Goal: Transaction & Acquisition: Purchase product/service

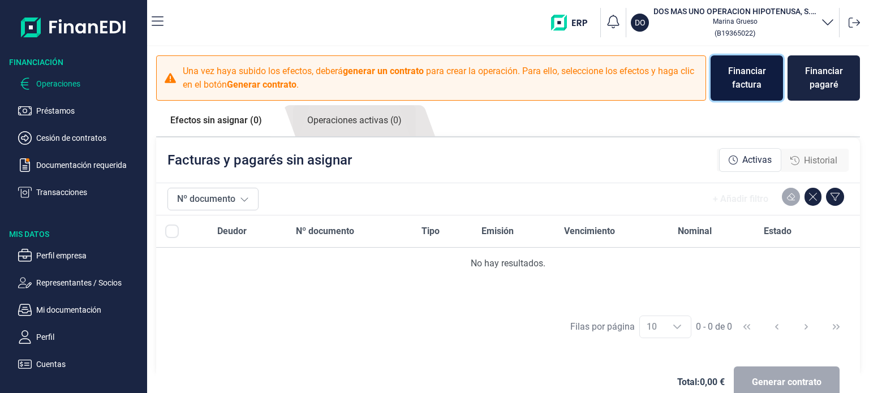
click at [734, 77] on div "Financiar factura" at bounding box center [747, 77] width 54 height 27
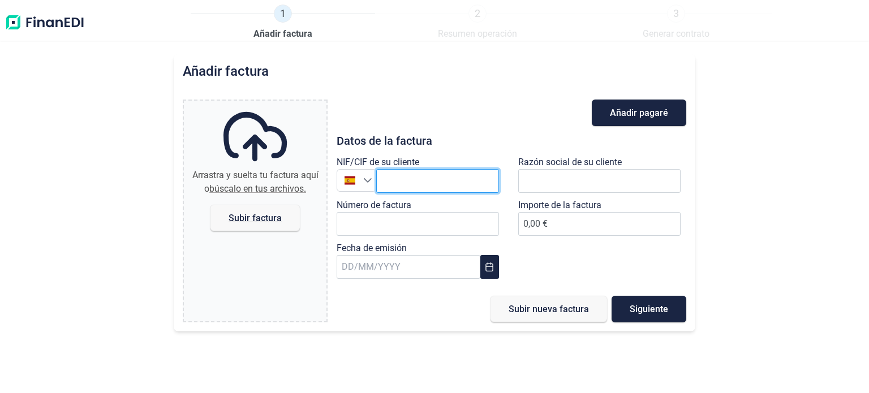
click at [405, 176] on input "text" at bounding box center [437, 181] width 123 height 24
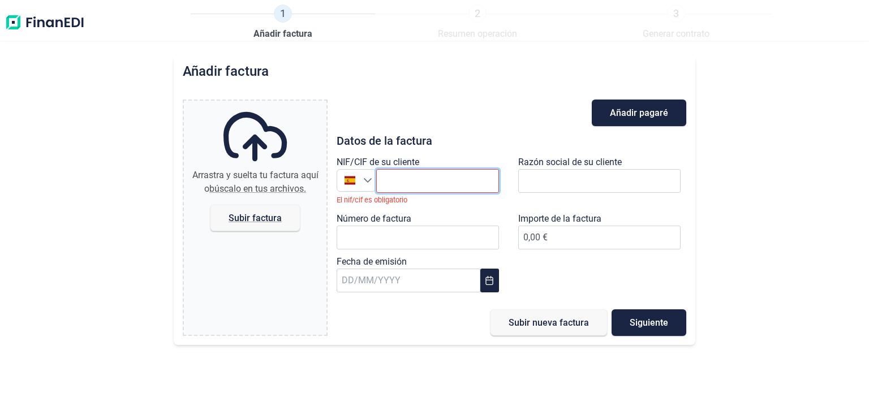
paste input "B67732354"
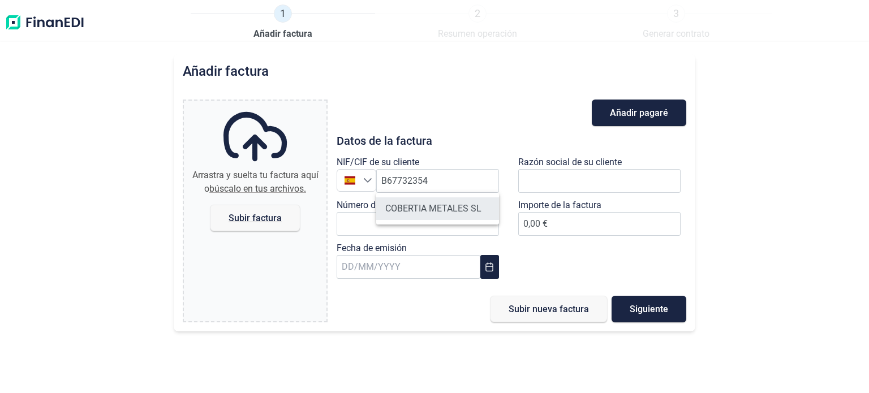
click at [454, 216] on li "COBERTIA METALES SL" at bounding box center [437, 208] width 123 height 23
type input "B67732354"
type input "COBERTIA METALES SL"
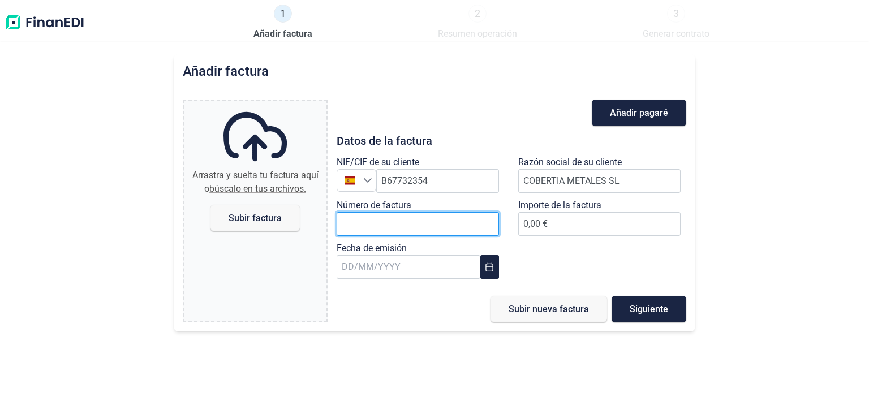
click at [418, 223] on input "Número de factura" at bounding box center [418, 224] width 162 height 24
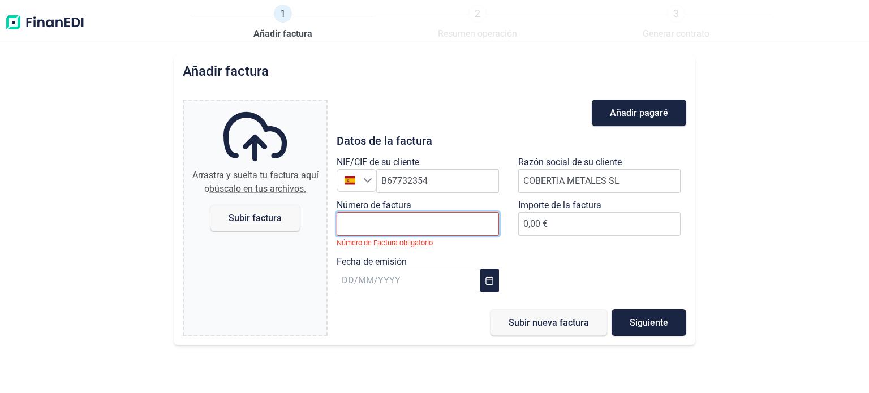
paste input "25250112"
type input "25250112"
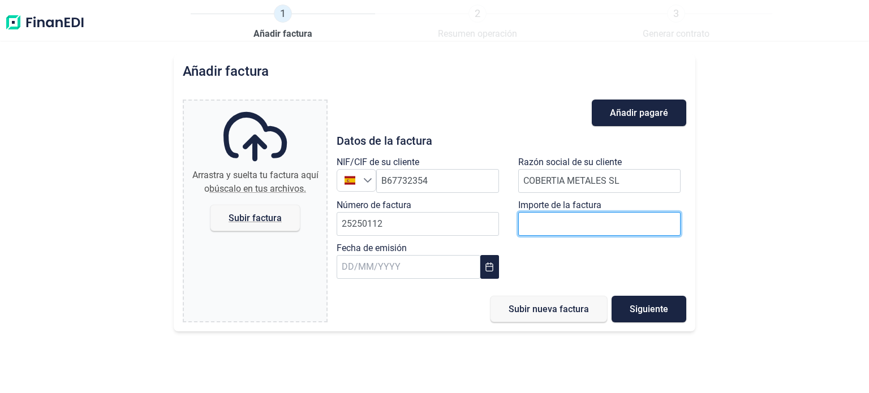
paste input "number"
type input "15696"
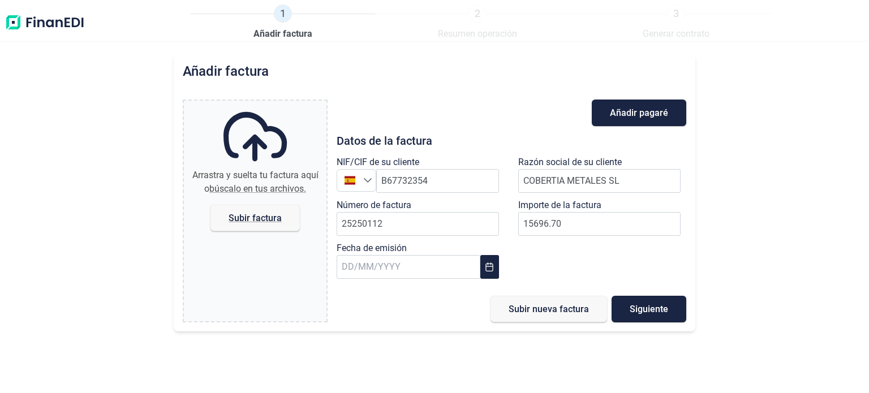
type input "15.696,70 €"
click at [798, 225] on div "Añadir factura Arrastra y suelta tu factura aquí o búscalo en tus archivos. Sub…" at bounding box center [434, 223] width 869 height 339
click at [486, 271] on icon "Choose Date" at bounding box center [489, 266] width 7 height 9
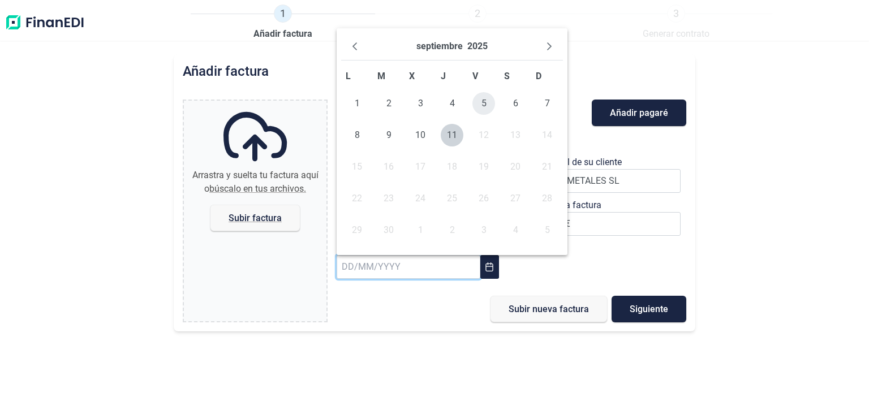
click at [483, 102] on span "5" at bounding box center [483, 103] width 23 height 23
type input "[DATE]"
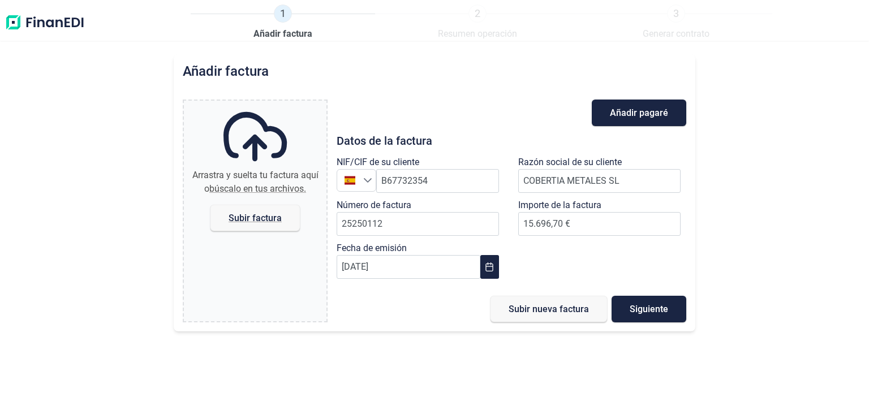
click at [327, 316] on div "Arrastra y suelta tu factura aquí o búscalo en tus archivos. Subir factura Files" at bounding box center [255, 211] width 145 height 223
click at [629, 313] on button "Siguiente" at bounding box center [648, 309] width 75 height 27
click at [581, 308] on span "Subir nueva factura" at bounding box center [549, 309] width 80 height 8
click at [262, 222] on span "Subir factura" at bounding box center [255, 218] width 53 height 8
click at [262, 104] on input "Arrastra y suelta tu factura aquí o búscalo en tus archivos. Subir factura" at bounding box center [255, 102] width 143 height 3
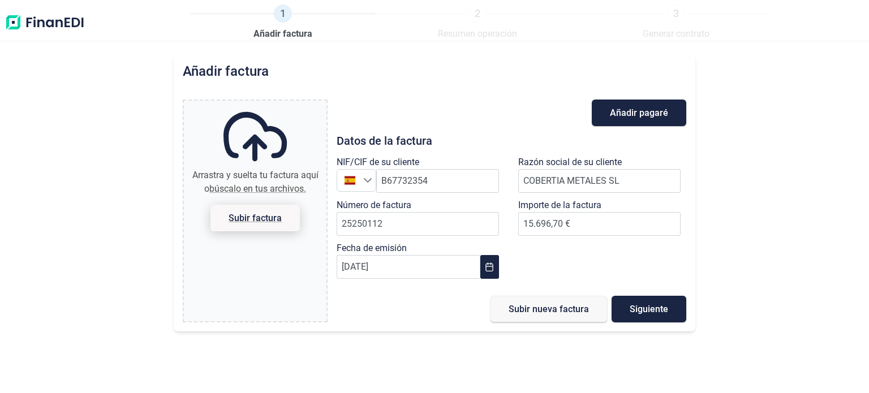
click at [273, 217] on span "Subir factura" at bounding box center [255, 218] width 53 height 8
click at [273, 104] on input "Arrastra y suelta tu factura aquí o búscalo en tus archivos. Subir factura" at bounding box center [255, 102] width 143 height 3
type input "C:\fakepath\factura_F_25250112.pdf"
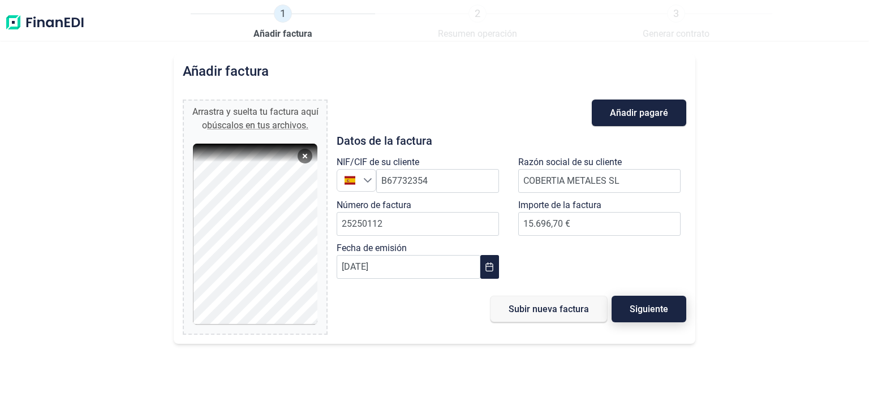
click at [631, 307] on span "Siguiente" at bounding box center [649, 309] width 38 height 8
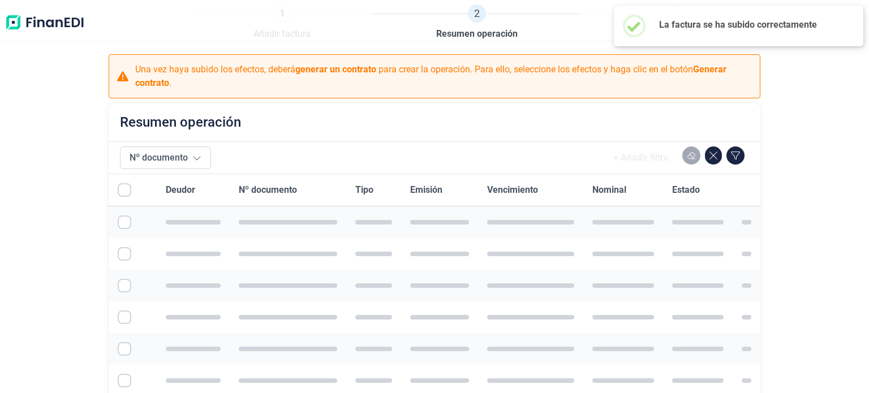
checkbox input "true"
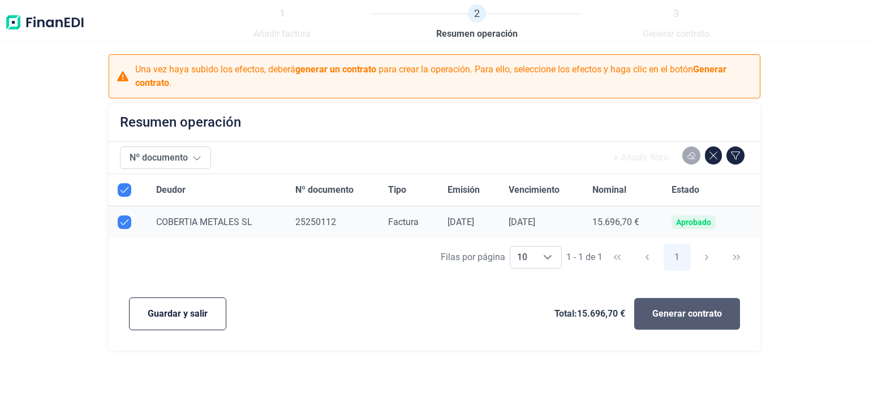
click at [697, 312] on span "Generar contrato" at bounding box center [687, 314] width 70 height 14
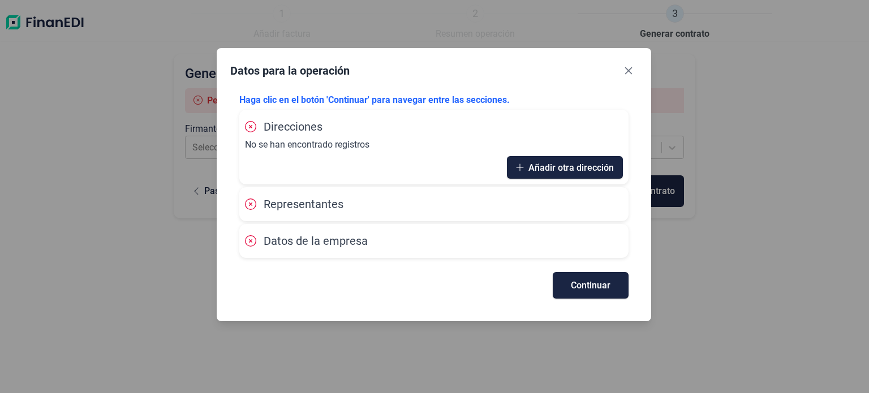
drag, startPoint x: 411, startPoint y: 83, endPoint x: 411, endPoint y: 71, distance: 11.9
click at [411, 71] on div "Datos para la operación" at bounding box center [433, 73] width 407 height 23
click at [560, 165] on span "Añadir otra dirección" at bounding box center [570, 167] width 85 height 8
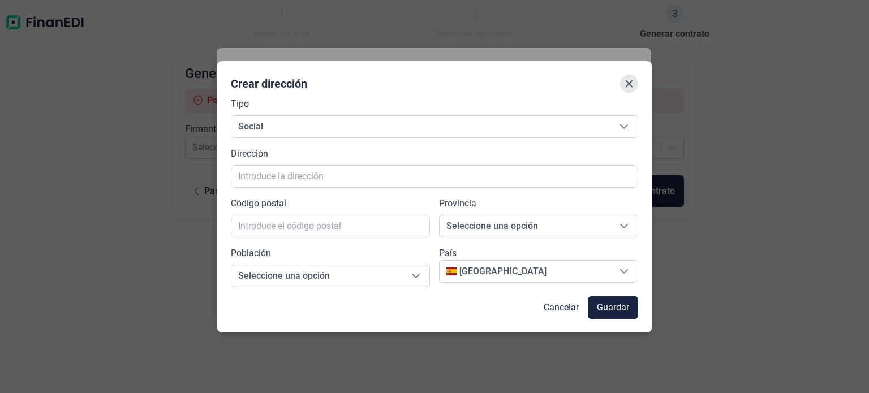
click at [627, 84] on icon "Close" at bounding box center [629, 83] width 7 height 7
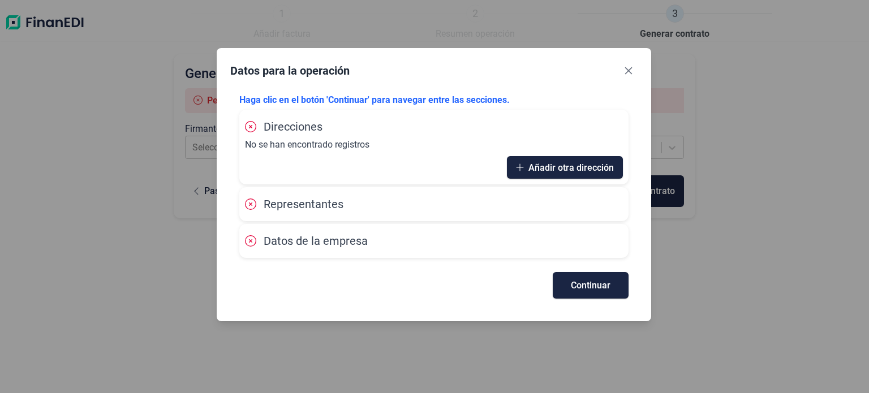
click at [300, 204] on span "Representantes" at bounding box center [304, 204] width 80 height 14
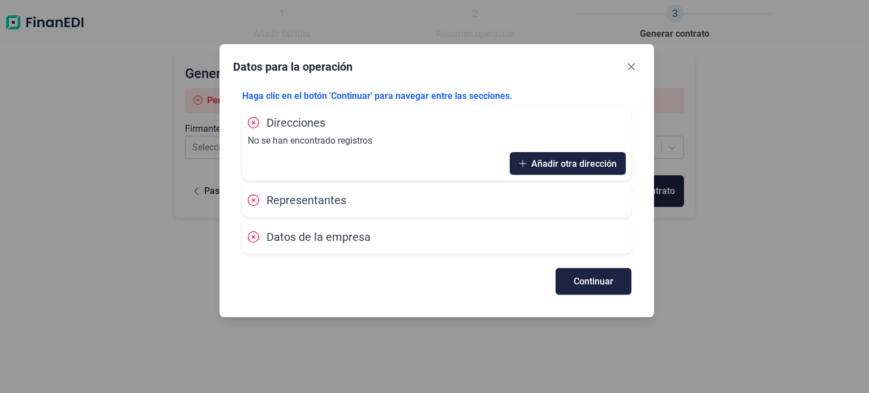
click at [416, 59] on div "Datos para la operación" at bounding box center [436, 69] width 407 height 23
click at [631, 64] on icon "Close" at bounding box center [631, 66] width 9 height 9
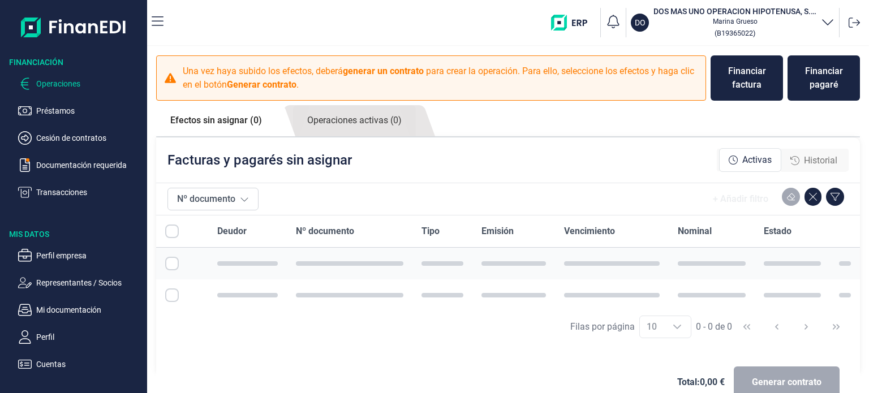
checkbox input "true"
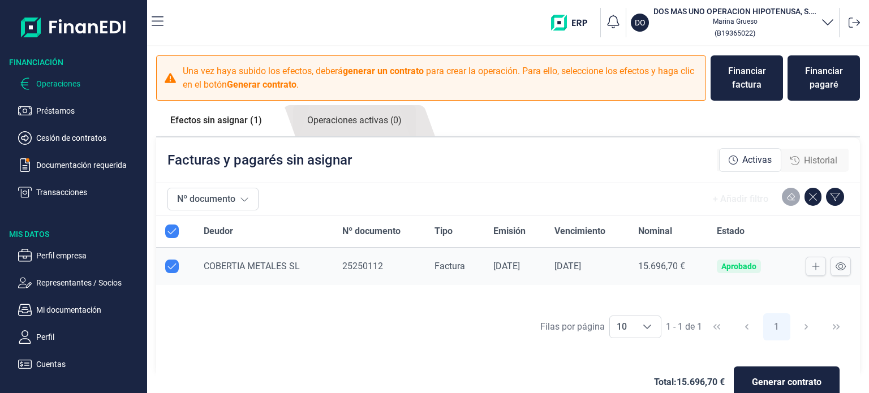
checkbox input "true"
click at [412, 261] on td "25250112" at bounding box center [379, 267] width 93 height 38
click at [253, 264] on span "COBERTIA METALES SL" at bounding box center [252, 266] width 96 height 11
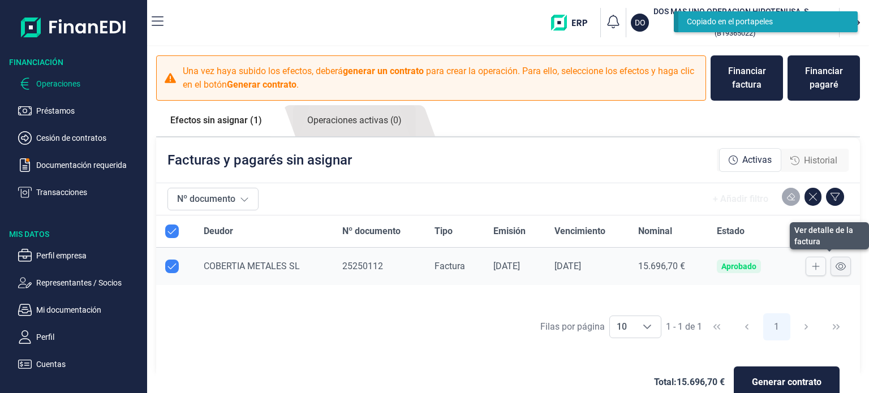
click at [835, 260] on button at bounding box center [840, 266] width 20 height 19
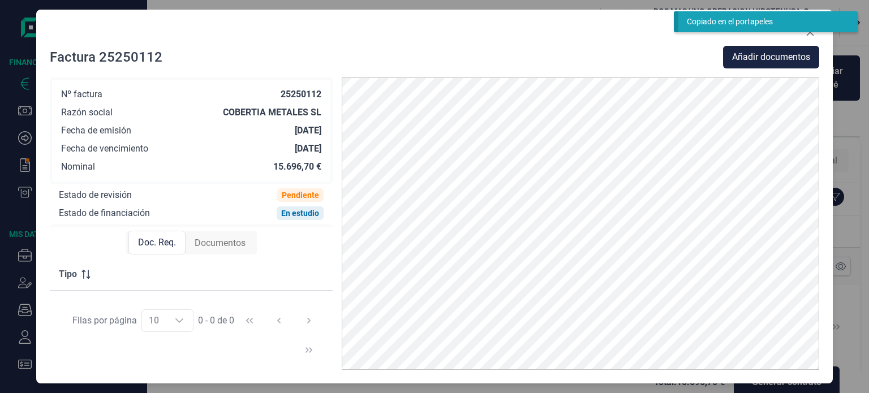
click at [163, 244] on span "Doc. Req." at bounding box center [157, 243] width 38 height 14
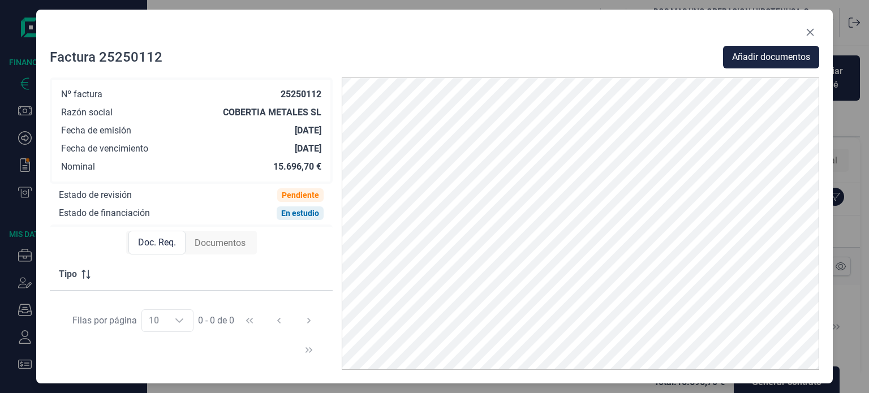
click at [232, 246] on span "Documentos" at bounding box center [220, 243] width 51 height 14
click at [154, 240] on span "Doc. Req." at bounding box center [156, 243] width 38 height 14
click at [772, 59] on span "Añadir documentos" at bounding box center [771, 57] width 78 height 14
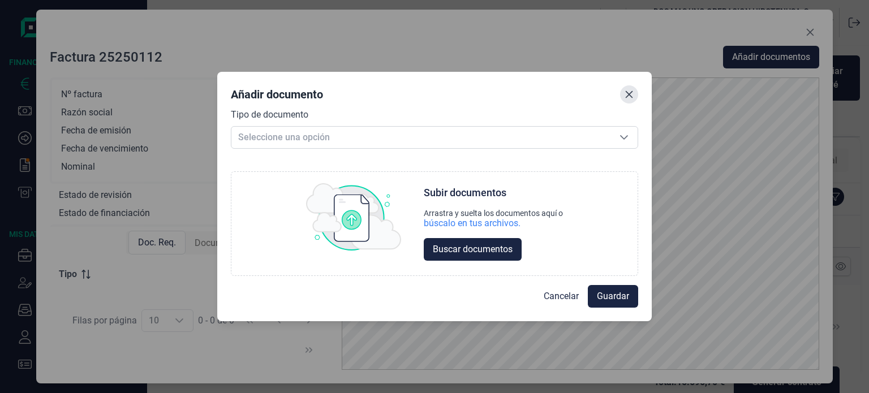
click at [624, 94] on icon "Close" at bounding box center [628, 94] width 9 height 9
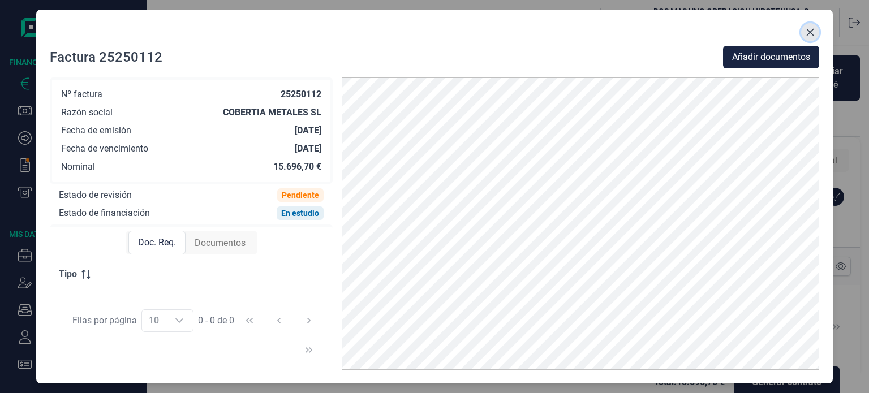
click at [813, 29] on icon "Close" at bounding box center [809, 32] width 9 height 9
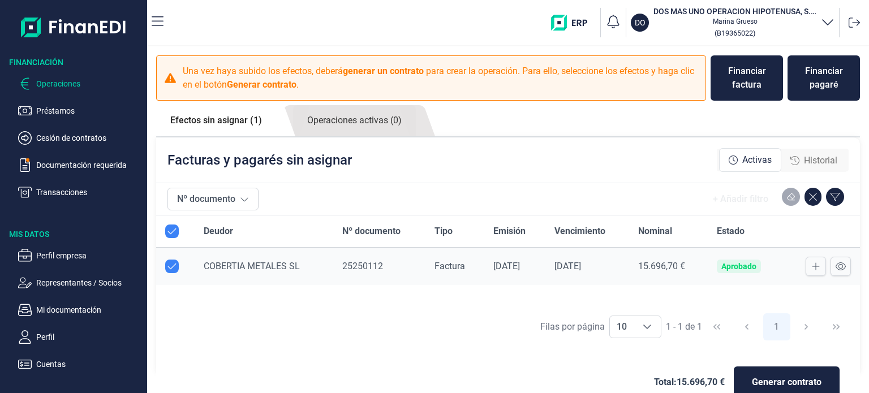
click at [364, 266] on span "25250112" at bounding box center [362, 266] width 41 height 11
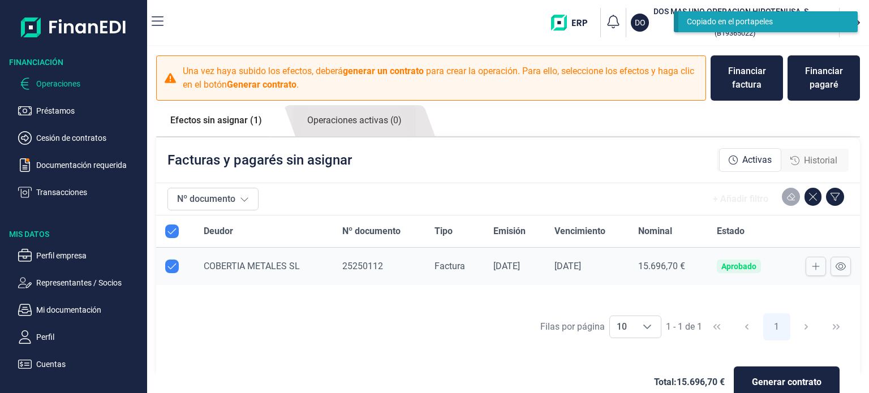
click at [747, 266] on div "Aprobado" at bounding box center [738, 266] width 35 height 9
click at [656, 267] on div "15.696,70 €" at bounding box center [668, 266] width 61 height 11
click at [565, 267] on div "[DATE]" at bounding box center [587, 266] width 66 height 11
click at [231, 269] on span "COBERTIA METALES SL" at bounding box center [252, 266] width 96 height 11
click at [238, 264] on span "COBERTIA METALES SL" at bounding box center [252, 266] width 96 height 11
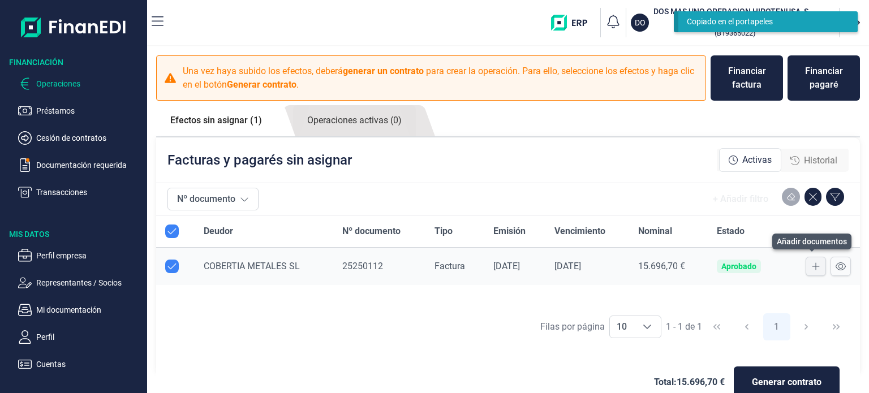
click at [805, 271] on button at bounding box center [815, 266] width 20 height 19
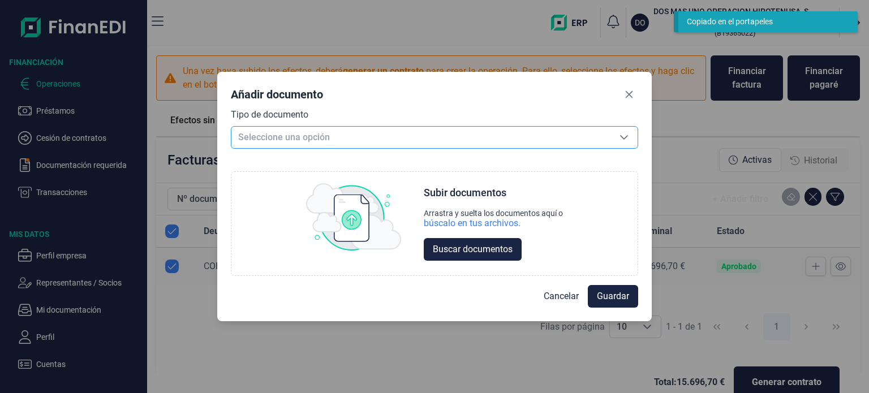
click at [432, 139] on span "Seleccione una opción" at bounding box center [420, 137] width 379 height 21
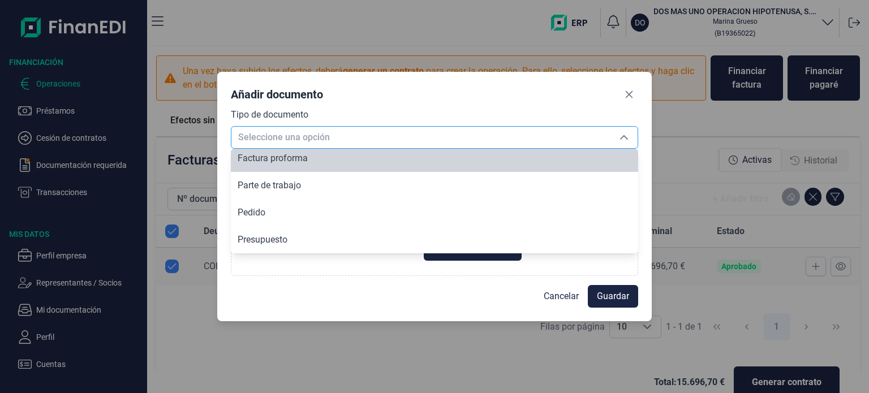
scroll to position [81, 0]
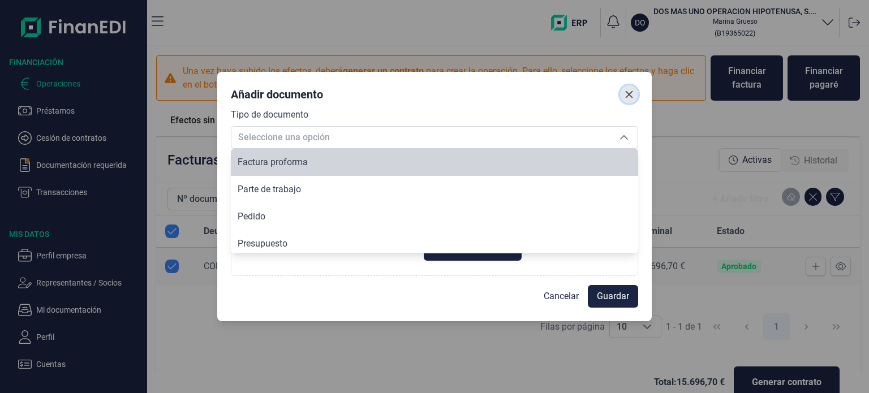
click at [622, 91] on button "Close" at bounding box center [629, 94] width 18 height 18
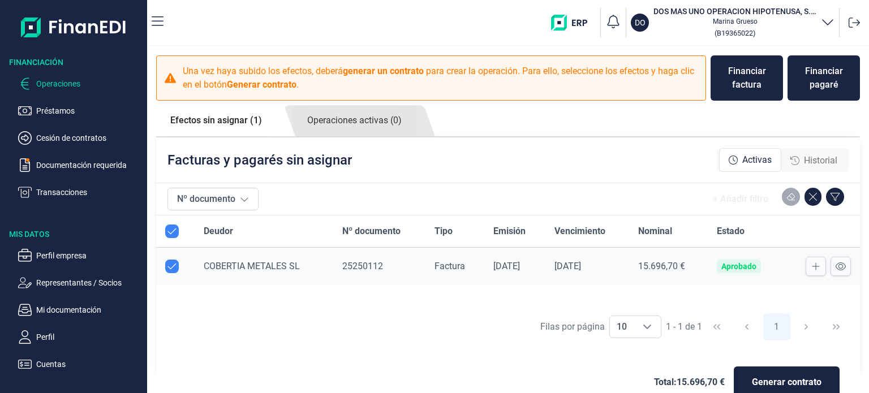
scroll to position [25, 0]
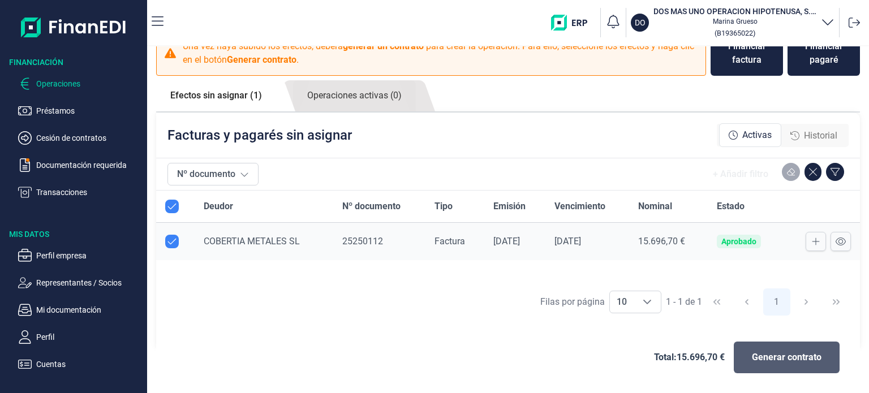
click at [800, 355] on span "Generar contrato" at bounding box center [787, 358] width 70 height 14
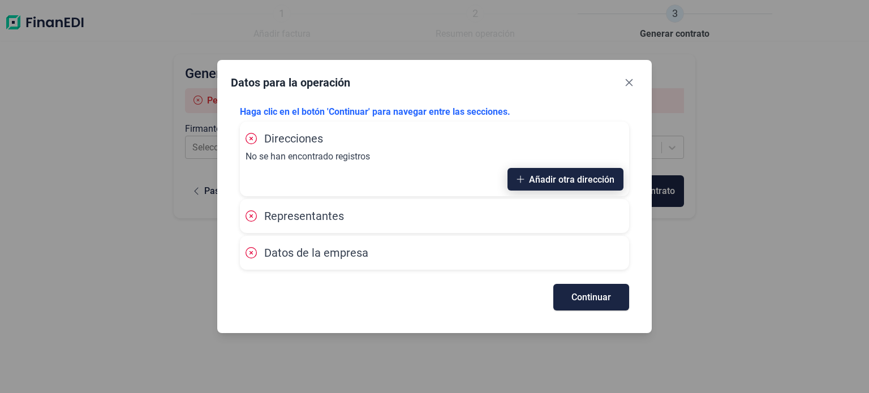
click at [518, 179] on icon "button" at bounding box center [520, 179] width 7 height 7
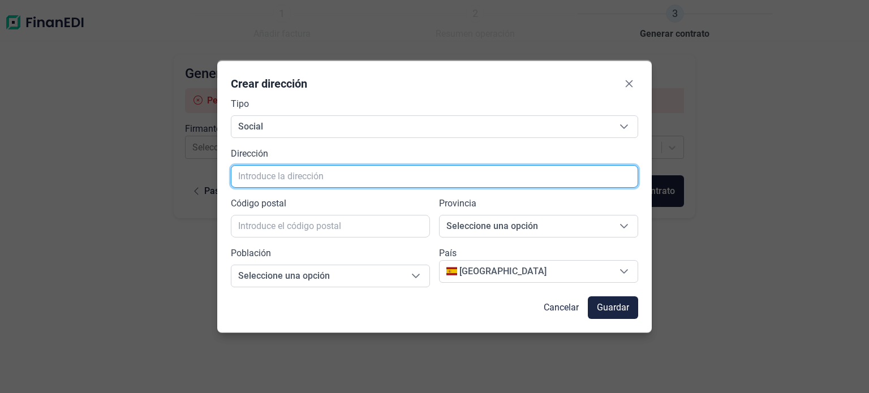
click at [278, 176] on input "text" at bounding box center [434, 176] width 407 height 23
paste input "[STREET_ADDRESS]"
drag, startPoint x: 315, startPoint y: 176, endPoint x: 337, endPoint y: 174, distance: 22.2
click at [337, 174] on input "[STREET_ADDRESS]" at bounding box center [434, 176] width 407 height 23
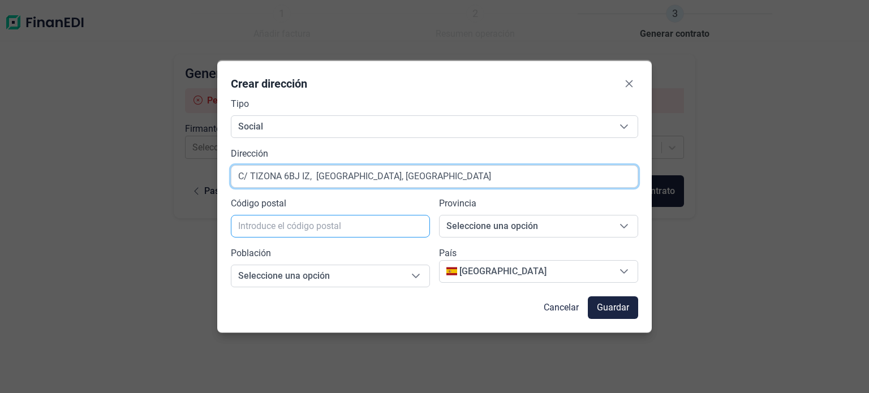
type input "C/ TIZONA 6BJ IZ, [GEOGRAPHIC_DATA], [GEOGRAPHIC_DATA]"
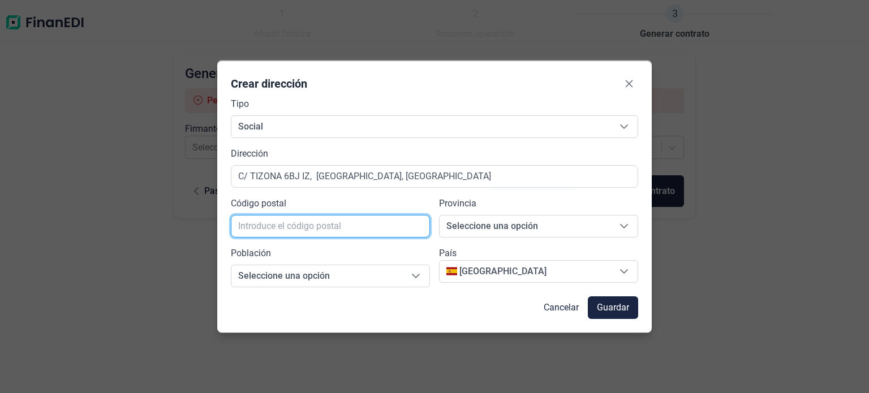
click at [315, 226] on input "text" at bounding box center [330, 226] width 199 height 23
paste input "28220"
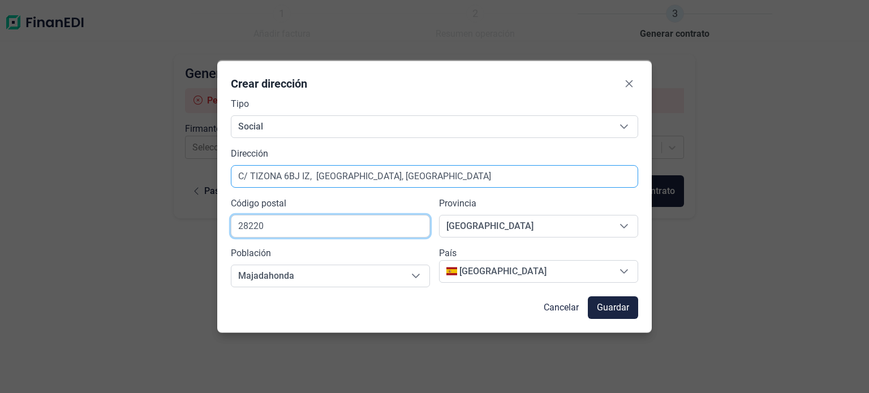
type input "28220"
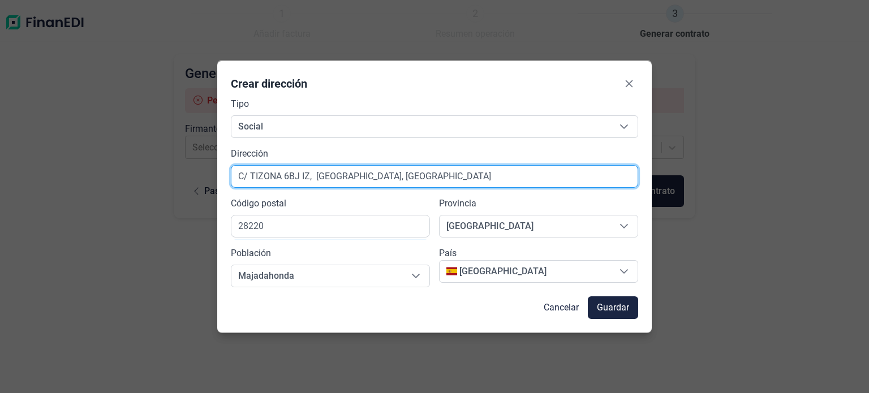
click at [312, 176] on input "C/ TIZONA 6BJ IZ, [GEOGRAPHIC_DATA], [GEOGRAPHIC_DATA]" at bounding box center [434, 176] width 407 height 23
drag, startPoint x: 443, startPoint y: 179, endPoint x: 314, endPoint y: 179, distance: 129.5
click at [314, 179] on input "C/ TIZONA 6BJ IZ, [GEOGRAPHIC_DATA], [GEOGRAPHIC_DATA]" at bounding box center [434, 176] width 407 height 23
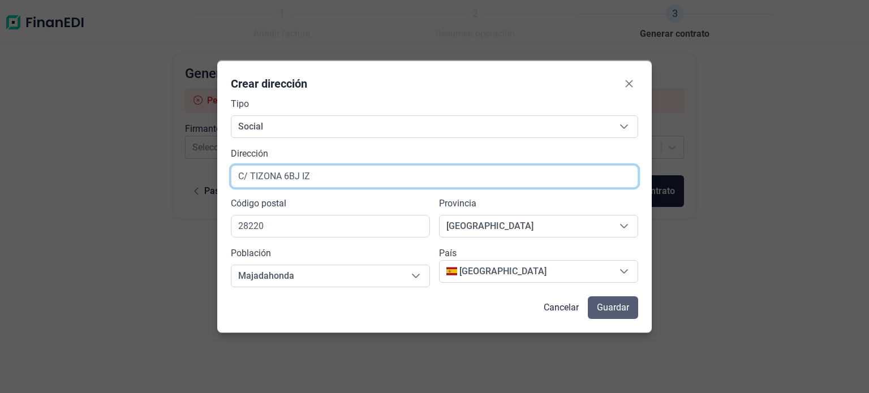
type input "C/ TIZONA 6BJ IZ"
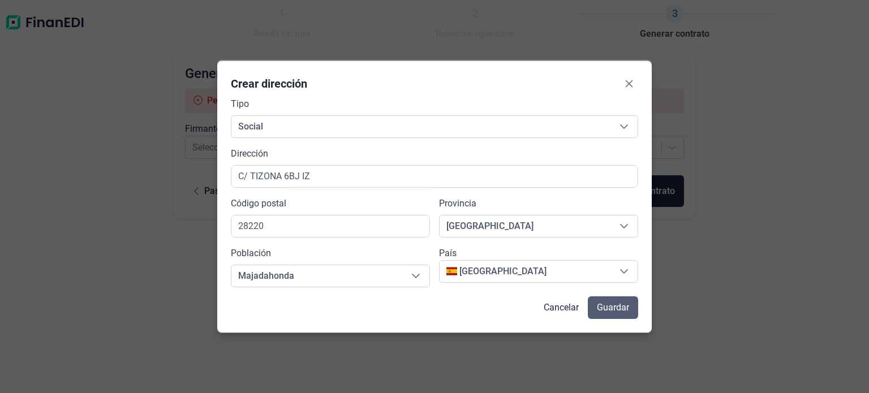
click at [606, 301] on span "Guardar" at bounding box center [613, 308] width 32 height 14
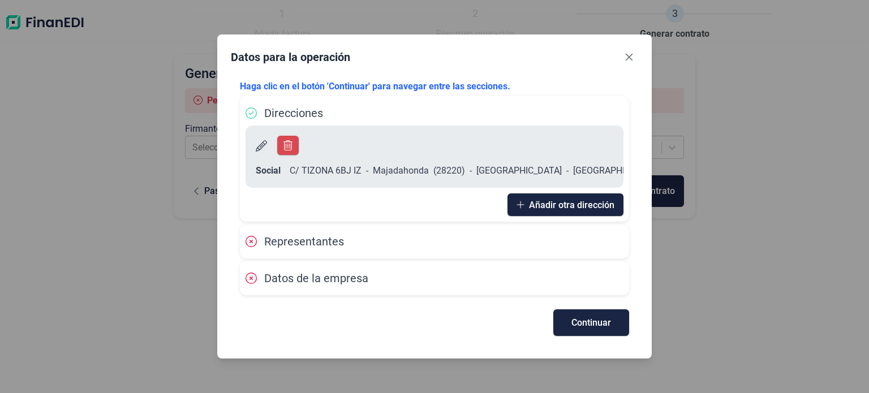
click at [493, 233] on div "Representantes" at bounding box center [434, 241] width 378 height 17
click at [584, 318] on span "Continuar" at bounding box center [591, 322] width 40 height 8
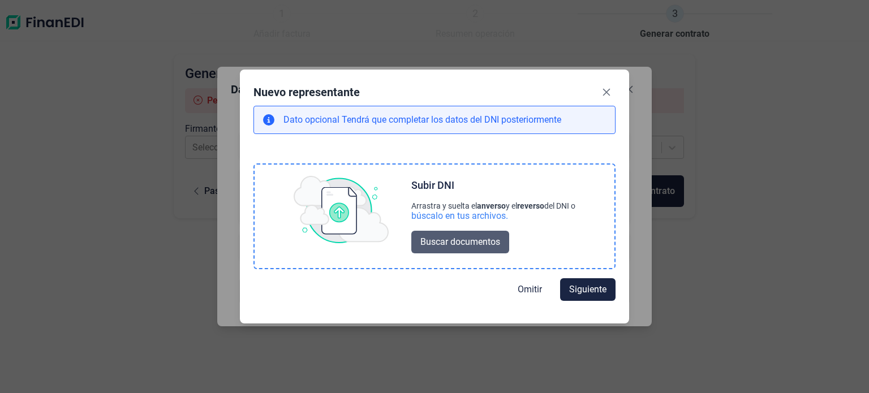
click at [473, 243] on span "Buscar documentos" at bounding box center [460, 242] width 80 height 14
click at [462, 243] on span "Buscar documentos" at bounding box center [460, 242] width 80 height 14
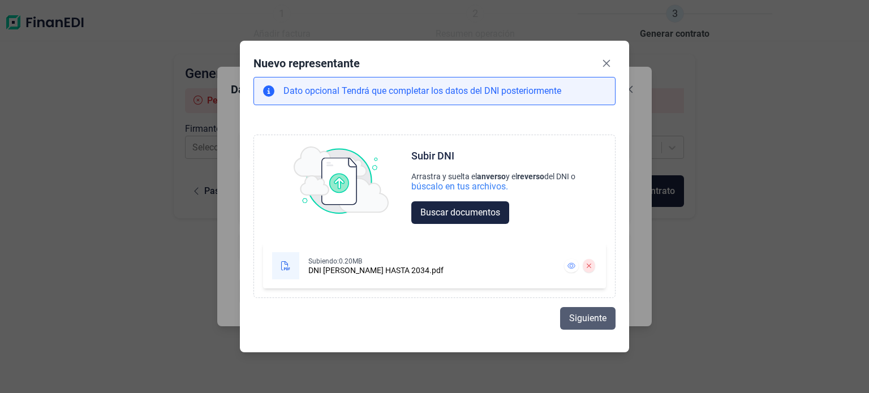
click at [589, 325] on span "Siguiente" at bounding box center [587, 319] width 37 height 14
select select "ES"
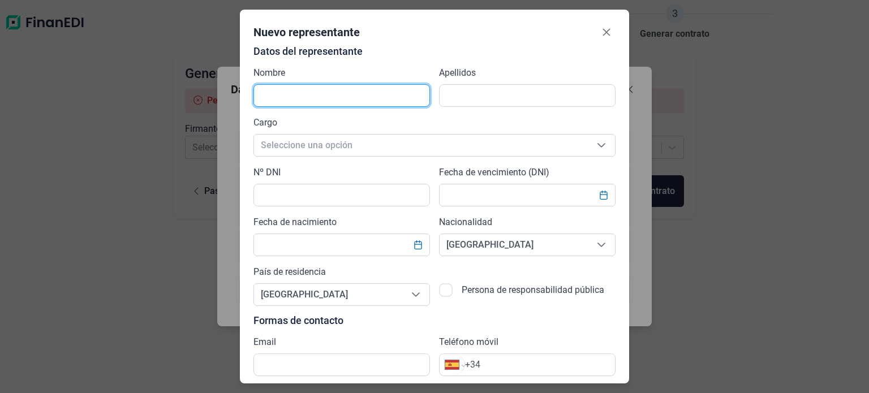
click at [352, 99] on input "text" at bounding box center [341, 95] width 176 height 23
type input "[PERSON_NAME]"
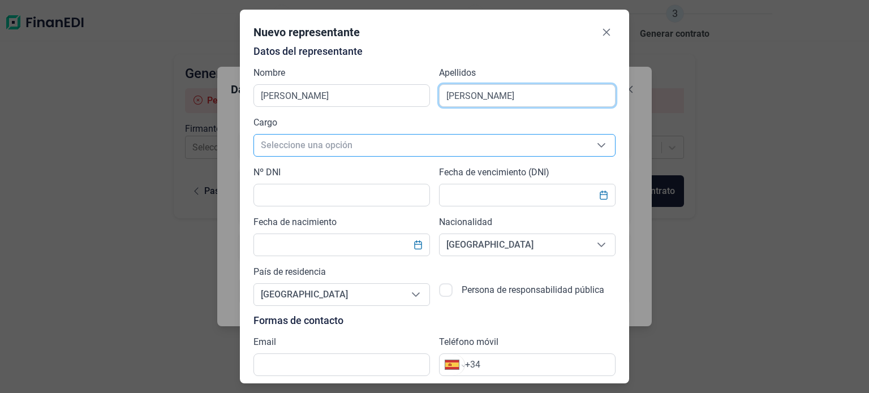
type input "[PERSON_NAME]"
click at [367, 146] on span "Seleccione una opción" at bounding box center [421, 145] width 334 height 21
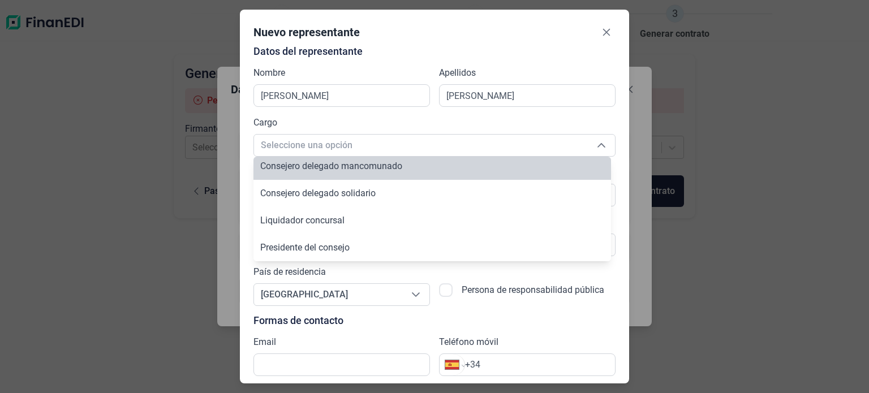
scroll to position [163, 0]
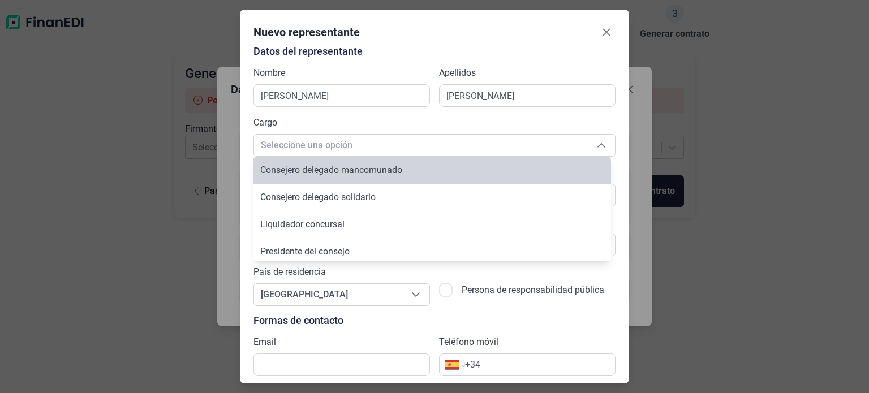
click at [502, 52] on p "Datos del representante" at bounding box center [434, 51] width 362 height 11
click at [599, 146] on icon "Seleccione una opción" at bounding box center [601, 145] width 8 height 5
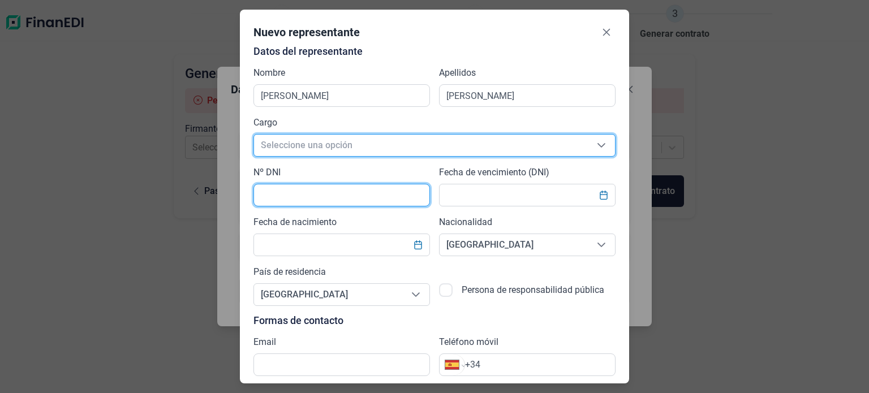
click at [393, 201] on input "text" at bounding box center [341, 195] width 176 height 23
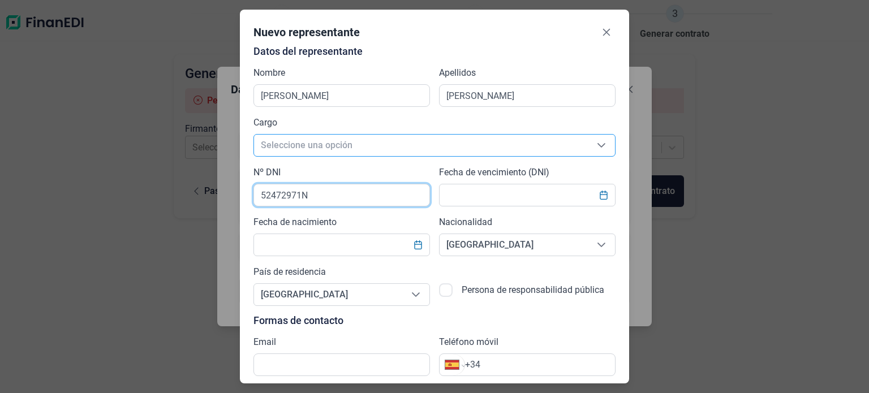
type input "52472971N"
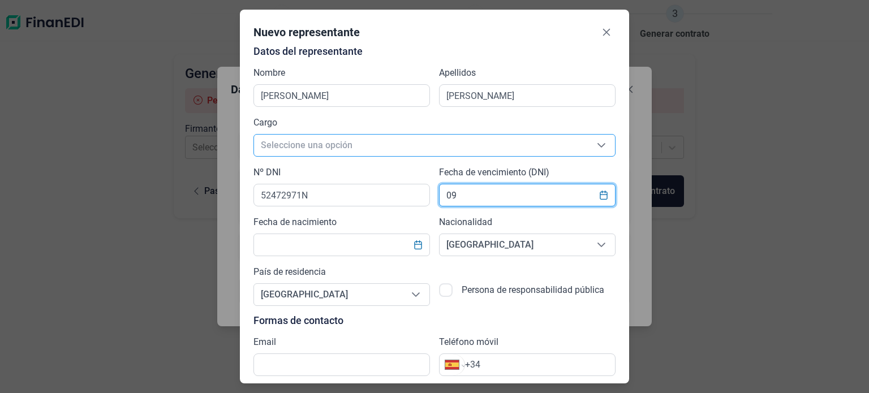
type input "09"
type input "[DATE]"
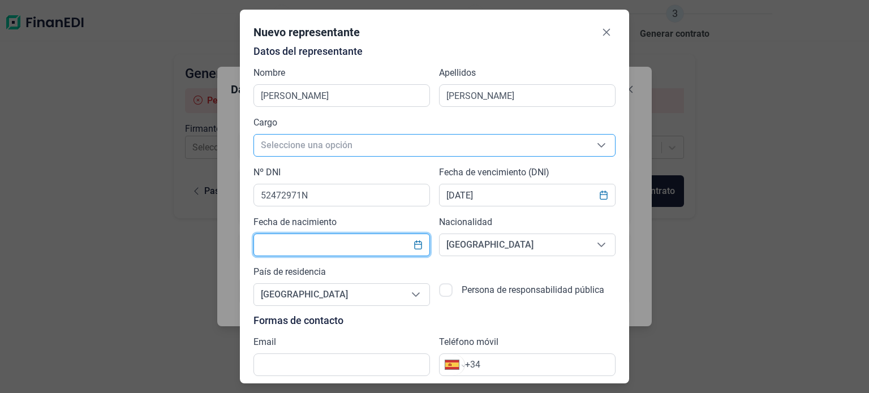
click at [355, 244] on input "text" at bounding box center [341, 245] width 176 height 23
type input "15/07/"
type input "1972"
click at [539, 318] on p "Formas de contacto" at bounding box center [434, 320] width 362 height 11
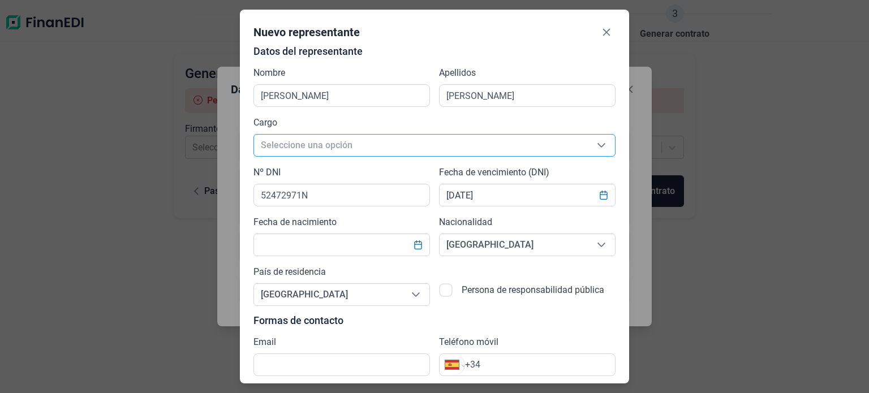
scroll to position [33, 0]
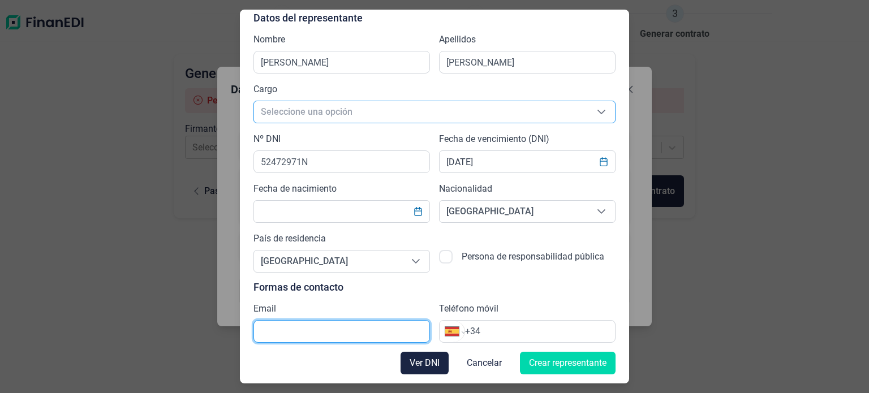
click at [352, 336] on input "text" at bounding box center [341, 331] width 176 height 23
type input "[EMAIL_ADDRESS][DOMAIN_NAME]"
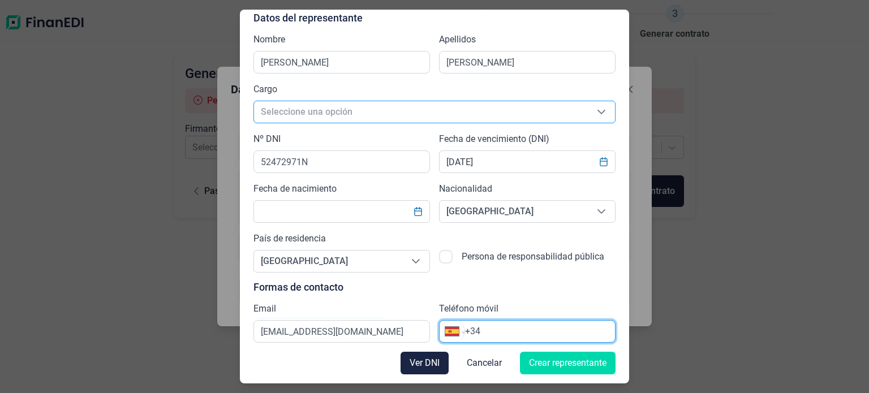
click at [518, 333] on input "+34" at bounding box center [540, 332] width 150 height 14
type input "[PHONE_NUMBER]"
click at [570, 364] on span "Crear representante" at bounding box center [567, 363] width 77 height 14
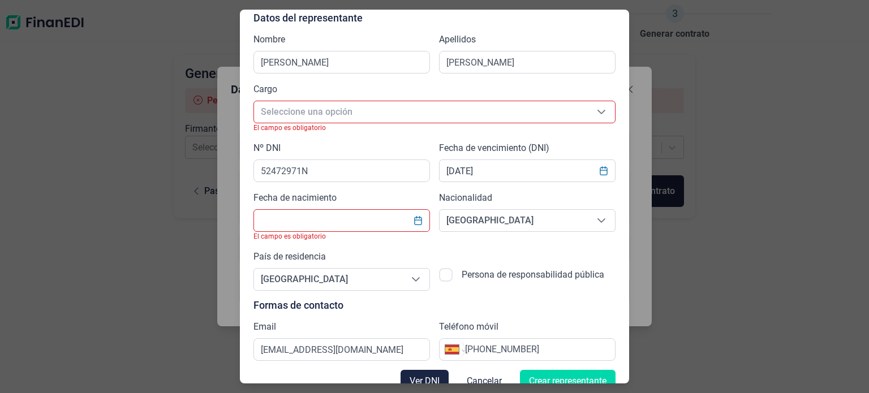
click at [345, 217] on input "text" at bounding box center [341, 220] width 176 height 23
type input "15/07/"
type input "1"
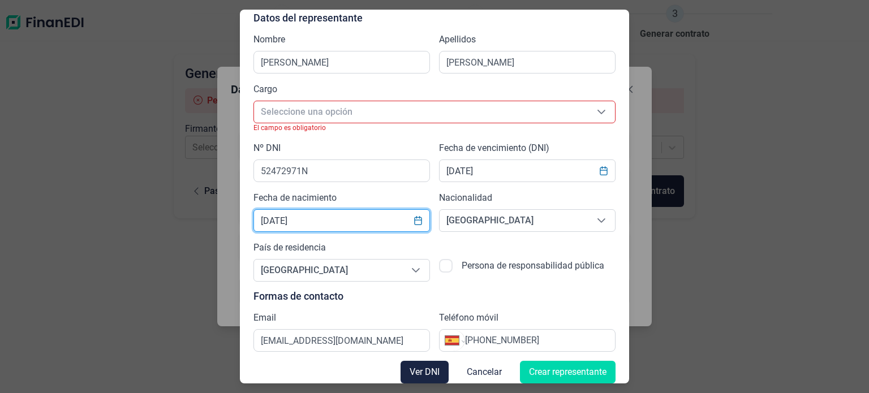
type input "[DATE]"
click at [384, 109] on span "Seleccione una opción" at bounding box center [421, 111] width 334 height 21
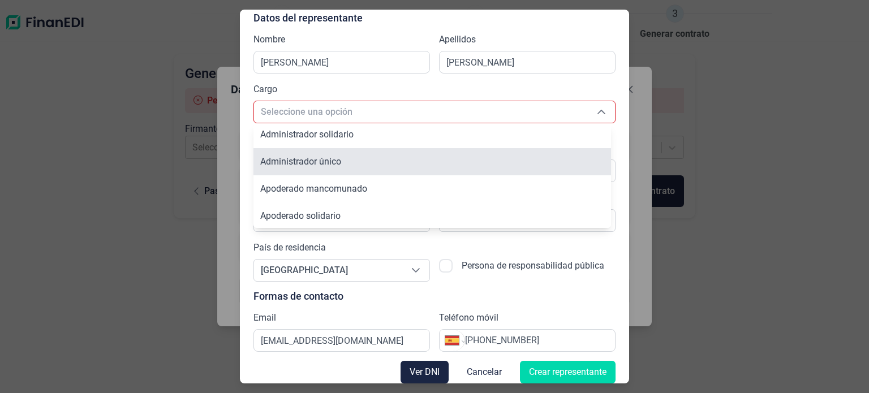
scroll to position [0, 0]
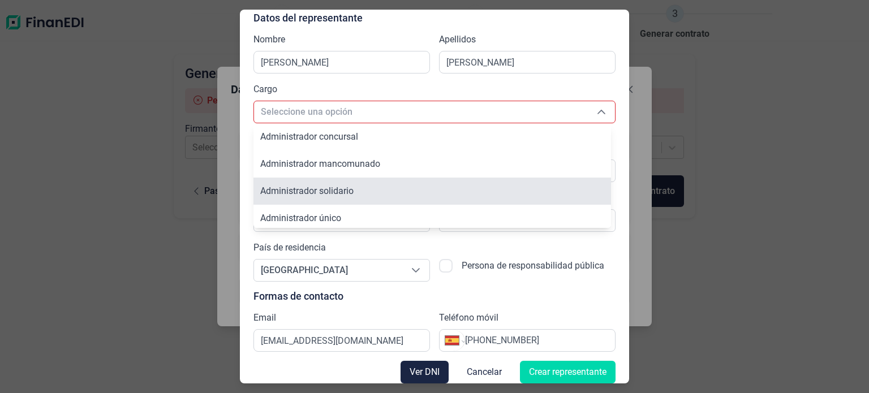
click at [380, 185] on li "Administrador solidario" at bounding box center [431, 191] width 357 height 27
type input "Administrador solidario"
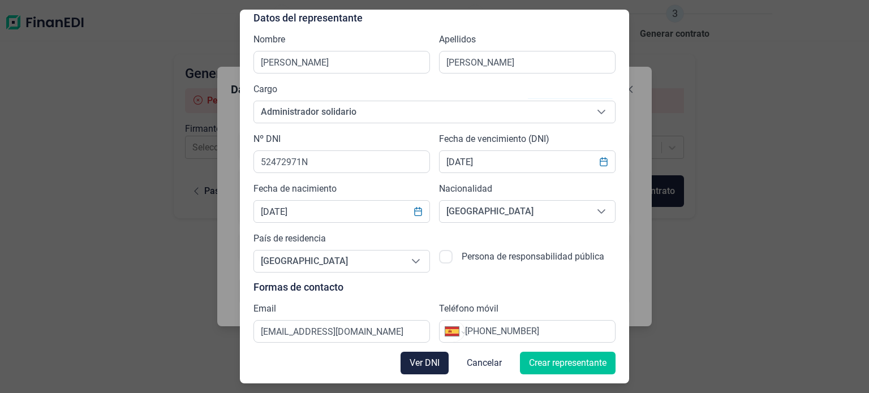
click at [583, 362] on span "Crear representante" at bounding box center [567, 363] width 77 height 14
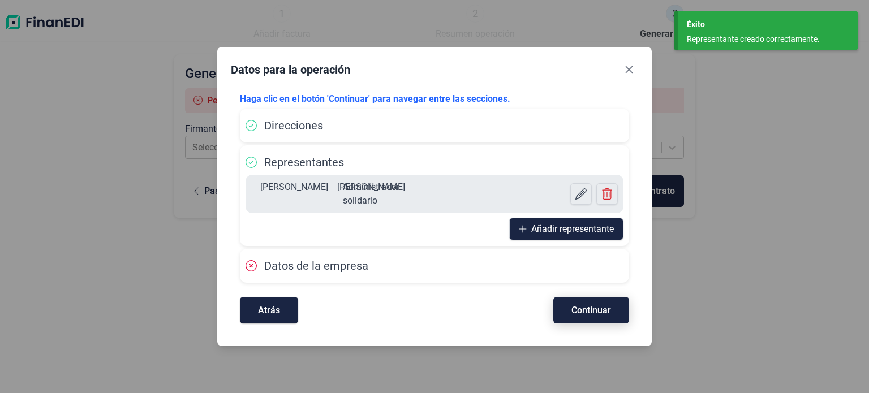
click at [597, 315] on span "Continuar" at bounding box center [591, 310] width 40 height 8
select select "ES"
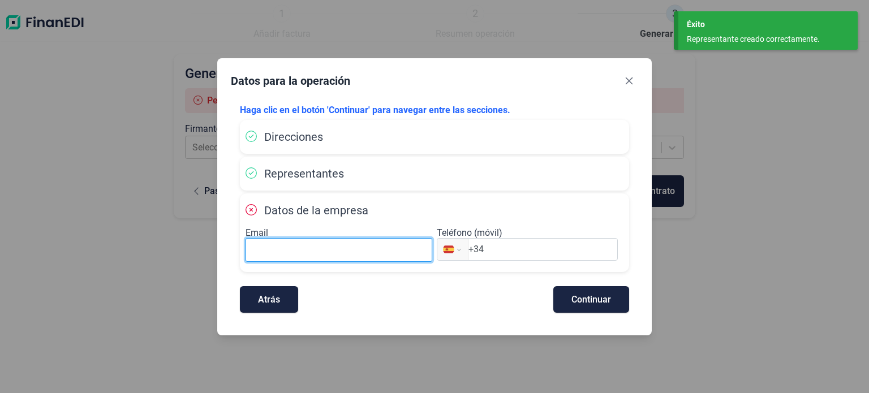
click at [349, 250] on input at bounding box center [338, 250] width 187 height 24
type input "[EMAIL_ADDRESS][DOMAIN_NAME]"
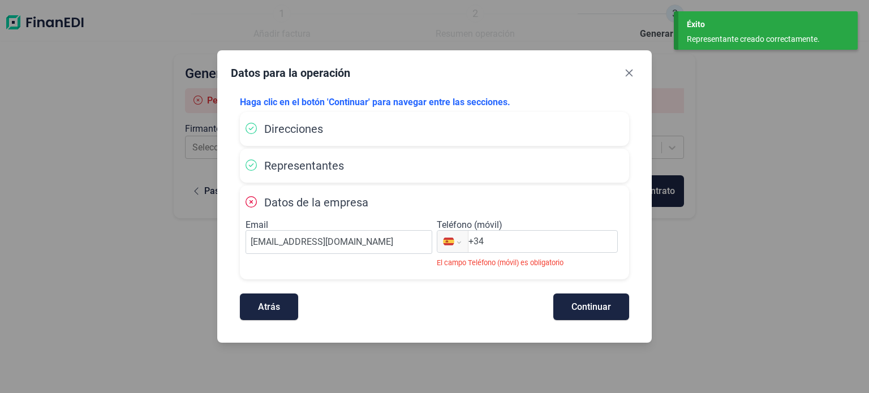
click at [511, 248] on input "+34" at bounding box center [542, 242] width 149 height 14
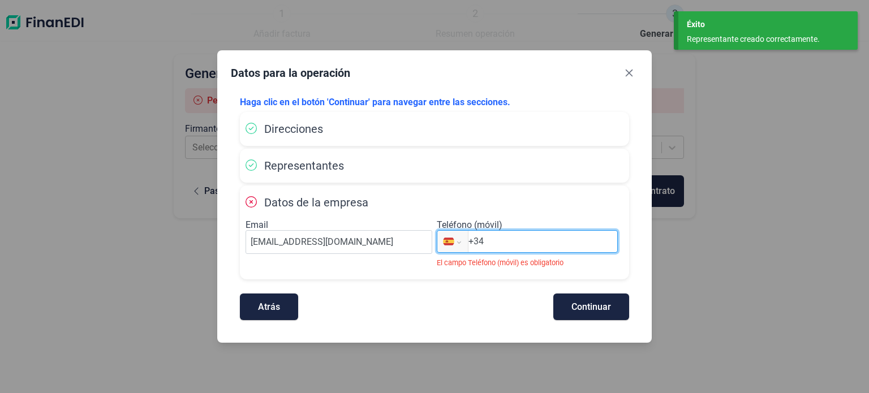
type input "[PHONE_NUMBER]"
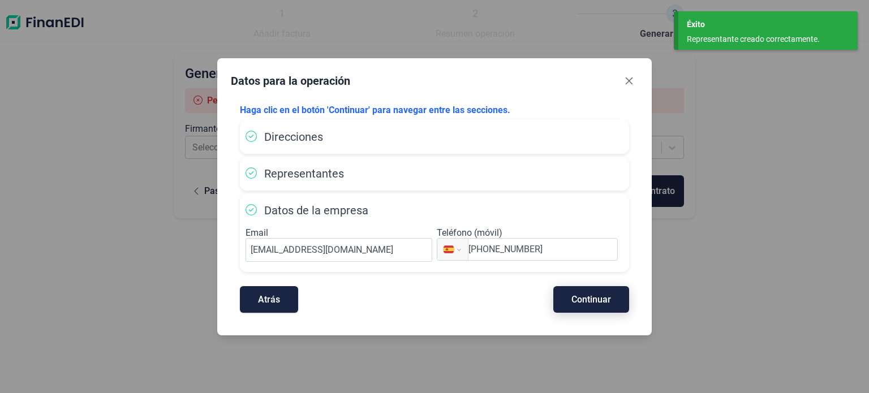
click at [610, 296] on span "Continuar" at bounding box center [591, 299] width 40 height 8
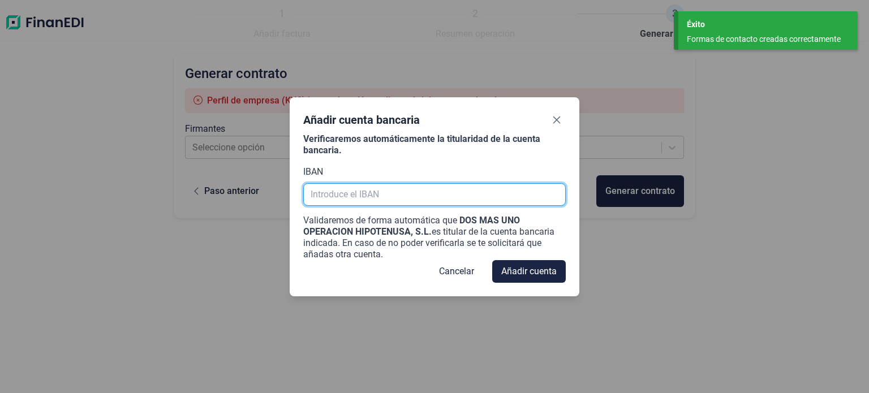
click at [424, 199] on input "text" at bounding box center [434, 194] width 262 height 23
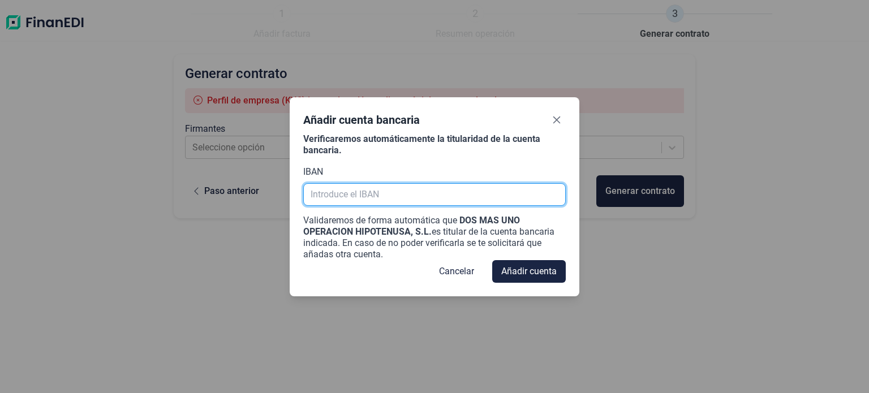
paste input "[FINANCIAL_ID]"
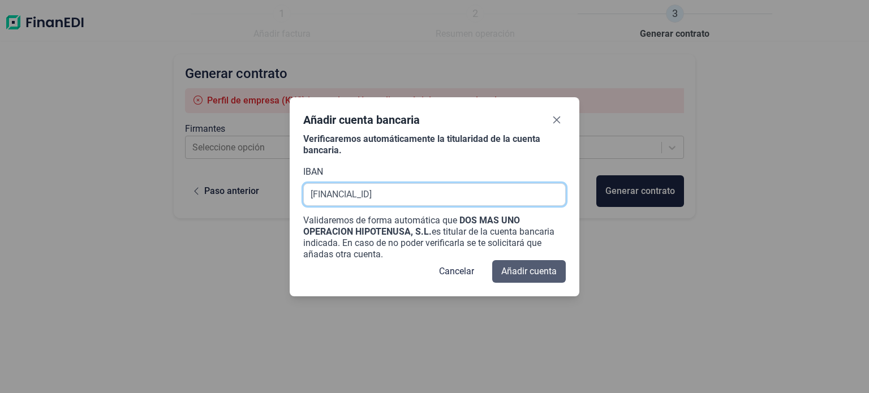
type input "[FINANCIAL_ID]"
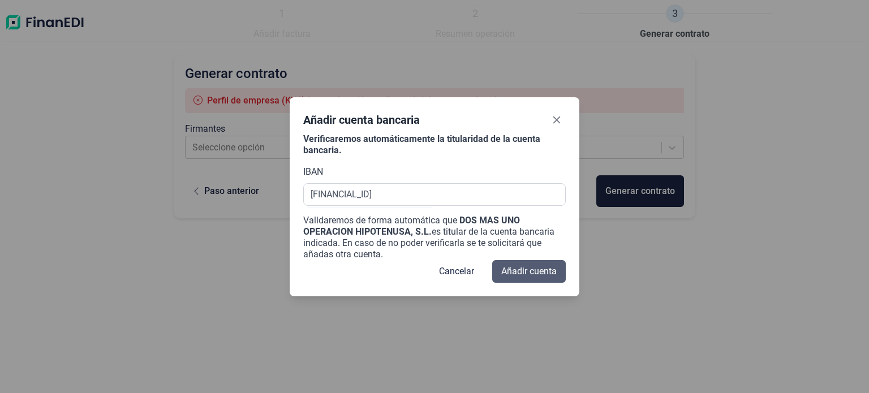
click at [518, 266] on span "Añadir cuenta" at bounding box center [528, 272] width 55 height 14
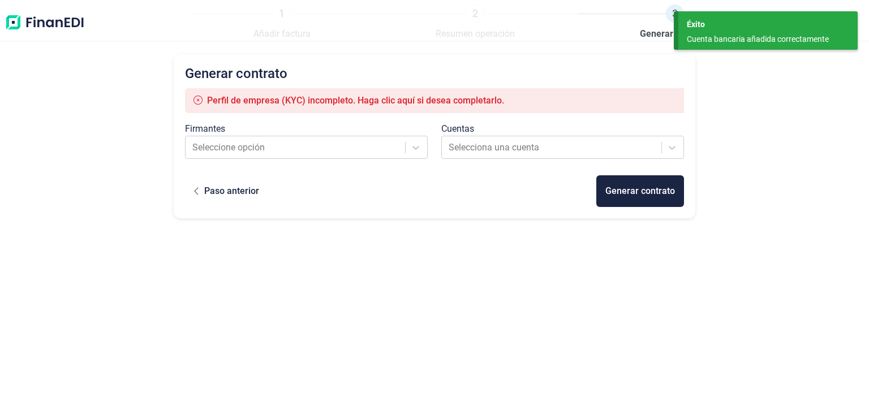
click at [387, 101] on span "Perfil de empresa (KYC) incompleto. Haga clic aquí si desea completarlo." at bounding box center [355, 100] width 297 height 11
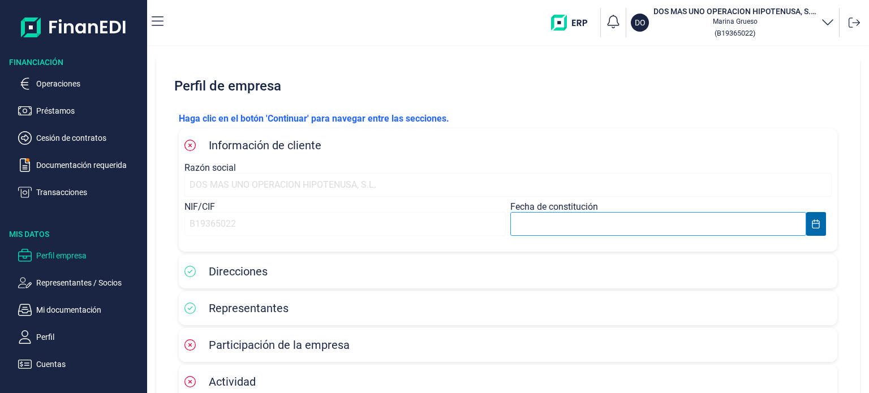
click at [539, 215] on body "Financiación Operaciones Préstamos Cesión de contratos Documentación requerida …" at bounding box center [434, 196] width 869 height 393
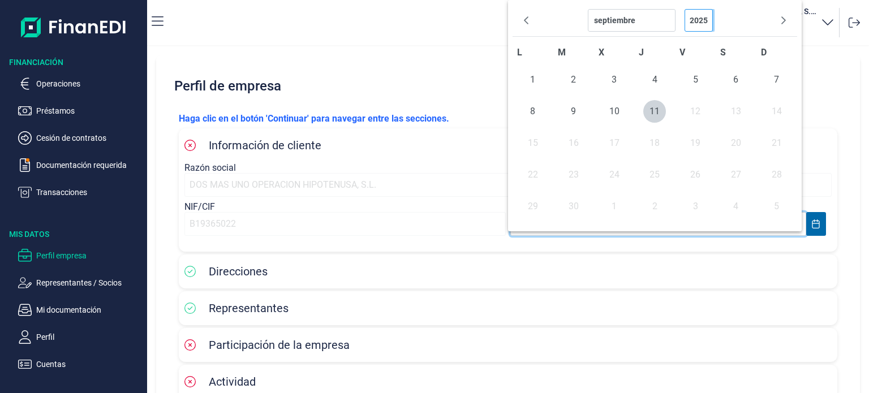
click at [695, 18] on select "2025 2024 2023 2022 2021 2020 2019 2018 2017 2016 2015 2014 2013 2012 2011 2010…" at bounding box center [698, 20] width 28 height 23
select select "8"
select select "2024"
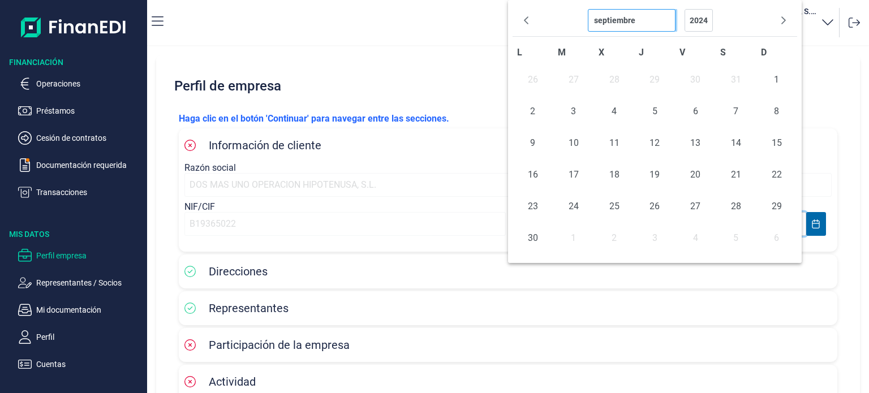
click at [661, 25] on select "diciembre noviembre octubre septiembre agosto [PERSON_NAME] [PERSON_NAME] febre…" at bounding box center [632, 20] width 88 height 23
select select "7"
select select "2024"
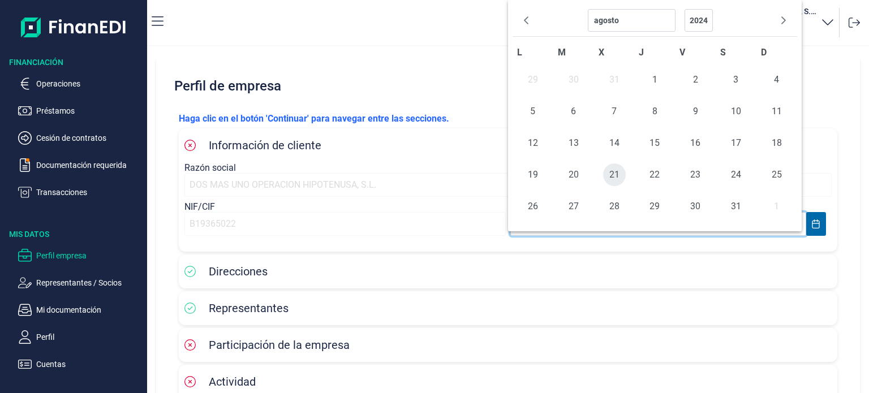
click at [614, 169] on span "21" at bounding box center [614, 174] width 23 height 23
type input "[DATE]"
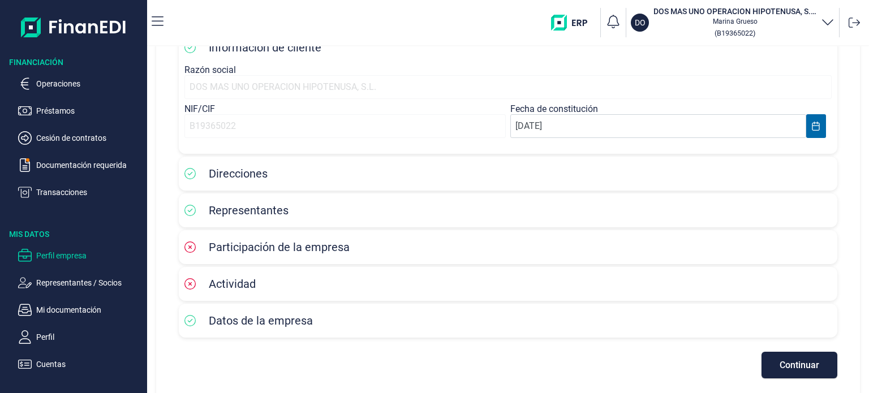
scroll to position [105, 0]
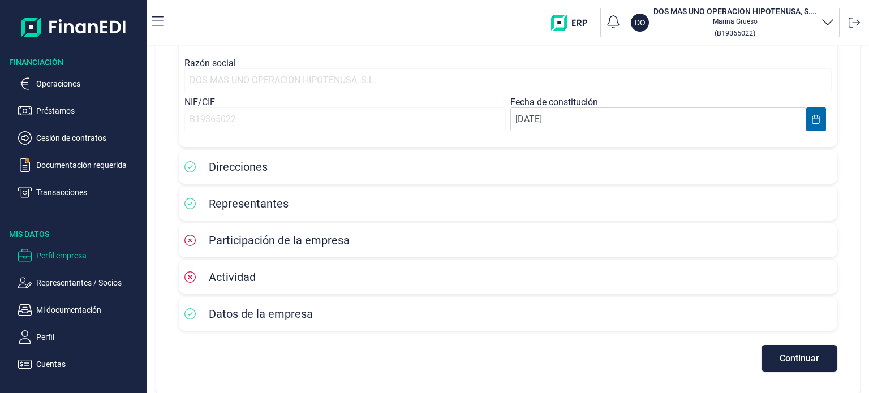
click at [308, 241] on span "Participación de la empresa" at bounding box center [279, 241] width 141 height 14
click at [768, 356] on button "Continuar" at bounding box center [799, 358] width 76 height 27
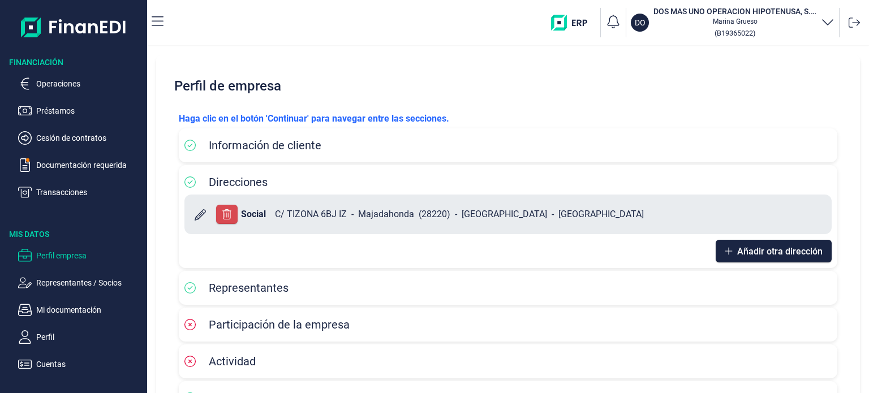
scroll to position [57, 0]
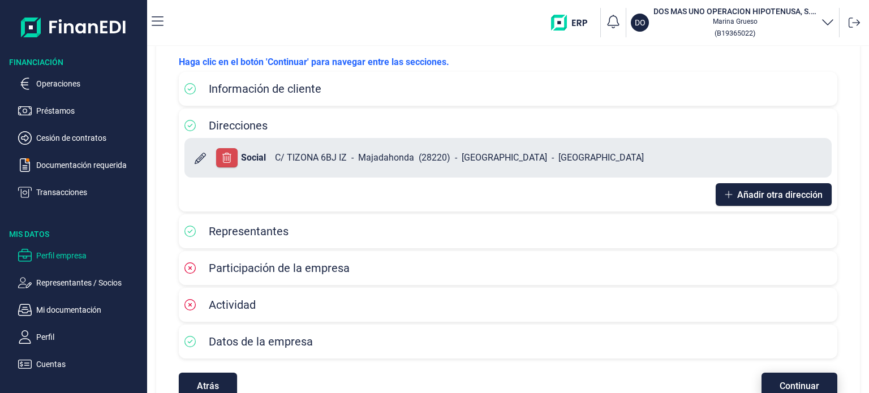
click at [786, 380] on button "Continuar" at bounding box center [799, 386] width 76 height 27
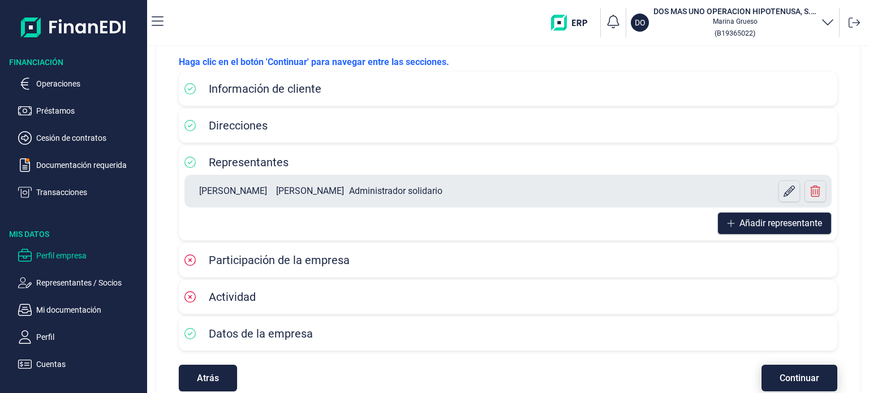
click at [786, 380] on span "Continuar" at bounding box center [799, 378] width 40 height 8
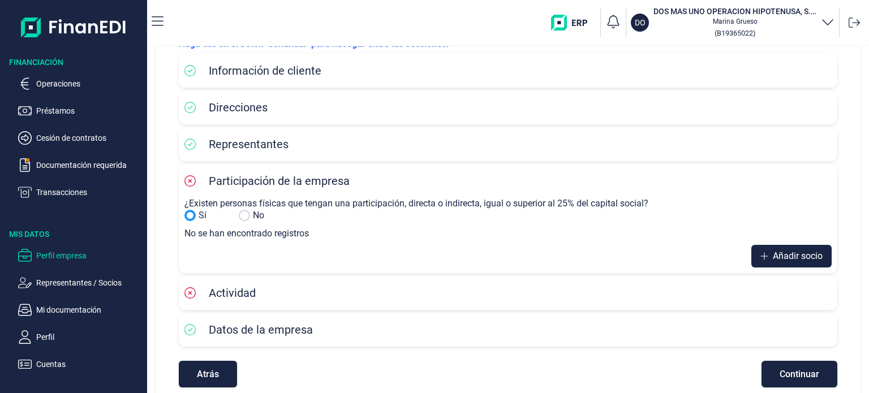
scroll to position [91, 0]
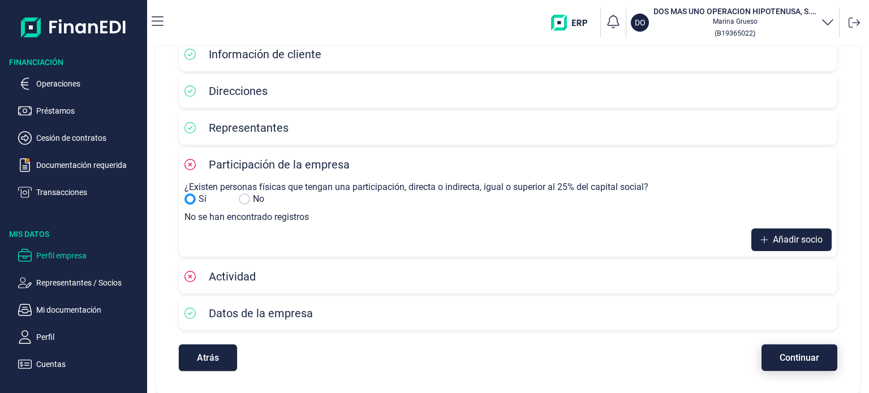
click at [802, 354] on span "Continuar" at bounding box center [799, 358] width 40 height 8
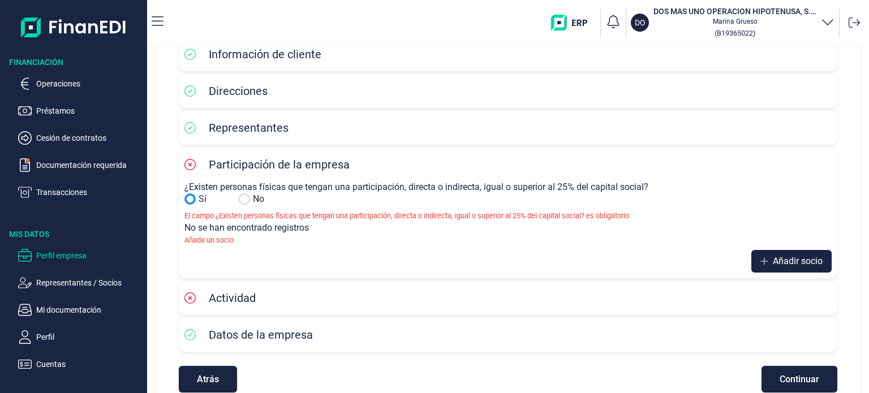
click at [807, 357] on div "Atrás Continuar" at bounding box center [508, 374] width 658 height 38
click at [511, 307] on div "Actividad" at bounding box center [507, 298] width 647 height 23
click at [228, 296] on span "Actividad" at bounding box center [232, 298] width 47 height 14
click at [444, 248] on div "Añadir socio" at bounding box center [507, 258] width 647 height 27
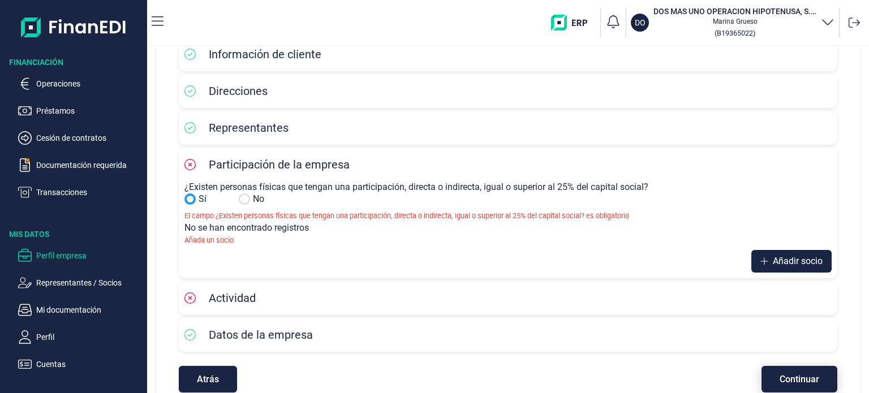
click at [789, 384] on span "Continuar" at bounding box center [799, 379] width 40 height 8
click at [205, 376] on span "Atrás" at bounding box center [208, 379] width 22 height 8
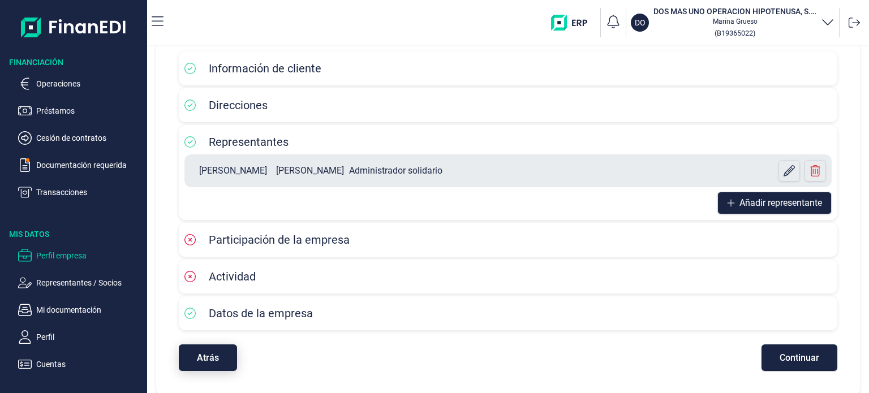
click at [215, 359] on span "Atrás" at bounding box center [208, 358] width 22 height 8
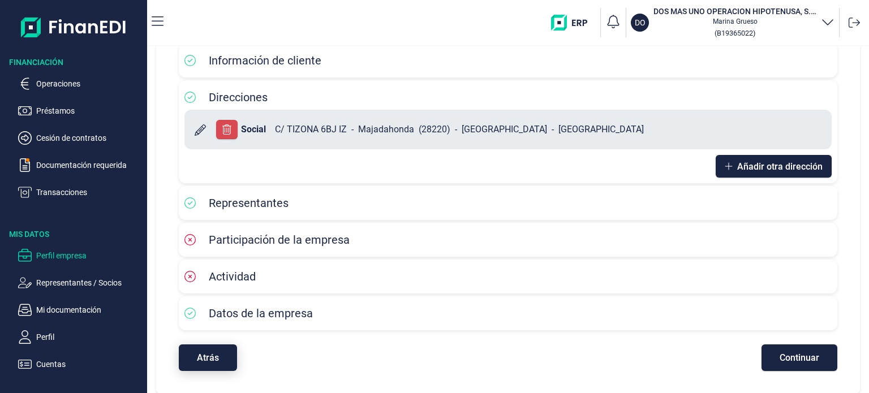
click at [212, 354] on span "Atrás" at bounding box center [208, 358] width 22 height 8
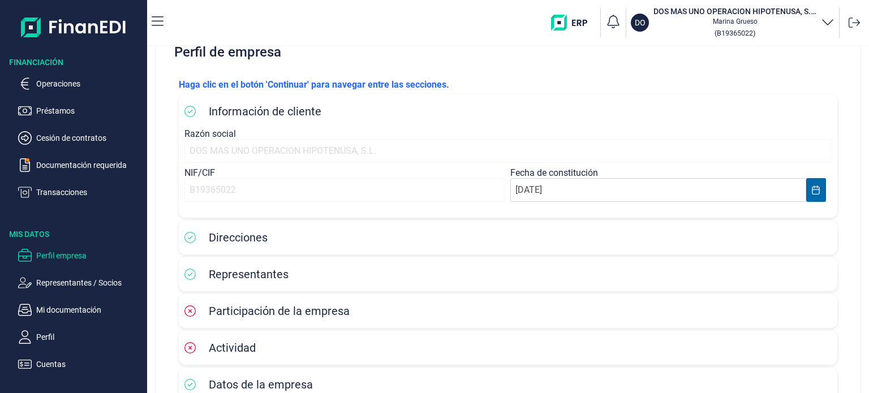
scroll to position [0, 0]
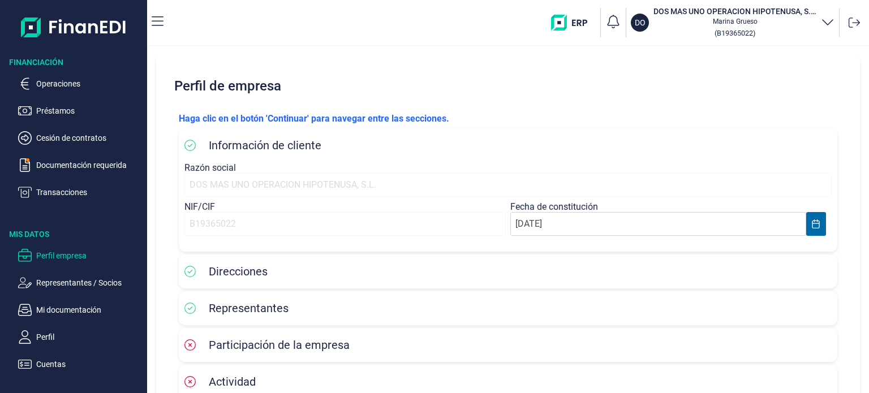
click at [468, 103] on div "Haga clic en el botón 'Continuar' para navegar entre las secciones. Información…" at bounding box center [508, 294] width 677 height 382
click at [512, 107] on div "Haga clic en el botón 'Continuar' para navegar entre las secciones. Información…" at bounding box center [508, 294] width 677 height 382
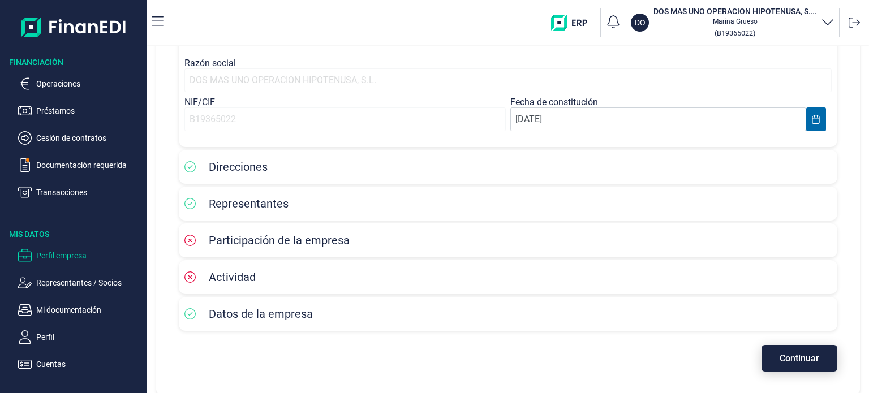
click at [792, 357] on span "Continuar" at bounding box center [799, 358] width 40 height 8
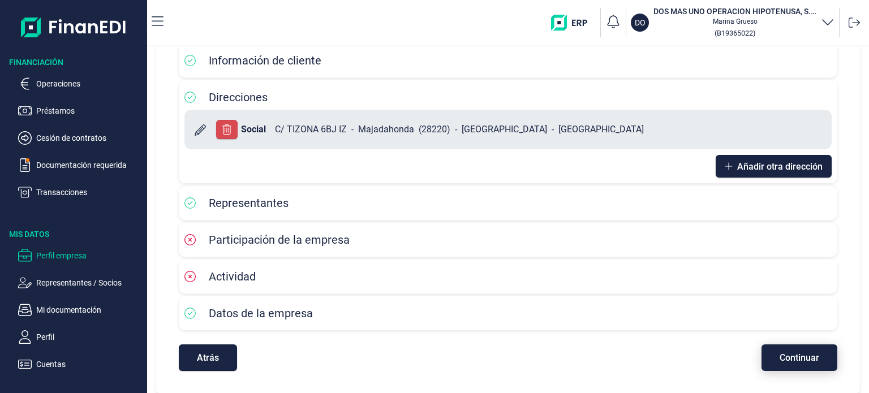
click at [792, 357] on span "Continuar" at bounding box center [799, 358] width 40 height 8
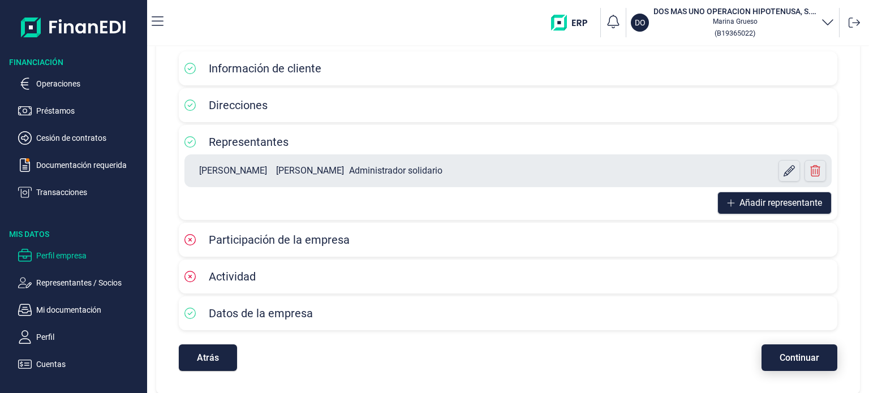
click at [792, 357] on span "Continuar" at bounding box center [799, 358] width 40 height 8
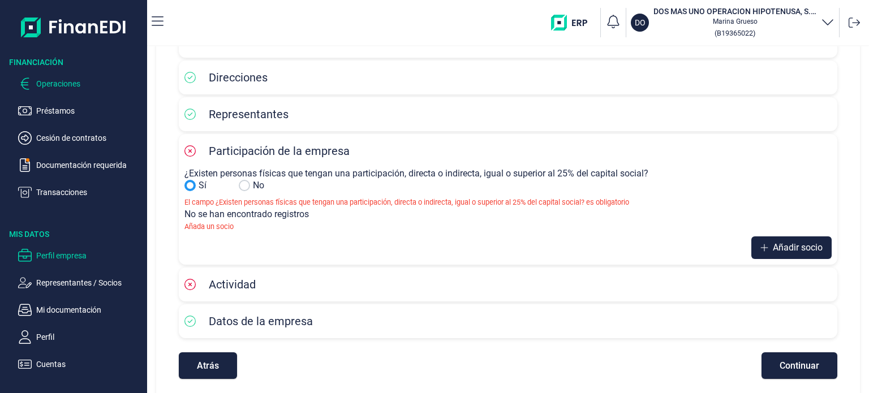
click at [60, 89] on p "Operaciones" at bounding box center [89, 84] width 106 height 14
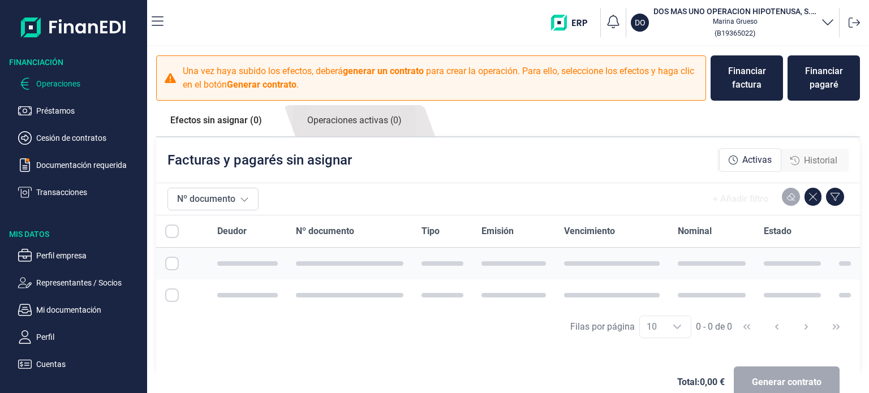
checkbox input "true"
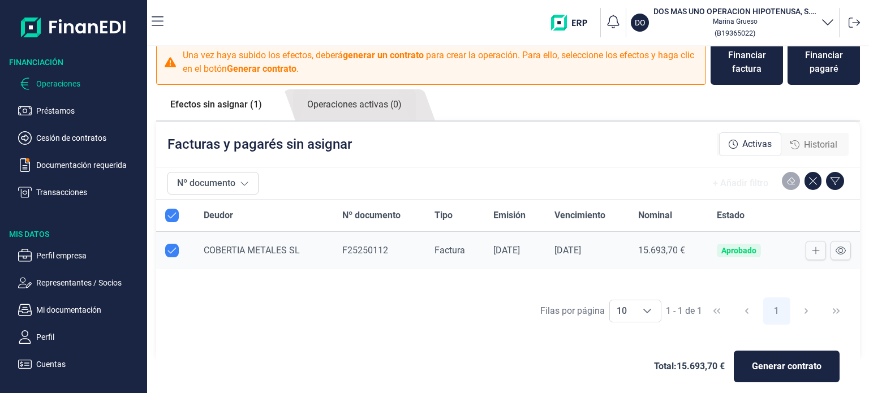
scroll to position [25, 0]
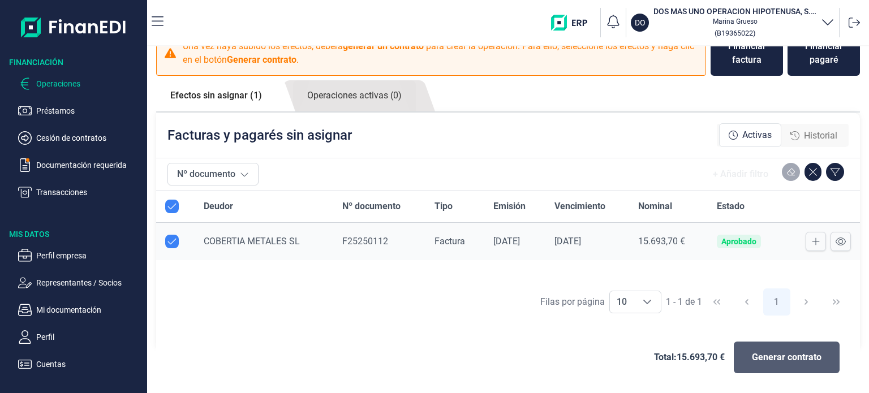
click at [759, 349] on button "Generar contrato" at bounding box center [787, 358] width 106 height 32
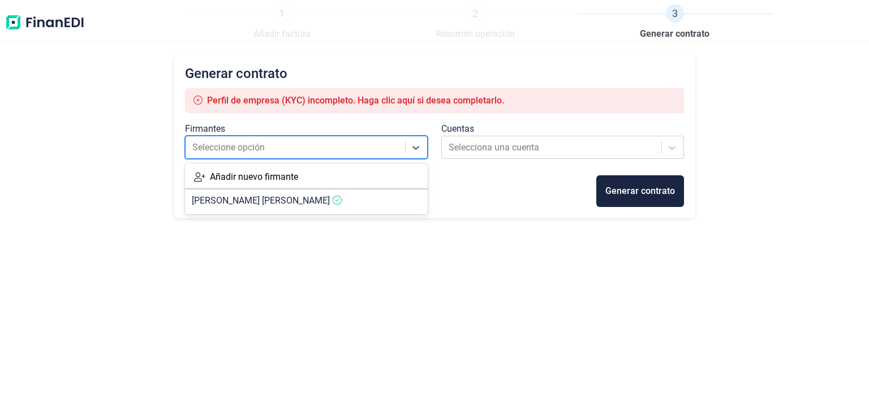
click at [337, 150] on div at bounding box center [296, 148] width 208 height 16
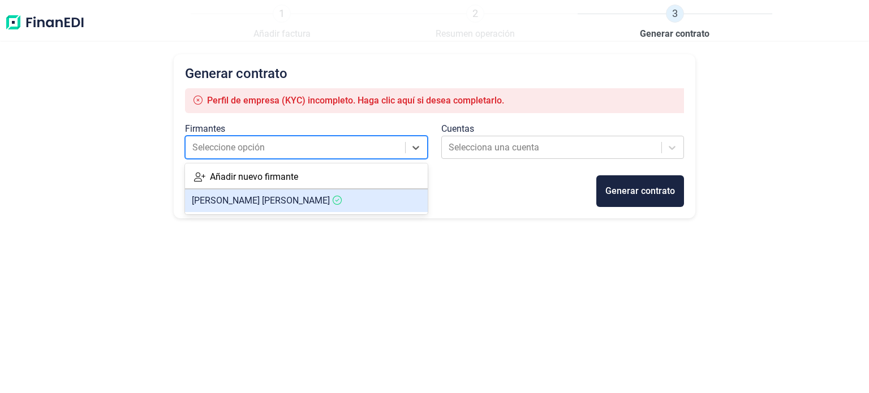
click at [330, 197] on span "[PERSON_NAME]" at bounding box center [261, 200] width 138 height 11
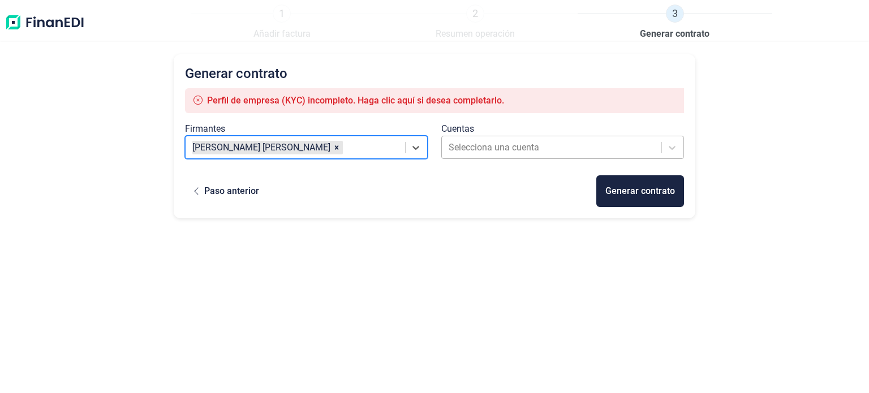
click at [483, 146] on div at bounding box center [553, 148] width 208 height 16
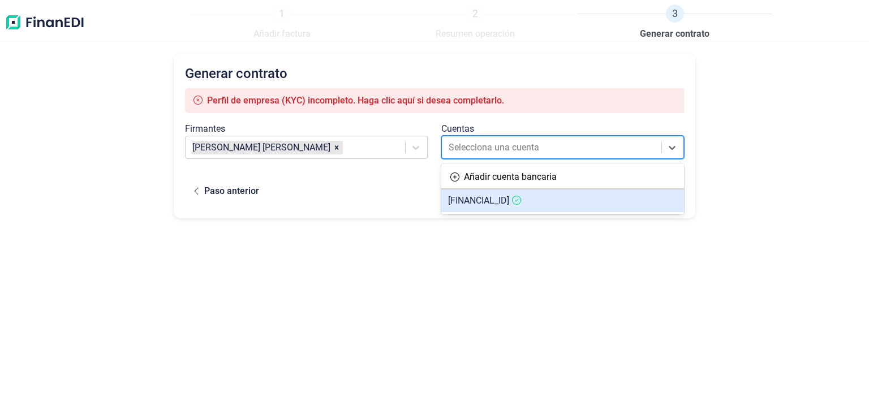
click at [489, 204] on span "[FINANCIAL_ID]" at bounding box center [478, 200] width 61 height 11
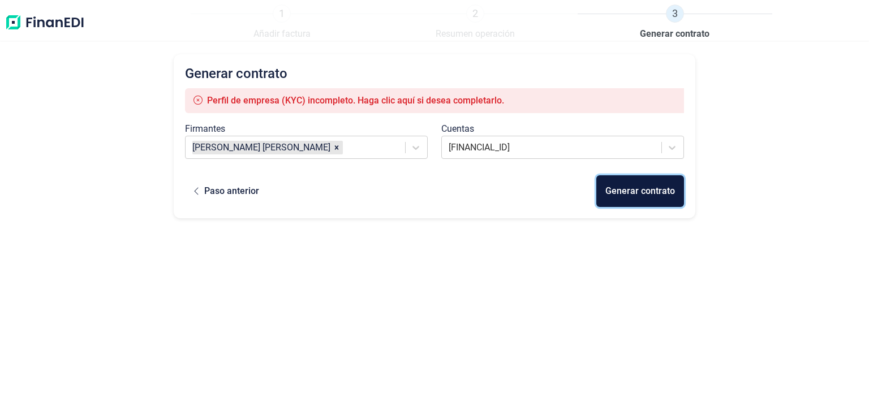
click at [654, 192] on div "Generar contrato" at bounding box center [640, 191] width 70 height 14
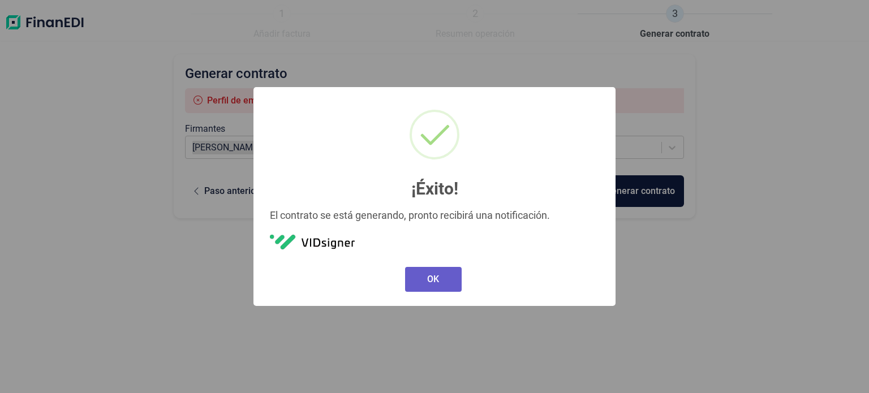
click at [431, 273] on button "OK" at bounding box center [433, 279] width 57 height 25
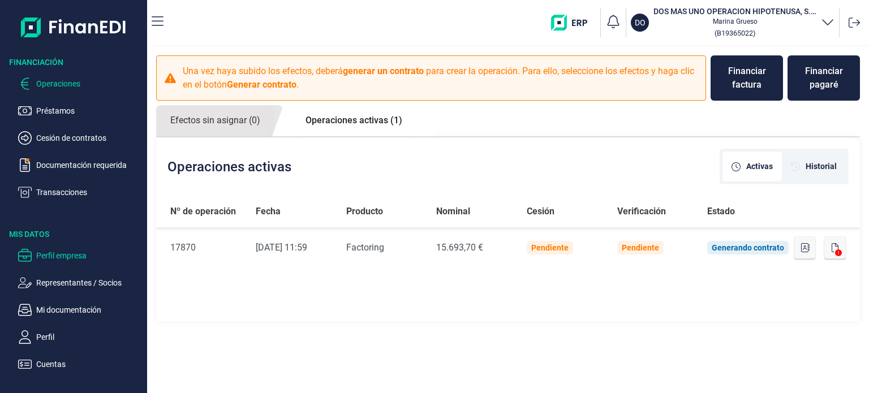
click at [85, 259] on p "Perfil empresa" at bounding box center [89, 256] width 106 height 14
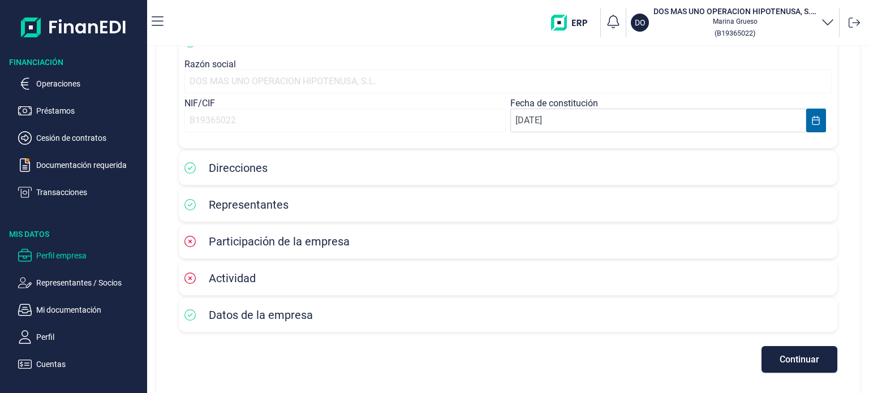
scroll to position [105, 0]
click at [813, 361] on span "Continuar" at bounding box center [799, 358] width 40 height 8
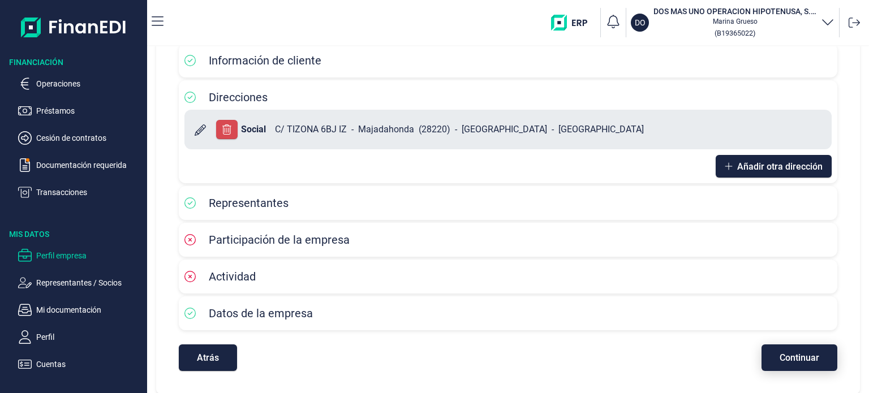
click at [813, 361] on span "Continuar" at bounding box center [799, 358] width 40 height 8
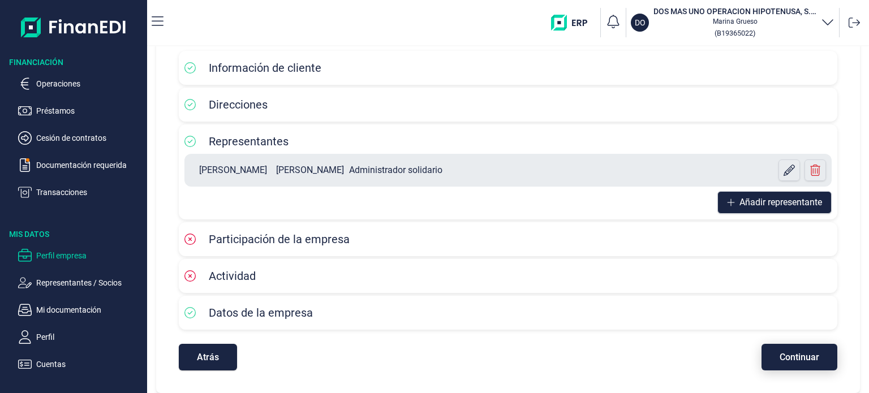
click at [813, 361] on span "Continuar" at bounding box center [799, 357] width 40 height 8
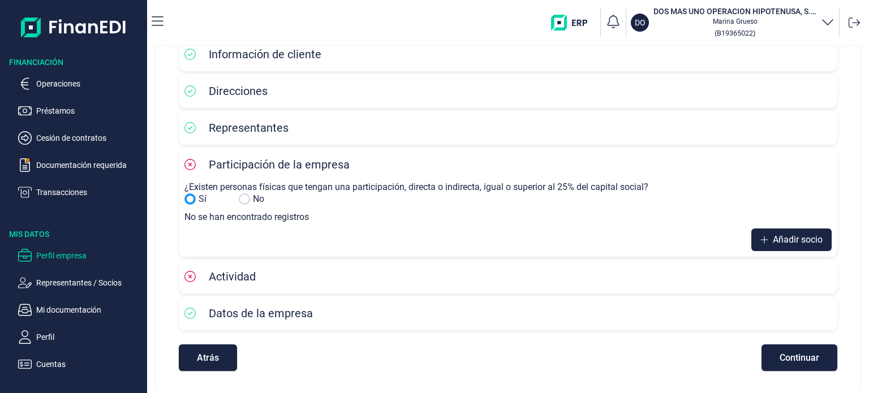
click at [420, 131] on div "Representantes" at bounding box center [507, 127] width 647 height 17
click at [233, 360] on button "Atrás" at bounding box center [208, 357] width 58 height 27
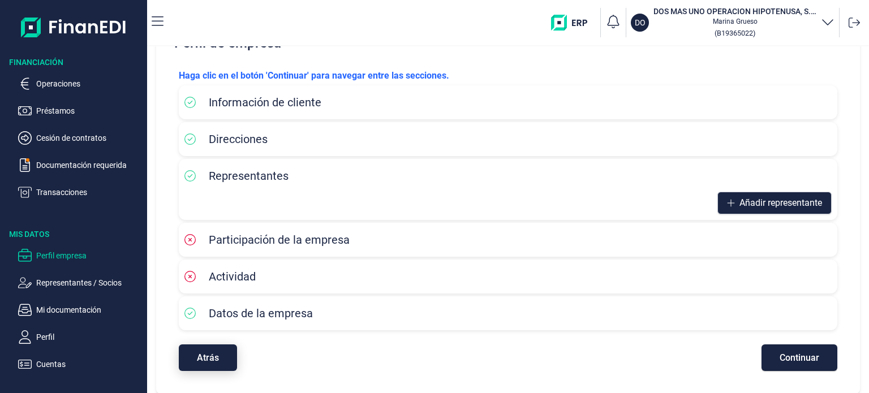
scroll to position [83, 0]
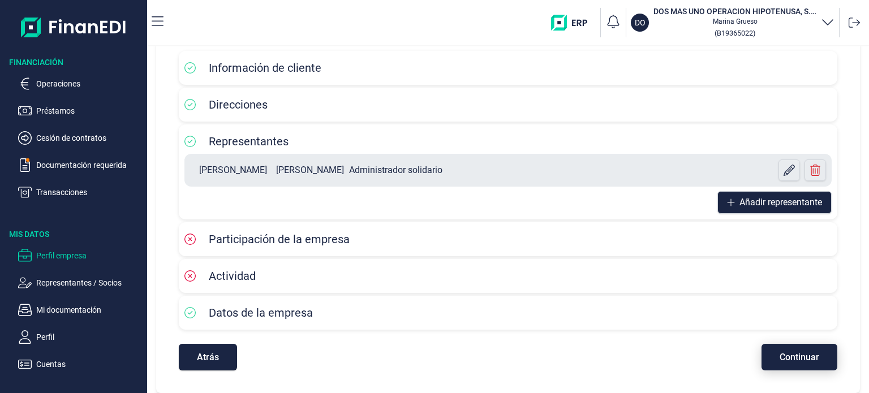
click at [808, 359] on span "Continuar" at bounding box center [799, 357] width 40 height 8
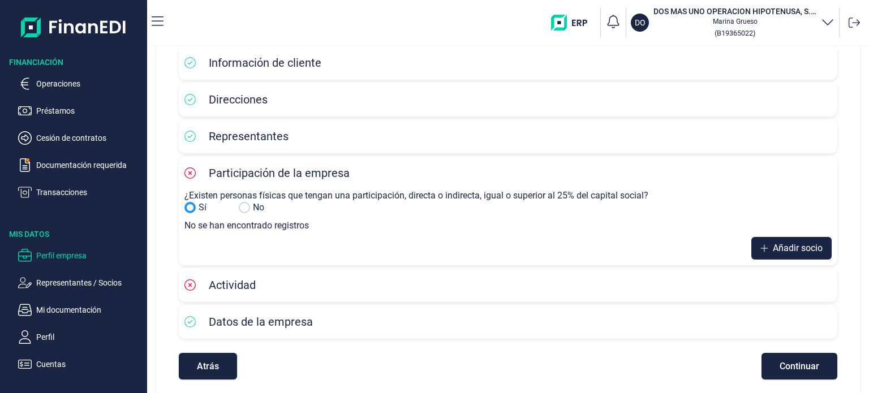
click at [244, 204] on input "Sí" at bounding box center [244, 207] width 11 height 11
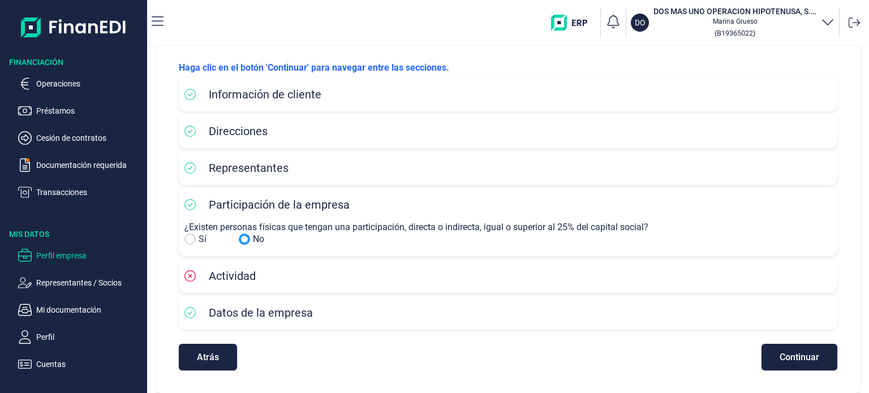
scroll to position [50, 0]
click at [770, 359] on button "Continuar" at bounding box center [799, 357] width 76 height 27
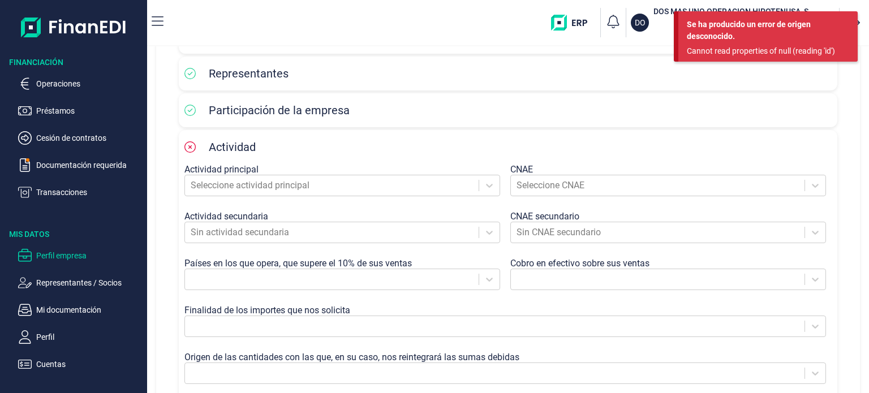
scroll to position [170, 0]
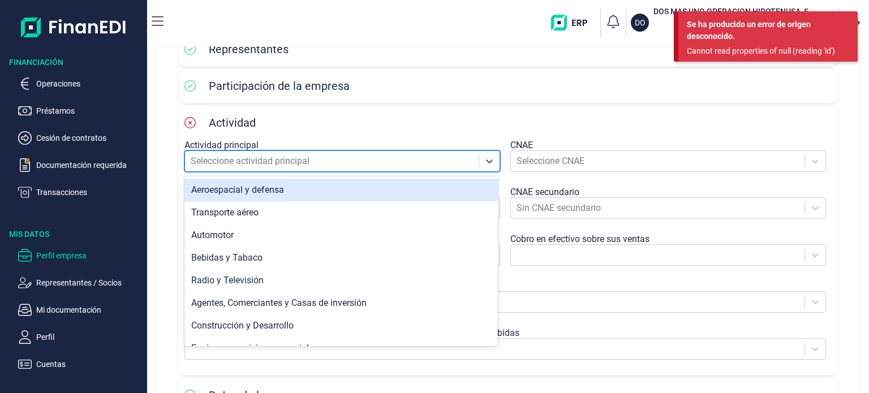
click at [335, 158] on div at bounding box center [332, 161] width 282 height 16
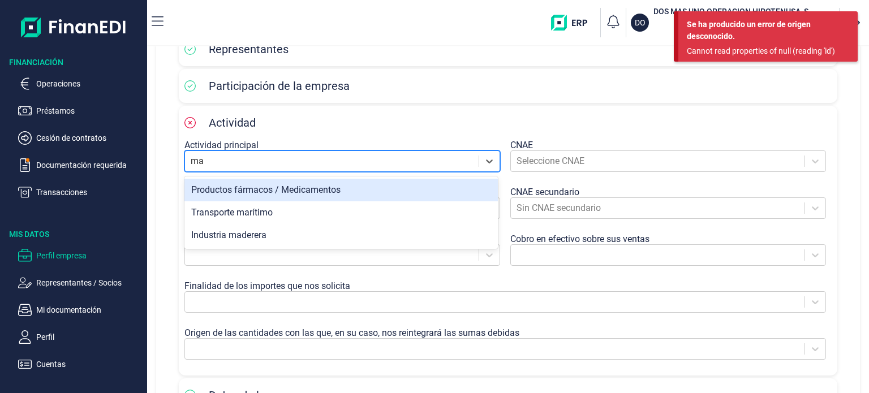
scroll to position [0, 0]
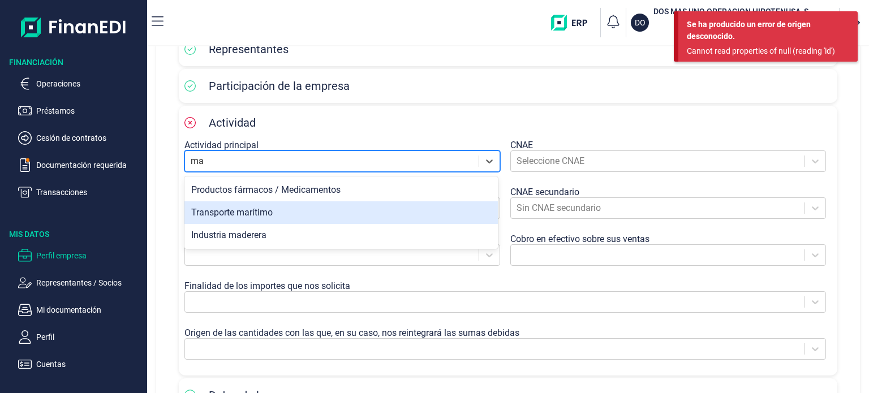
type input "m"
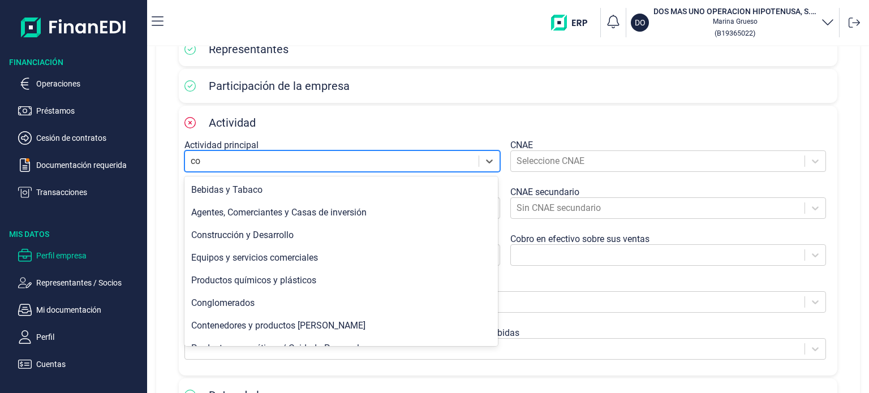
type input "c"
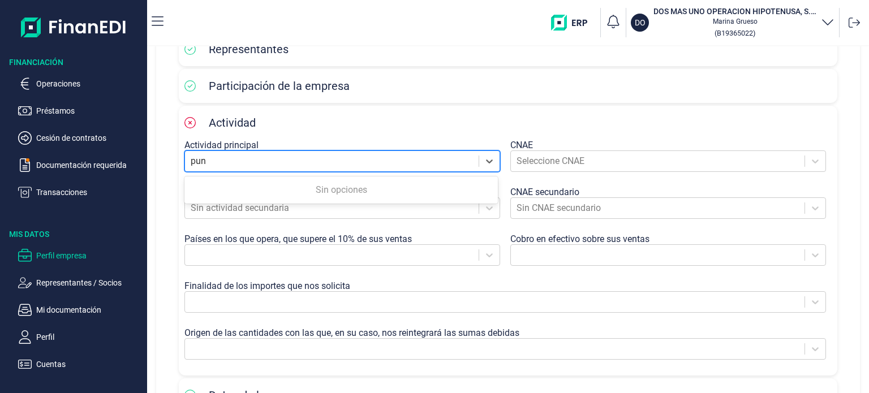
type input "pu"
drag, startPoint x: 256, startPoint y: 169, endPoint x: 195, endPoint y: 173, distance: 61.2
click at [190, 176] on div "Seleccione actividad principal" at bounding box center [344, 166] width 321 height 32
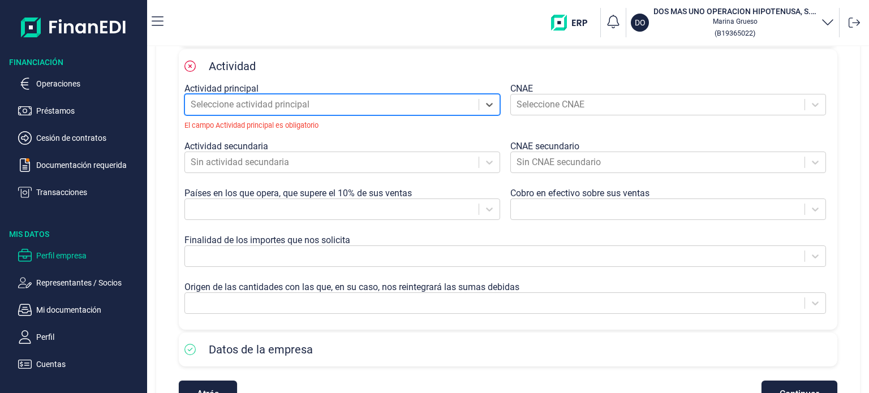
click at [385, 72] on div "Actividad" at bounding box center [507, 66] width 647 height 17
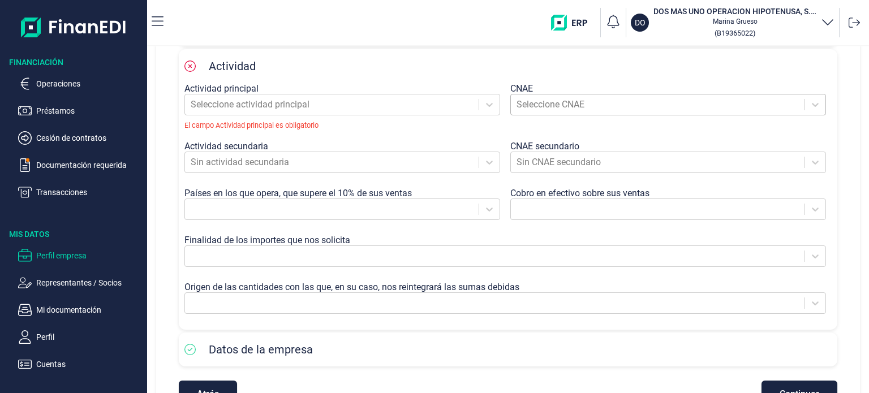
click at [546, 101] on div at bounding box center [657, 105] width 282 height 16
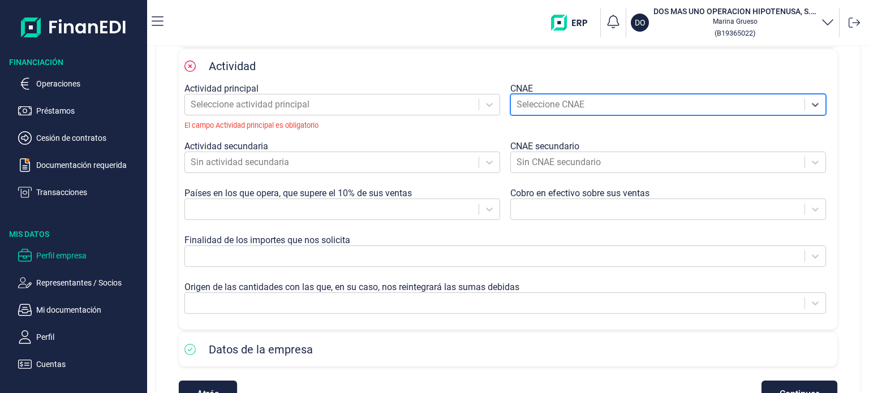
click at [545, 101] on div at bounding box center [657, 105] width 282 height 16
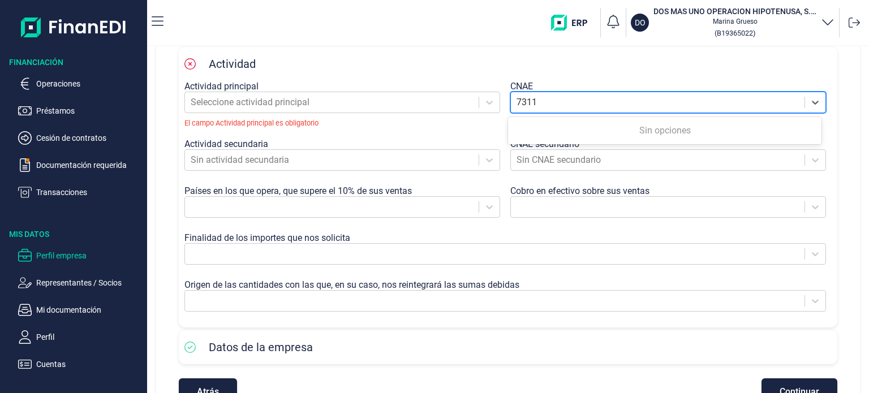
type input "7311"
click at [588, 70] on div "Actividad" at bounding box center [507, 63] width 647 height 17
click at [576, 103] on div at bounding box center [657, 102] width 282 height 16
type input "7"
click at [809, 103] on icon at bounding box center [814, 102] width 11 height 11
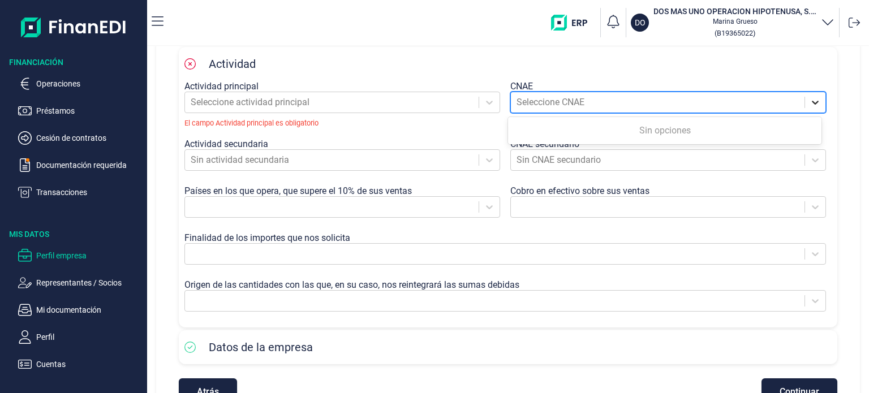
click at [812, 104] on icon at bounding box center [815, 103] width 7 height 4
click at [747, 103] on div at bounding box center [657, 102] width 282 height 16
type input "7311"
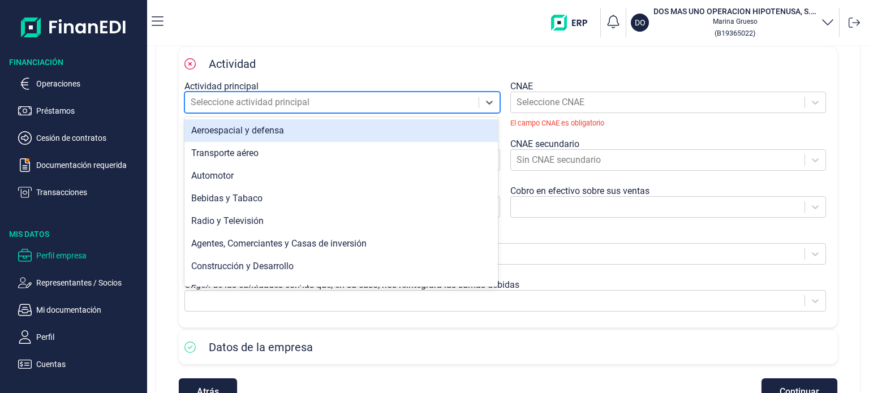
click at [323, 103] on div at bounding box center [332, 102] width 282 height 16
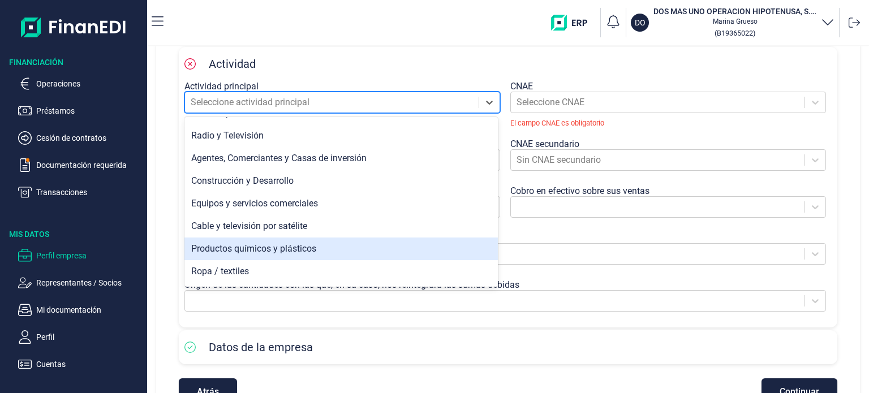
scroll to position [0, 0]
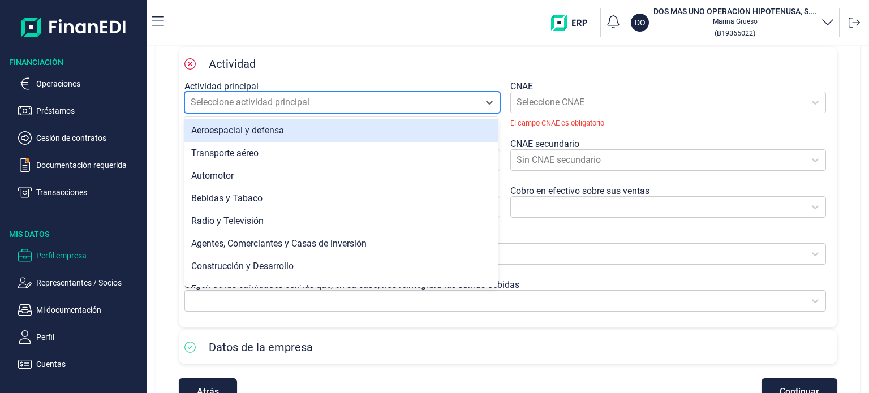
click at [308, 96] on div at bounding box center [332, 102] width 282 height 16
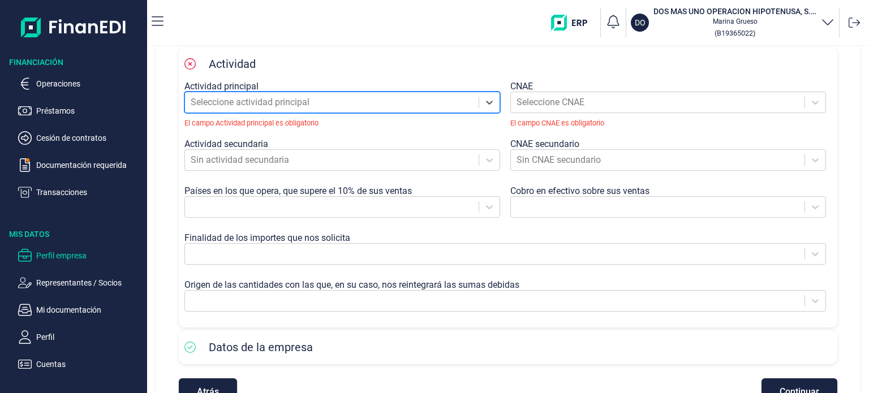
click at [312, 102] on div at bounding box center [332, 102] width 282 height 16
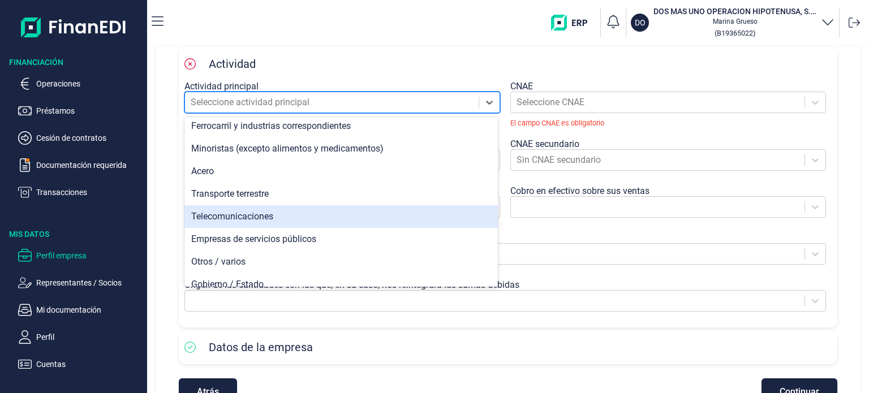
scroll to position [695, 0]
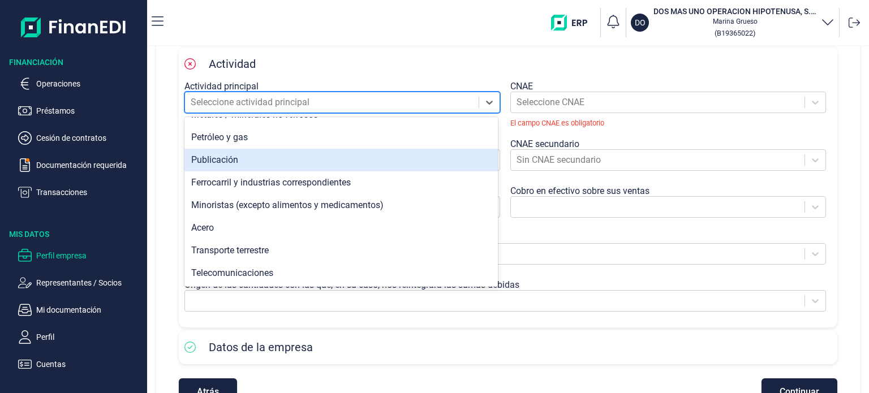
click at [301, 160] on div "Publicación" at bounding box center [340, 160] width 313 height 23
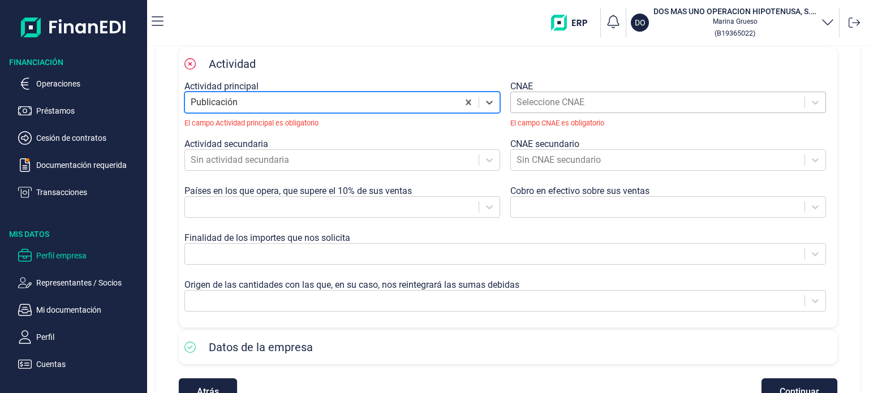
click at [585, 103] on div at bounding box center [657, 102] width 282 height 16
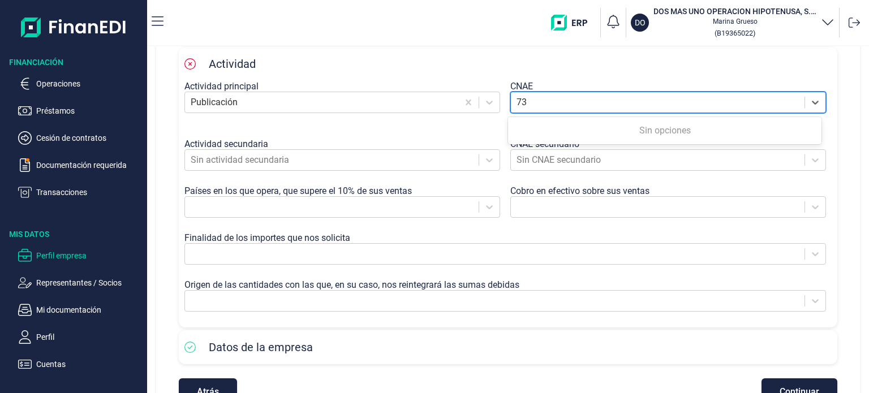
type input "7"
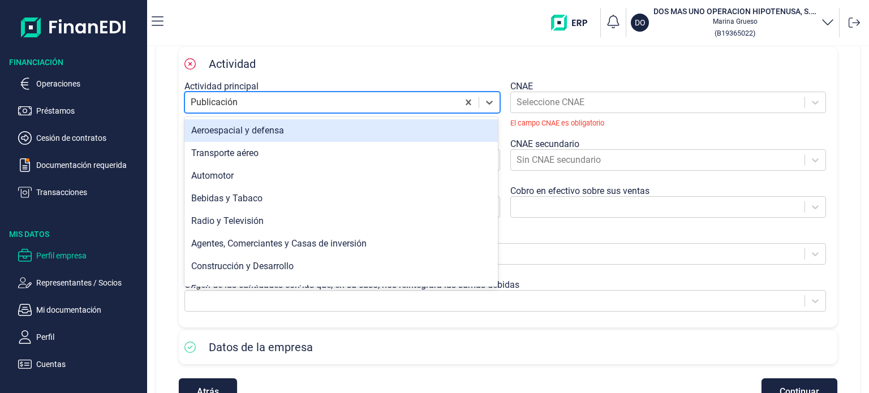
click at [240, 101] on div at bounding box center [322, 102] width 262 height 16
click at [260, 101] on div at bounding box center [322, 102] width 262 height 16
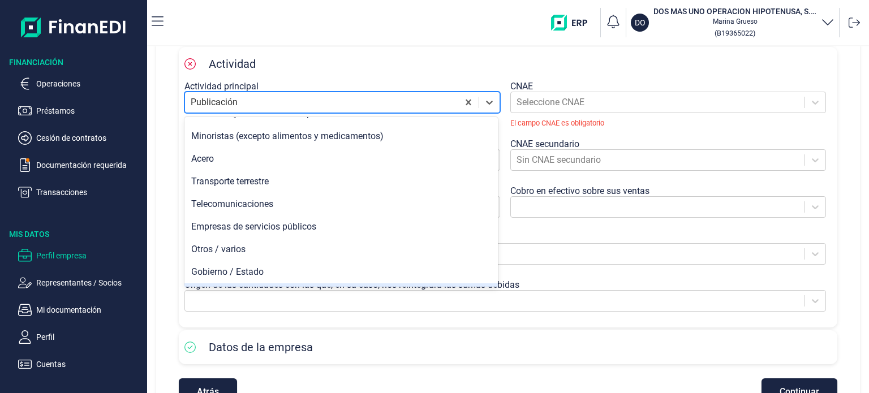
scroll to position [751, 0]
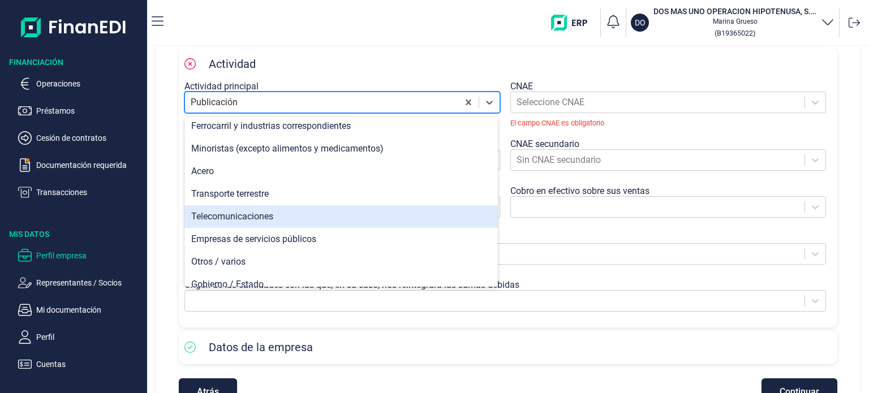
click at [281, 214] on div "Telecomunicaciones" at bounding box center [340, 216] width 313 height 23
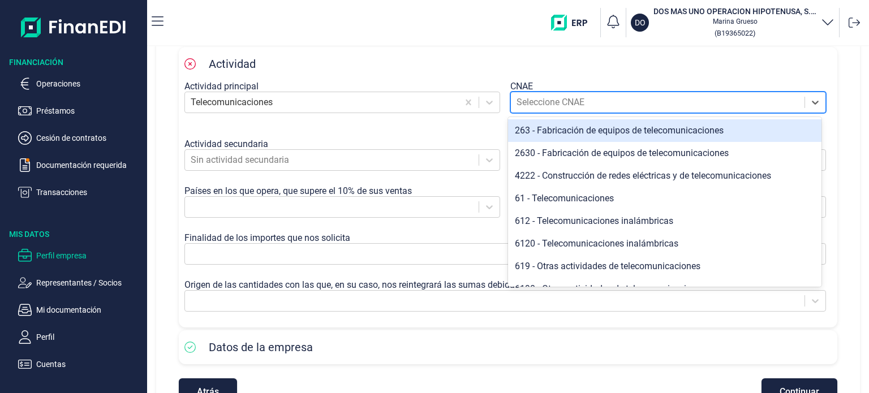
click at [582, 97] on div at bounding box center [657, 102] width 282 height 16
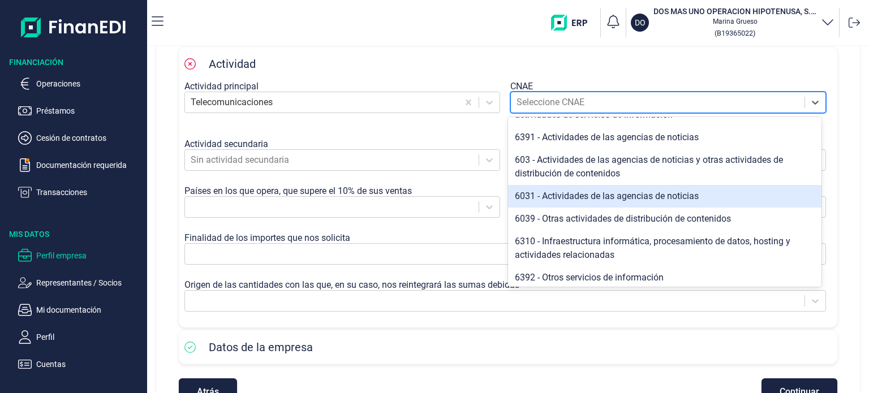
scroll to position [287, 0]
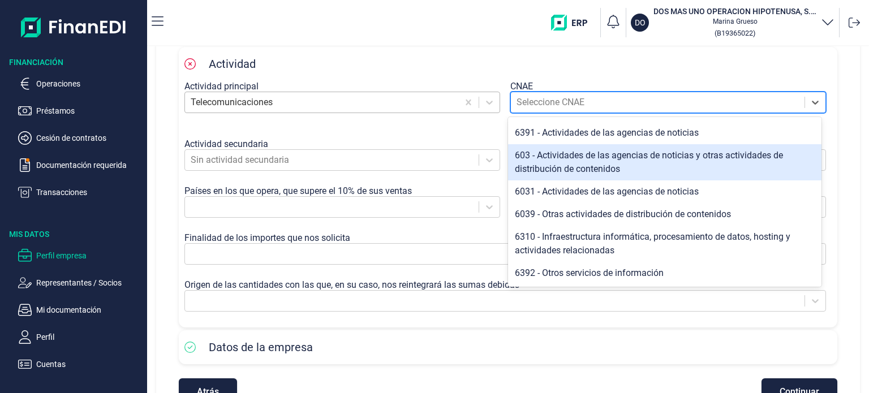
click at [380, 104] on div at bounding box center [322, 102] width 262 height 16
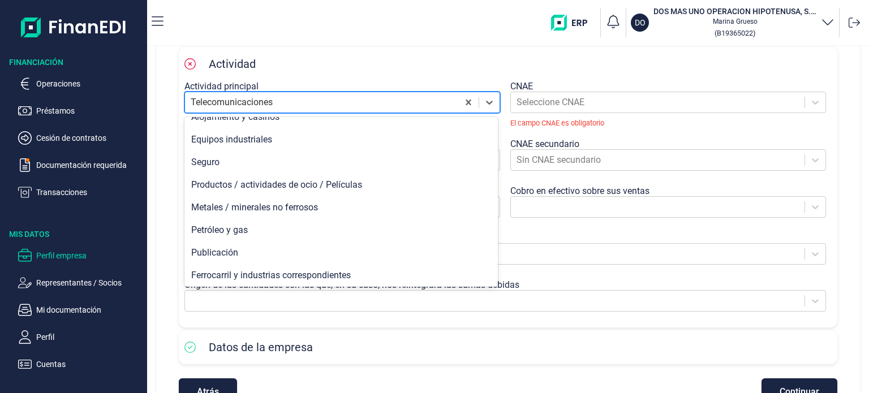
scroll to position [622, 0]
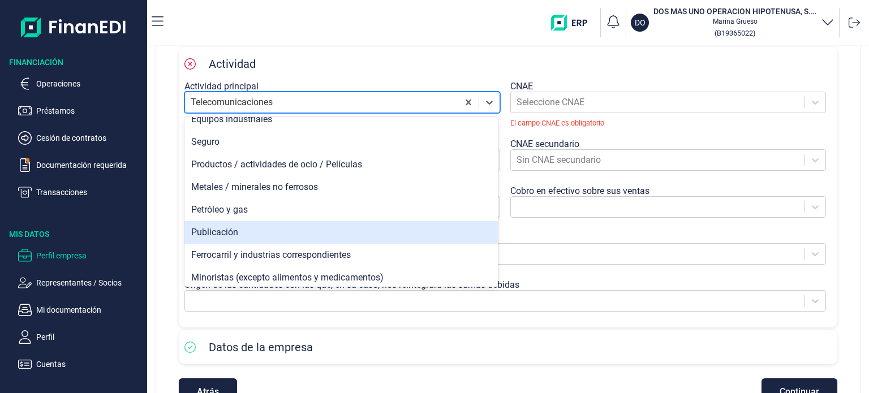
click at [303, 232] on div "Publicación" at bounding box center [340, 232] width 313 height 23
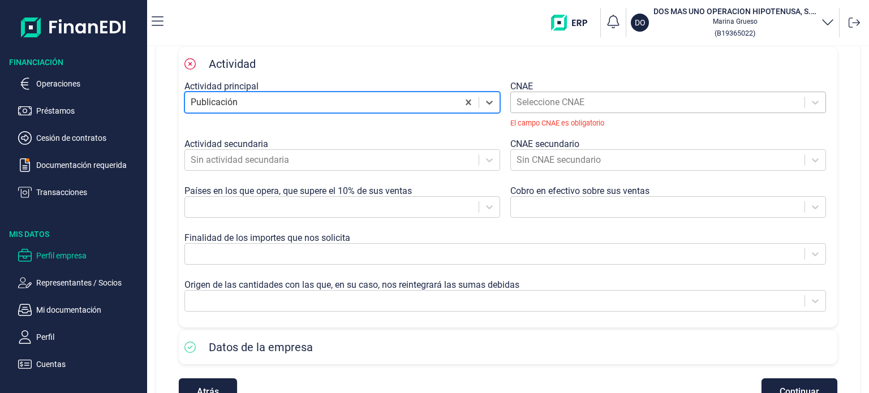
click at [570, 100] on div at bounding box center [657, 102] width 282 height 16
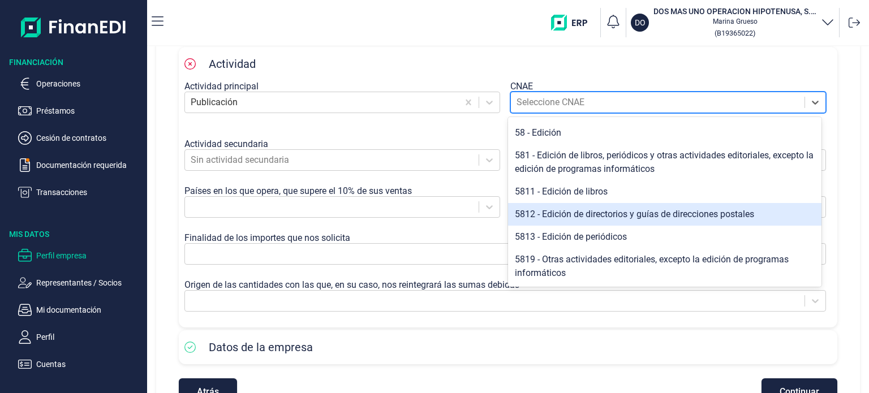
scroll to position [0, 0]
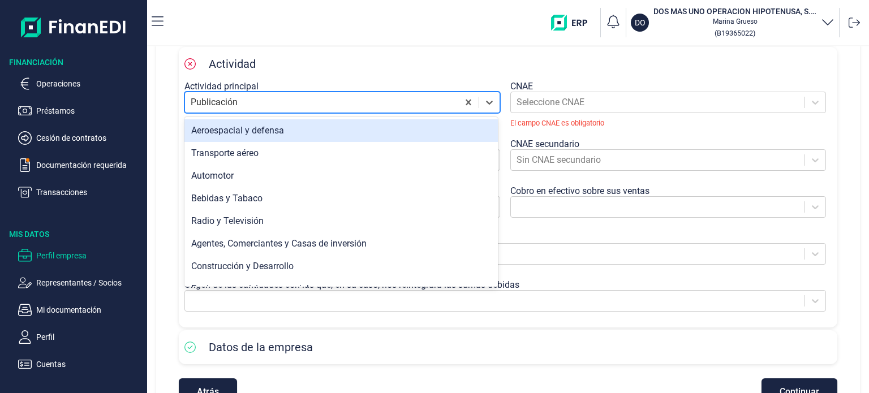
click at [283, 100] on div at bounding box center [322, 102] width 262 height 16
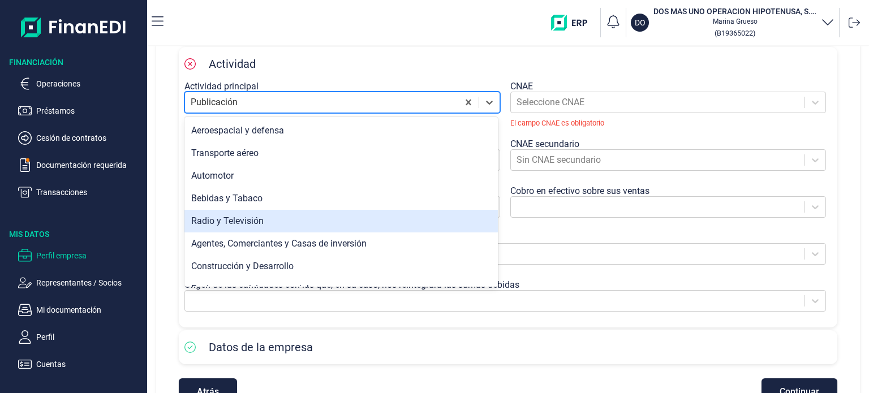
click at [296, 218] on div "Radio y Televisión" at bounding box center [340, 221] width 313 height 23
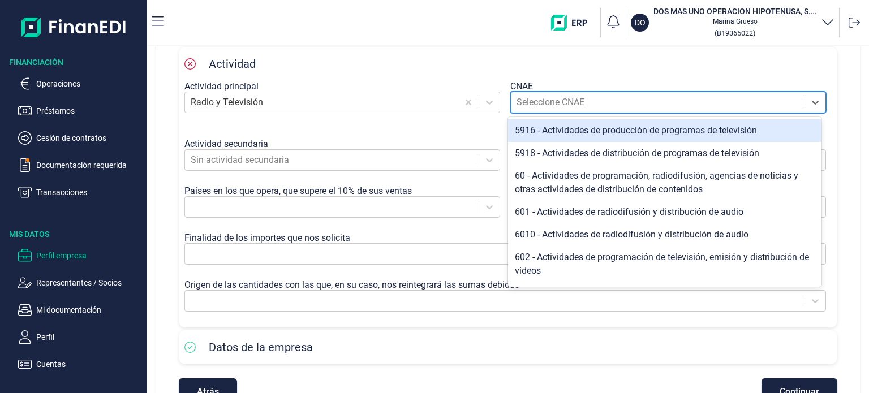
click at [609, 103] on div at bounding box center [657, 102] width 282 height 16
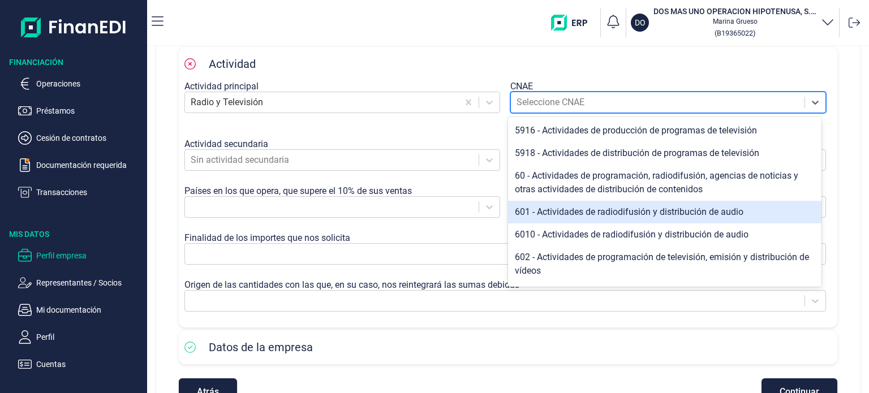
scroll to position [34, 0]
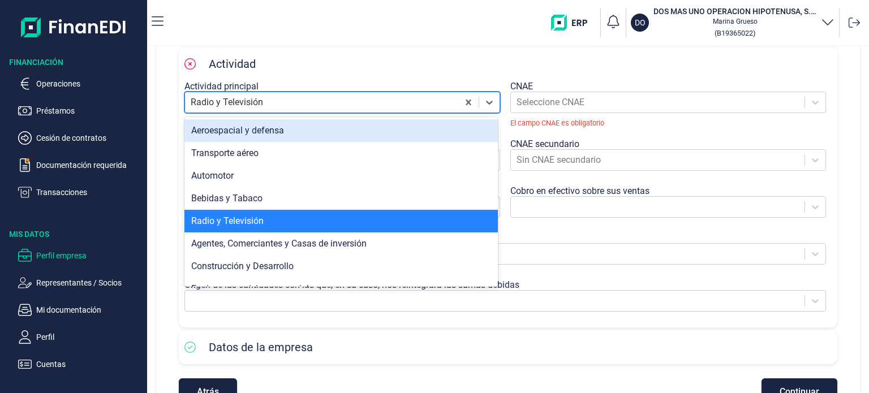
click at [290, 95] on div at bounding box center [322, 102] width 262 height 16
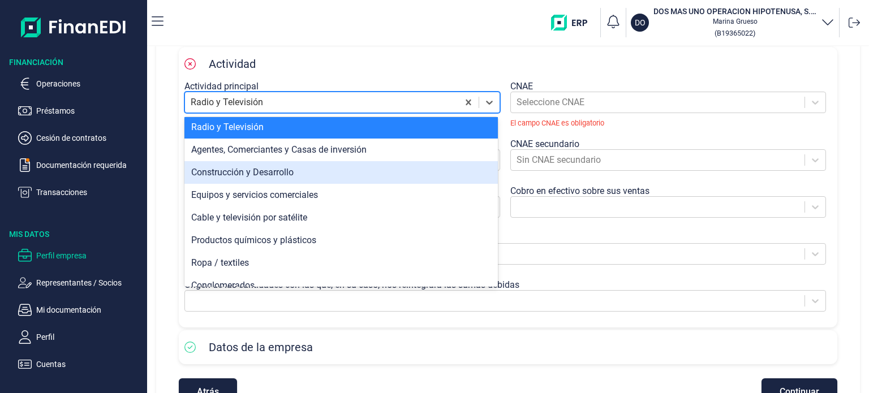
scroll to position [113, 0]
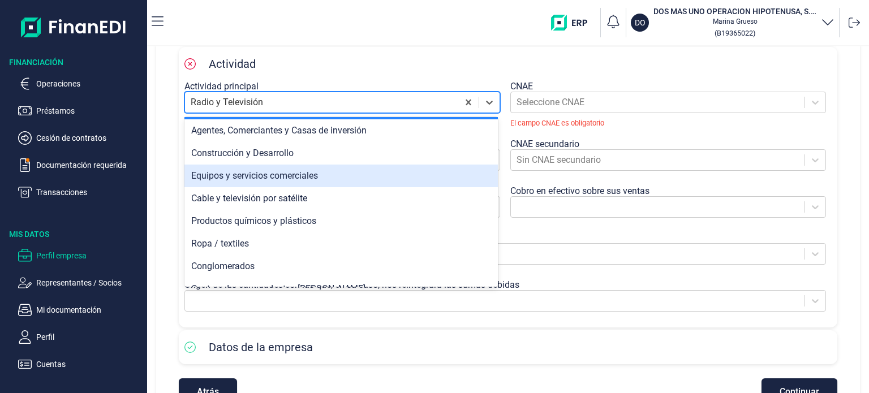
click at [296, 178] on div "Equipos y servicios comerciales" at bounding box center [340, 176] width 313 height 23
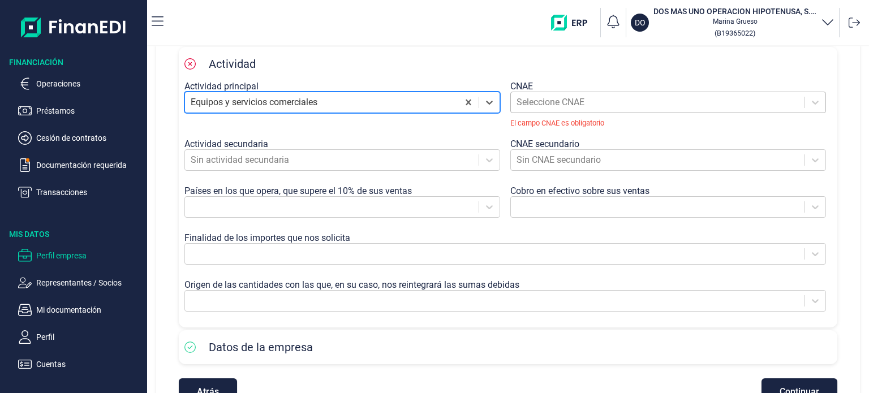
click at [578, 100] on div at bounding box center [657, 102] width 282 height 16
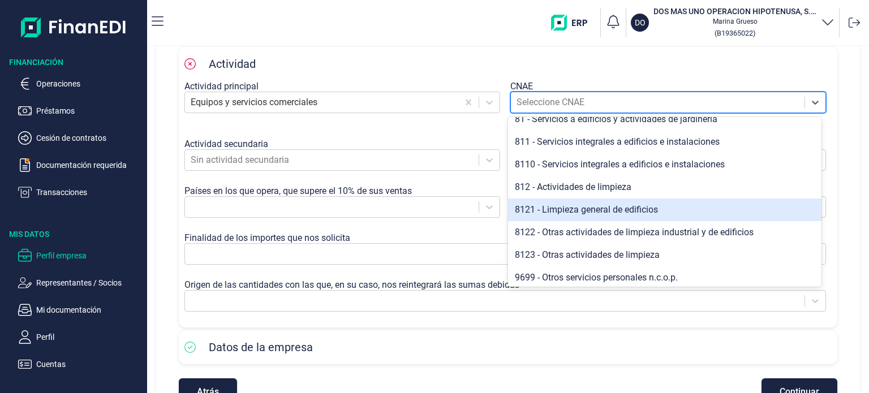
scroll to position [396, 0]
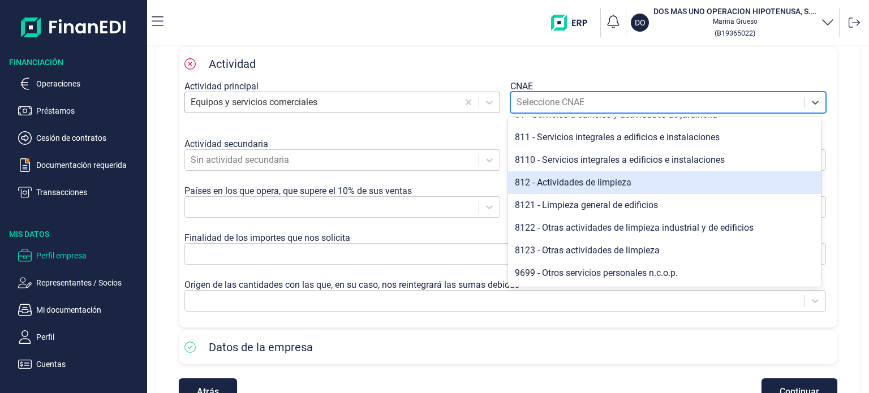
click at [261, 109] on div at bounding box center [322, 102] width 262 height 16
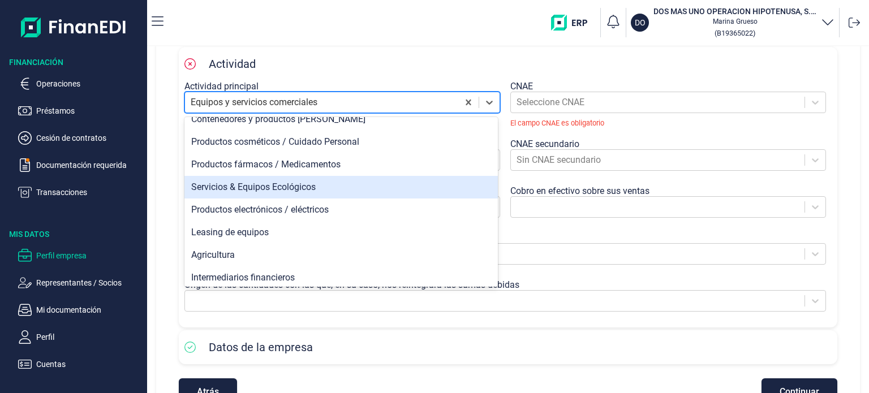
scroll to position [339, 0]
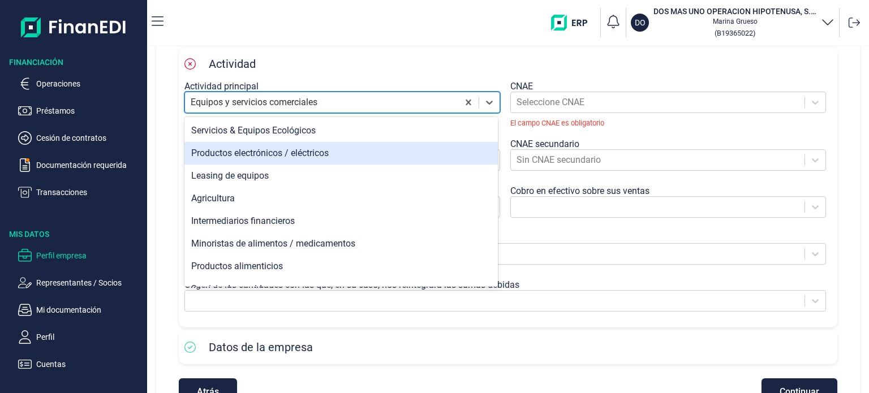
click at [310, 157] on div "Productos electrónicos / eléctricos" at bounding box center [340, 153] width 313 height 23
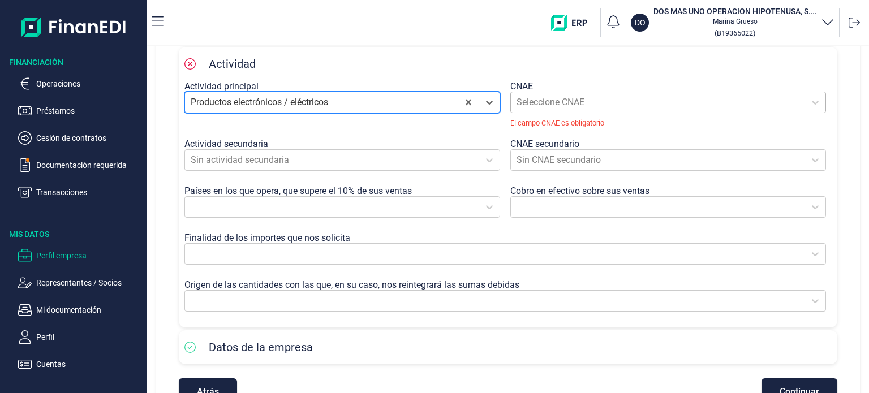
click at [512, 96] on div "Seleccione CNAE" at bounding box center [658, 102] width 294 height 20
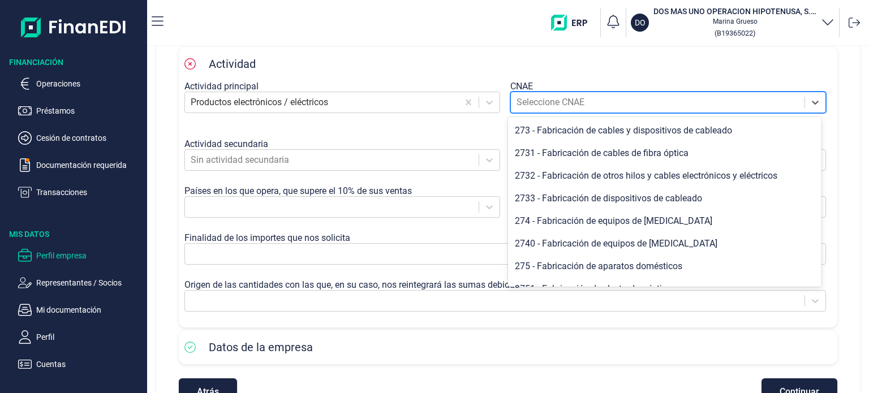
scroll to position [853, 0]
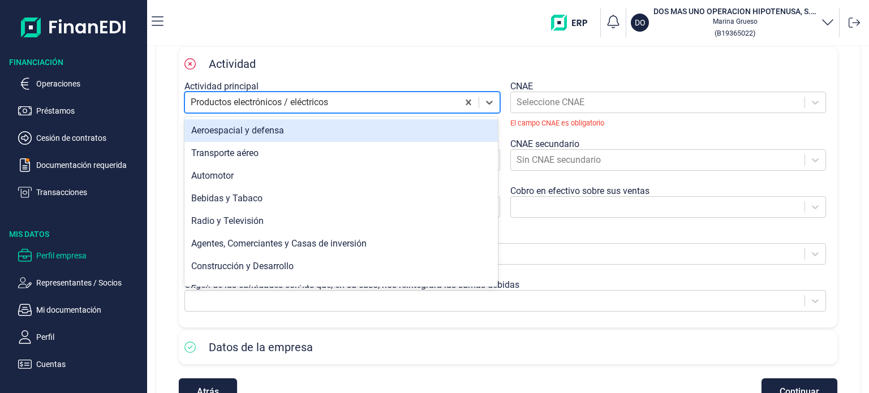
click at [439, 100] on div at bounding box center [322, 102] width 262 height 16
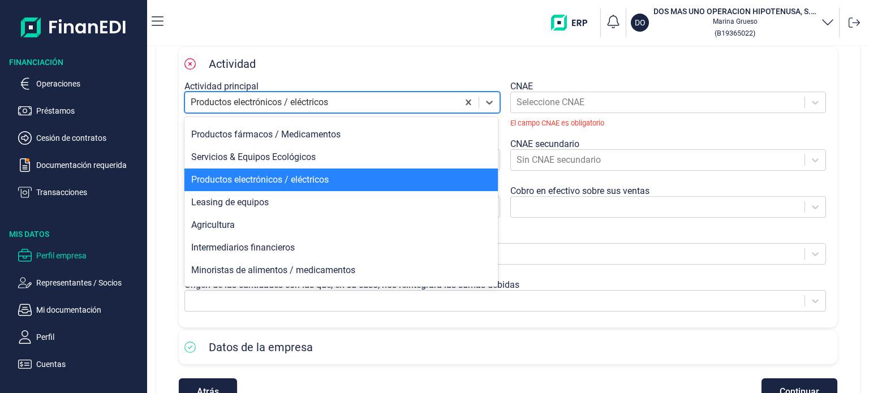
scroll to position [339, 0]
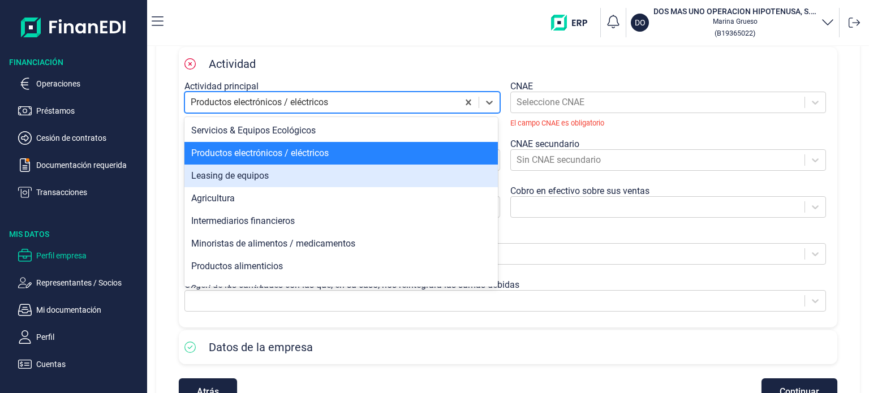
click at [277, 180] on div "Leasing de equipos" at bounding box center [340, 176] width 313 height 23
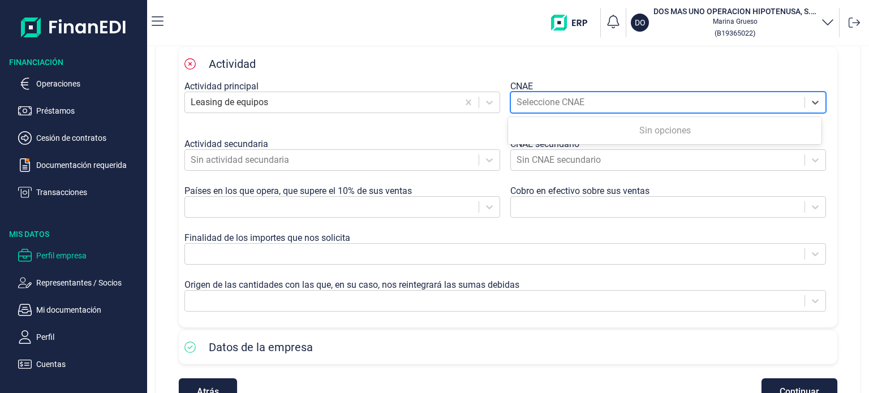
click at [692, 94] on div at bounding box center [657, 102] width 282 height 16
click at [324, 101] on div at bounding box center [322, 102] width 262 height 16
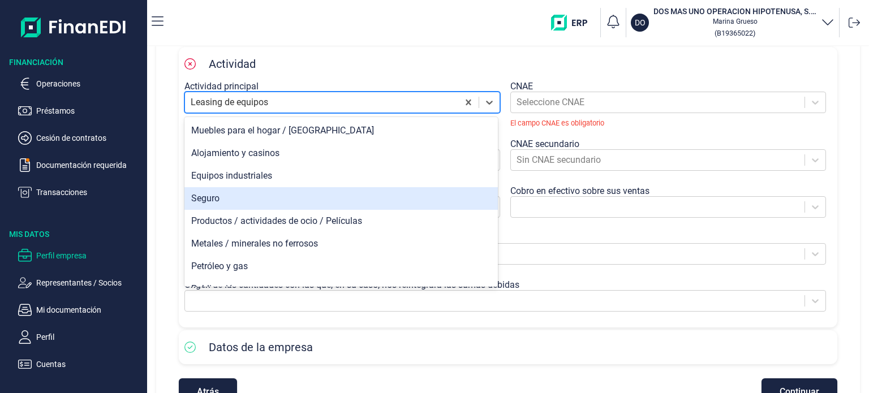
scroll to position [622, 0]
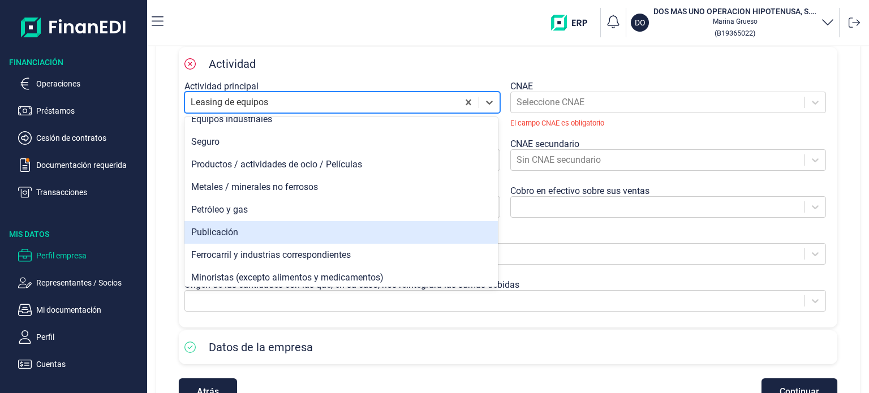
click at [283, 229] on div "Publicación" at bounding box center [340, 232] width 313 height 23
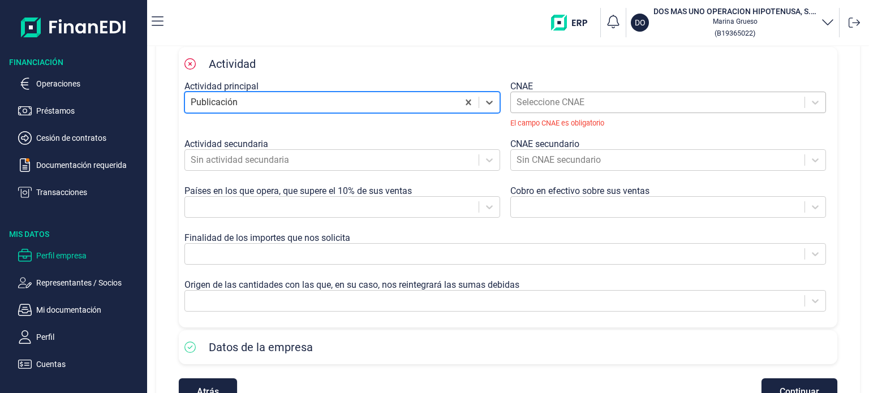
click at [585, 103] on div at bounding box center [657, 102] width 282 height 16
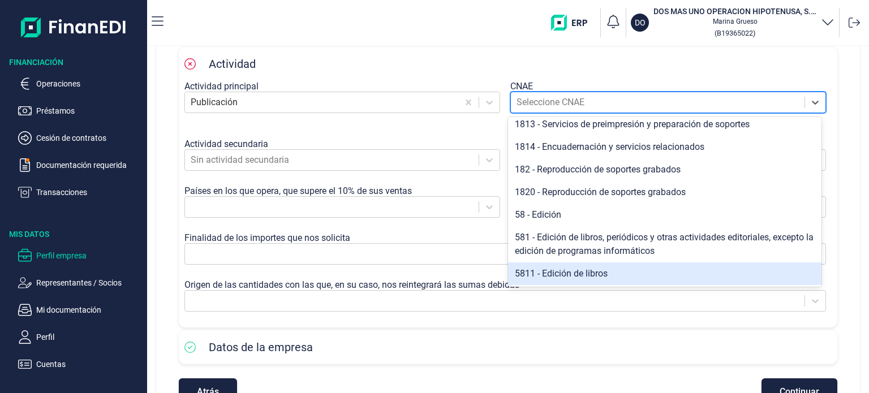
scroll to position [179, 0]
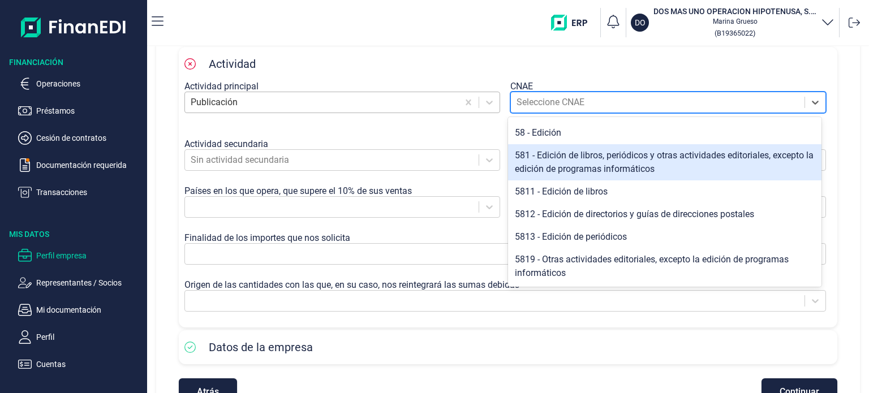
click at [330, 103] on div at bounding box center [322, 102] width 262 height 16
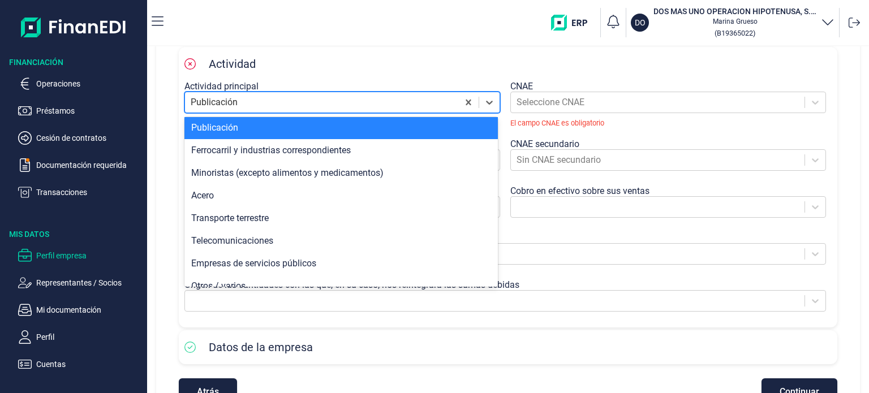
scroll to position [735, 0]
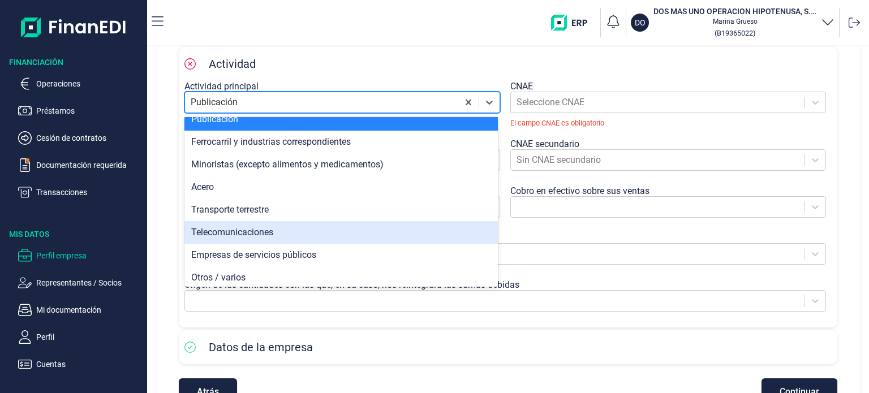
click at [294, 232] on div "Telecomunicaciones" at bounding box center [340, 232] width 313 height 23
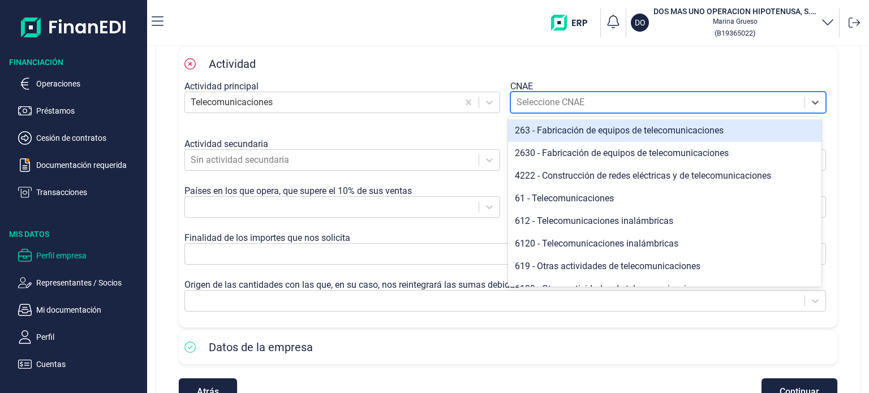
click at [573, 98] on div at bounding box center [657, 102] width 282 height 16
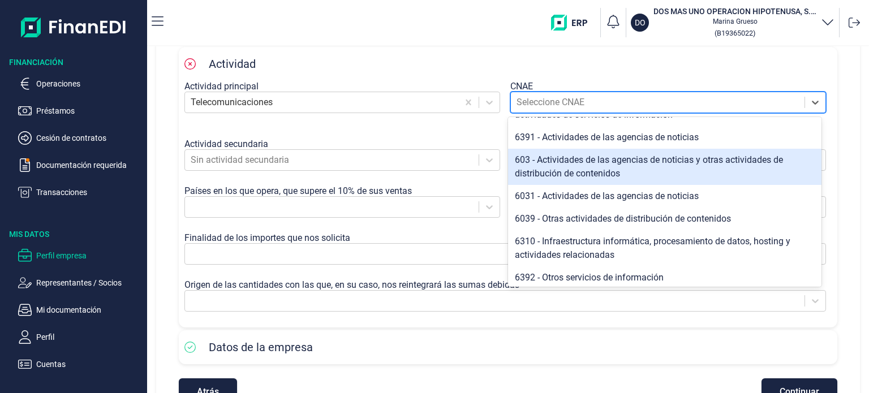
scroll to position [287, 0]
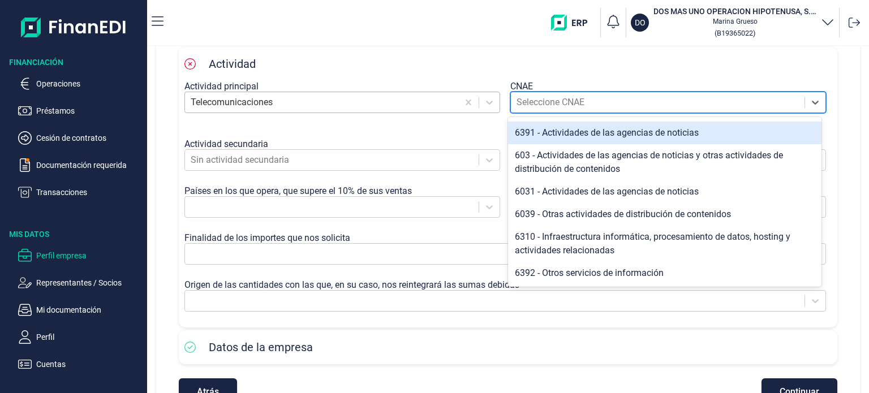
click at [279, 104] on div at bounding box center [322, 102] width 262 height 16
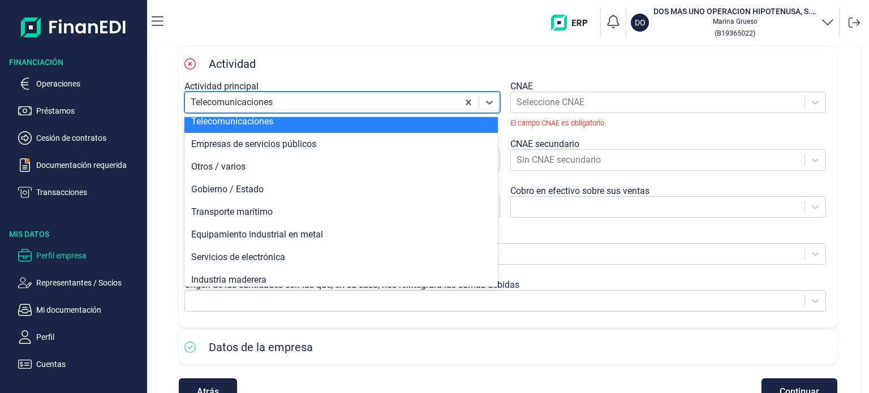
scroll to position [848, 0]
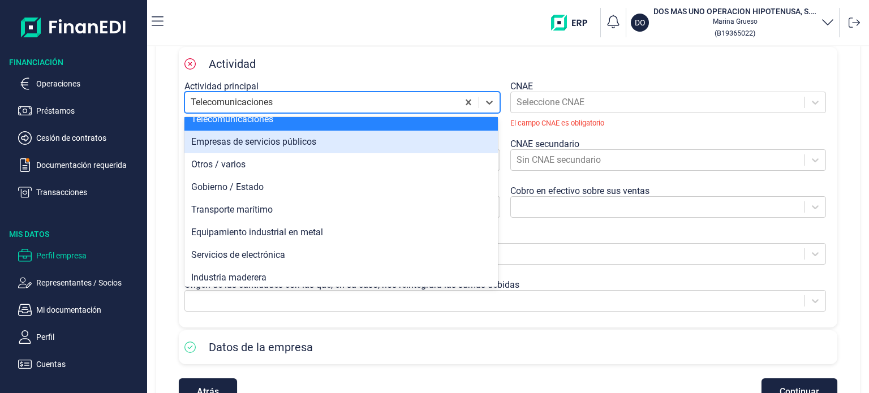
click at [275, 142] on div "Empresas de servicios públicos" at bounding box center [340, 142] width 313 height 23
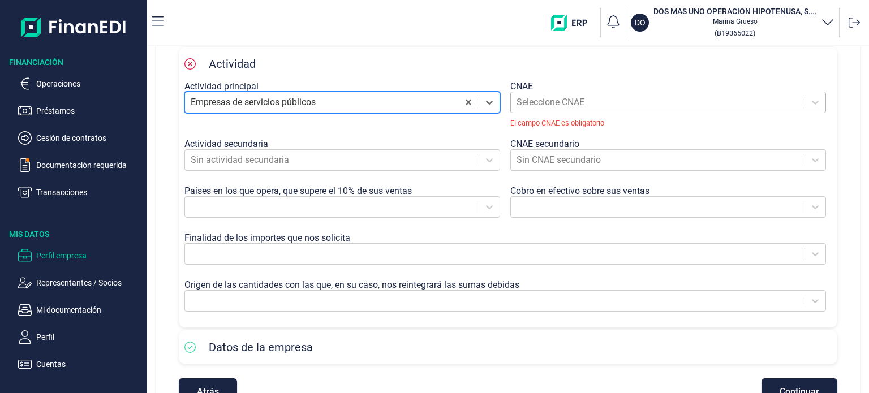
click at [632, 111] on div "Seleccione CNAE" at bounding box center [658, 102] width 294 height 20
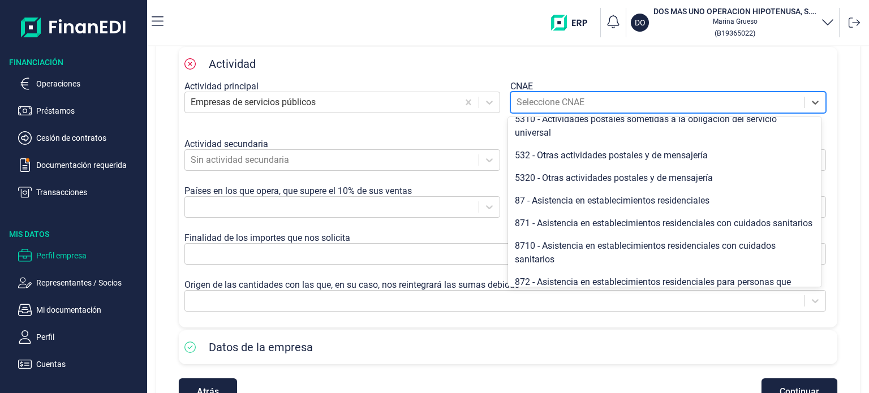
scroll to position [453, 0]
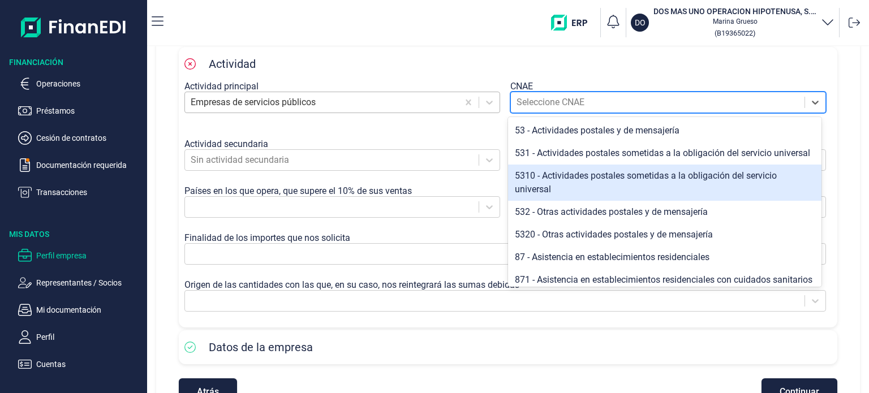
click at [285, 101] on div at bounding box center [322, 102] width 262 height 16
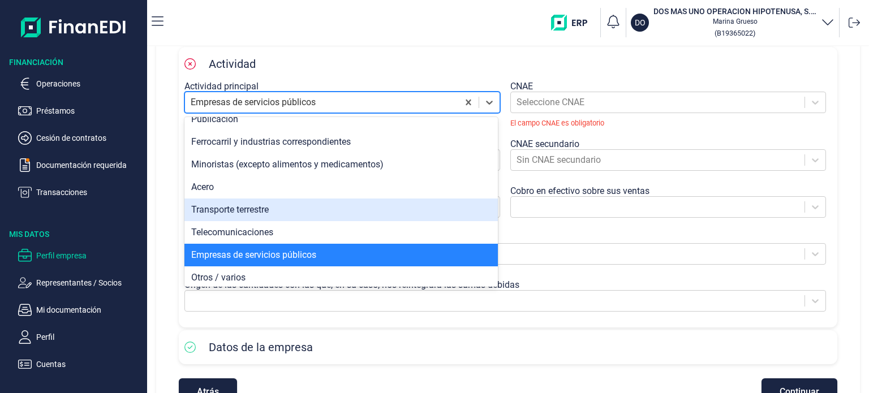
scroll to position [848, 0]
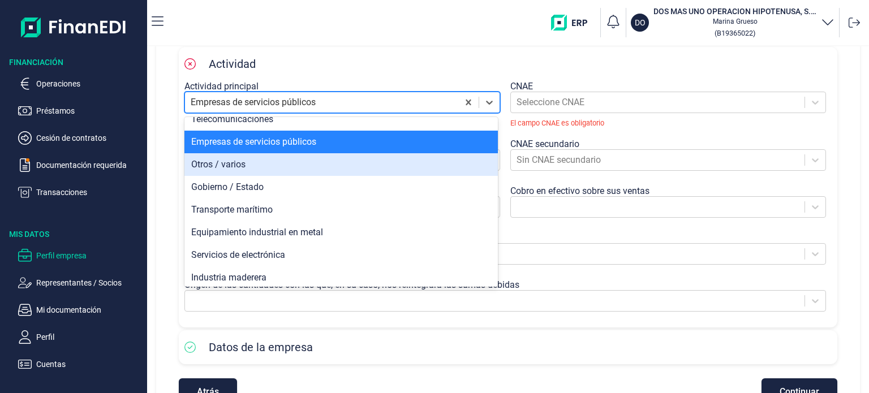
click at [299, 166] on div "Otros / varios" at bounding box center [340, 164] width 313 height 23
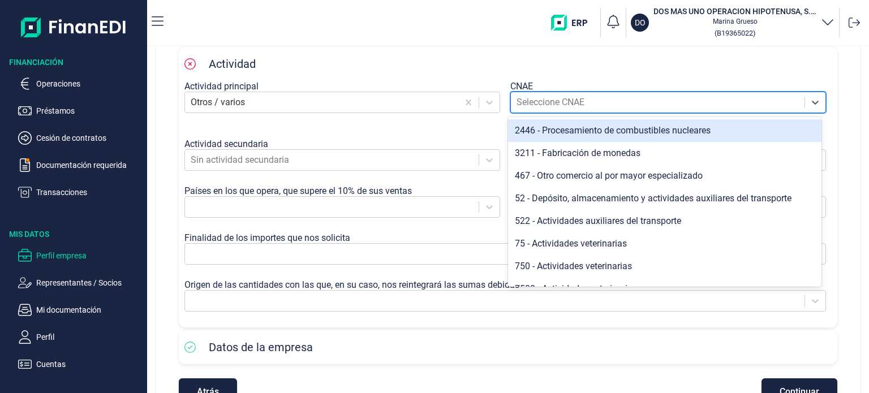
click at [614, 95] on div at bounding box center [657, 102] width 282 height 16
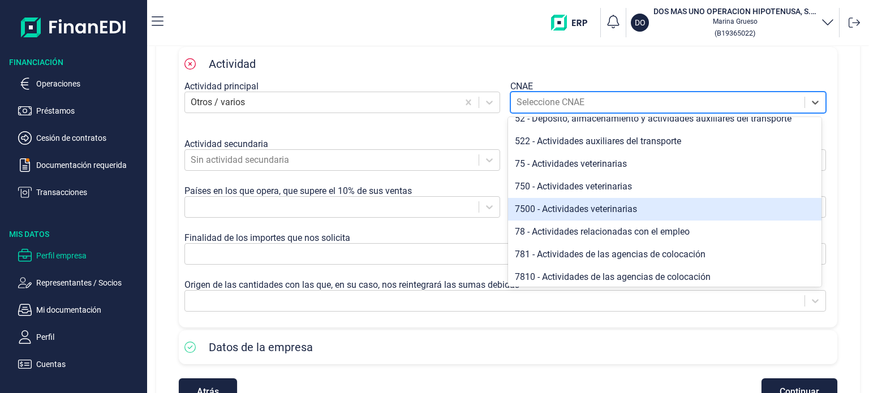
scroll to position [0, 0]
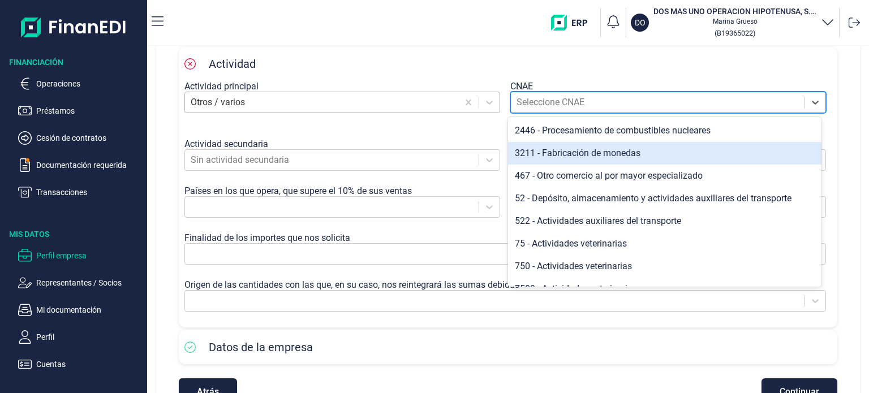
click at [276, 96] on div at bounding box center [322, 102] width 262 height 16
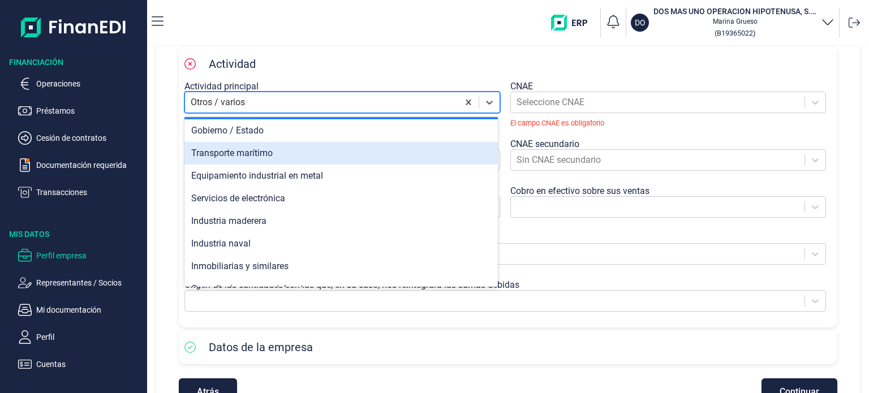
scroll to position [921, 0]
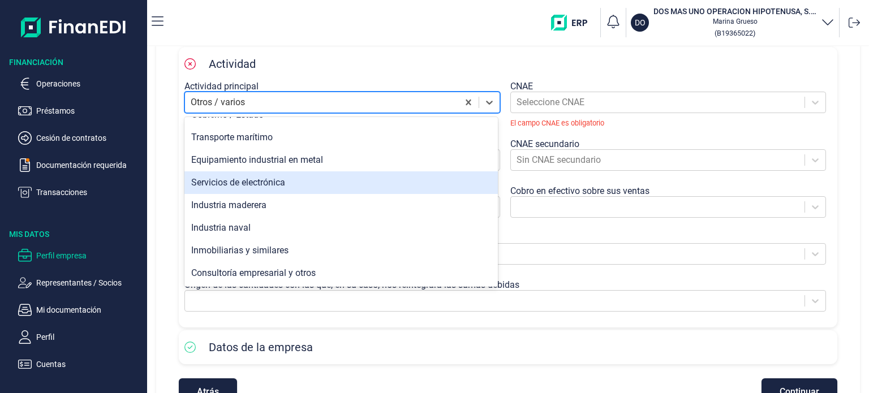
click at [336, 183] on div "Servicios de electrónica" at bounding box center [340, 182] width 313 height 23
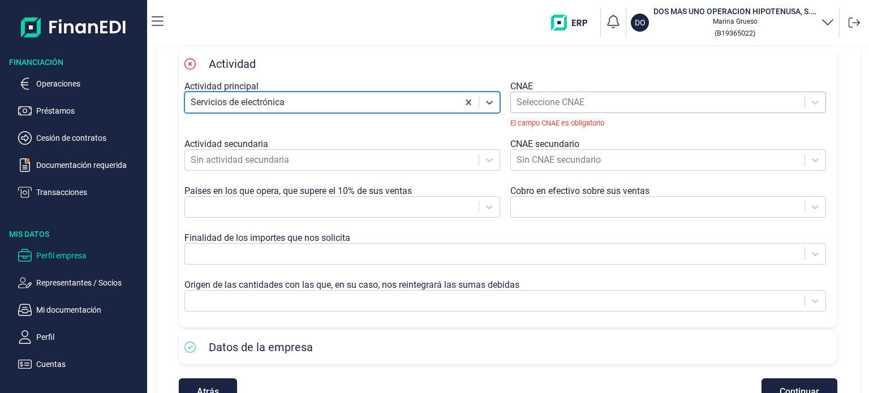
click at [577, 101] on div at bounding box center [657, 102] width 282 height 16
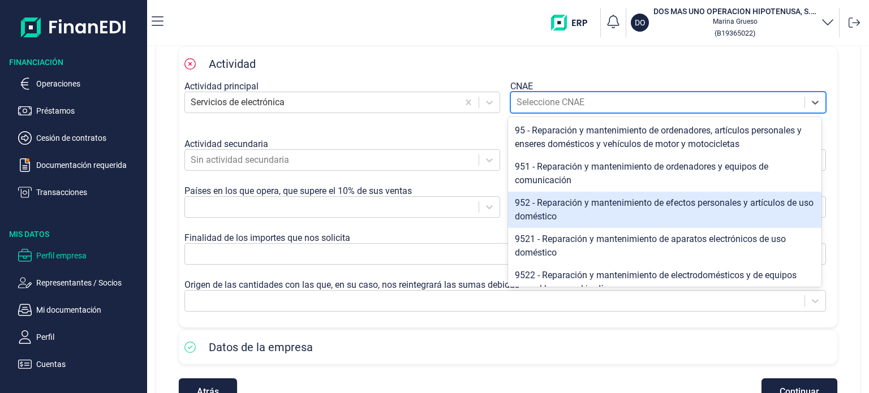
scroll to position [52, 0]
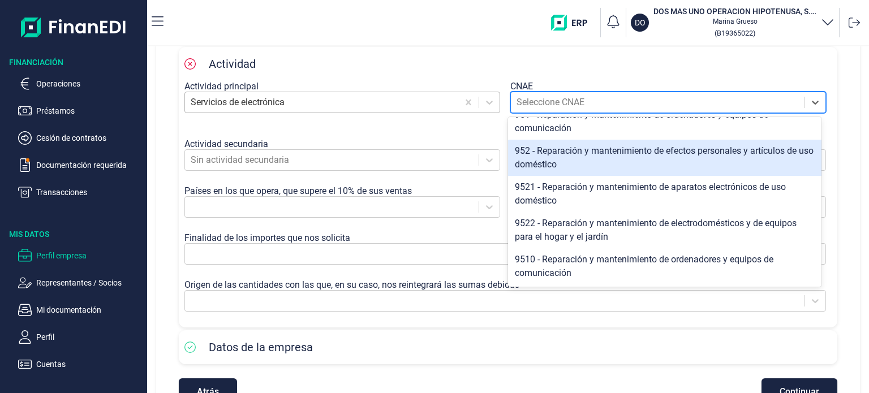
click at [330, 104] on div at bounding box center [322, 102] width 262 height 16
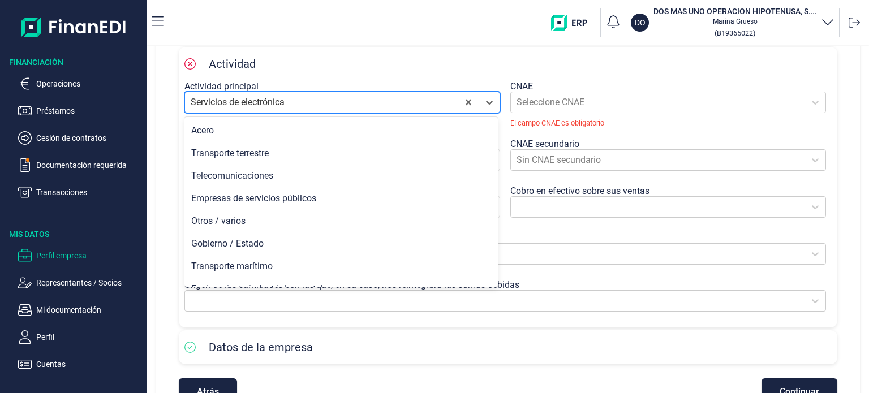
scroll to position [921, 0]
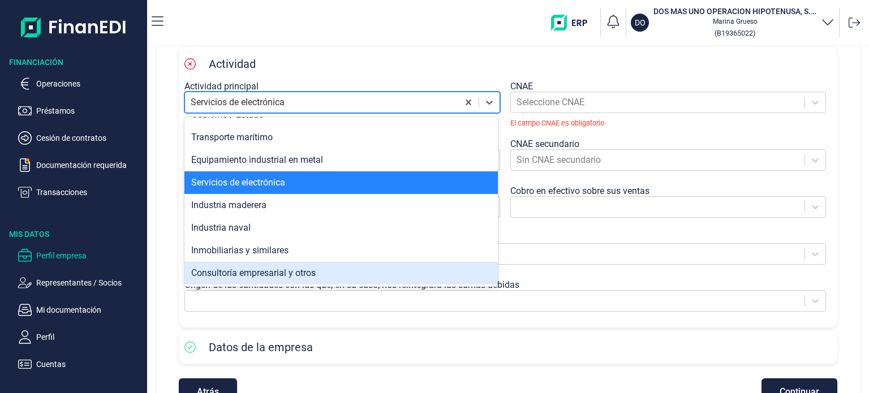
click at [308, 272] on div "Consultoría empresarial y otros" at bounding box center [340, 273] width 313 height 23
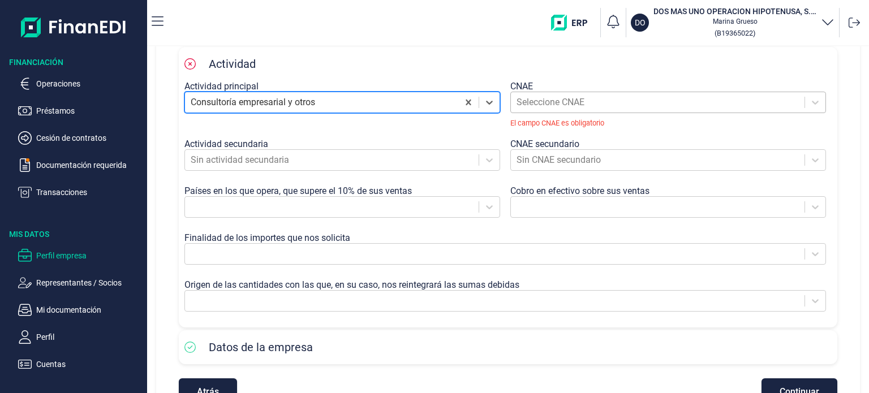
click at [595, 106] on div at bounding box center [657, 102] width 282 height 16
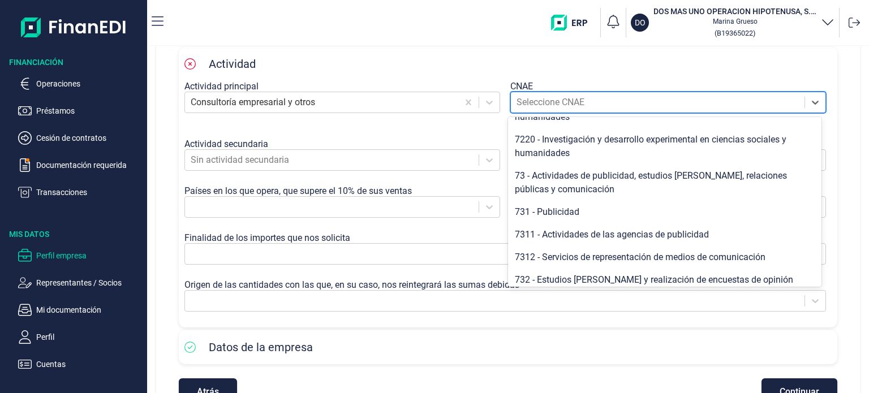
scroll to position [622, 0]
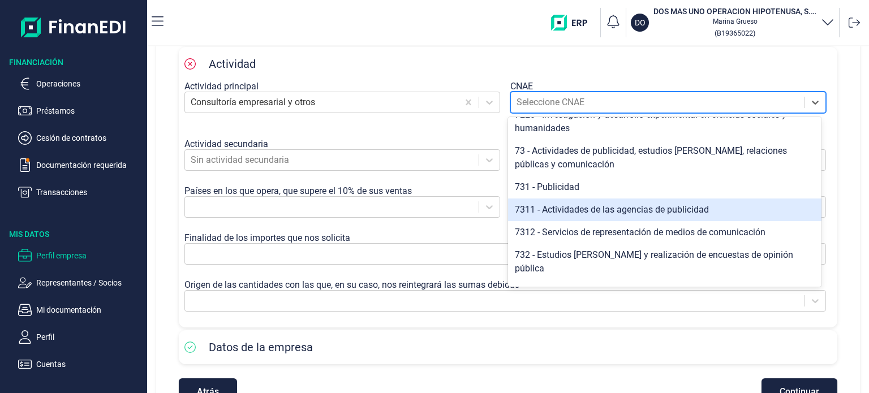
click at [580, 221] on div "7311 - Actividades de las agencias de publicidad" at bounding box center [664, 210] width 313 height 23
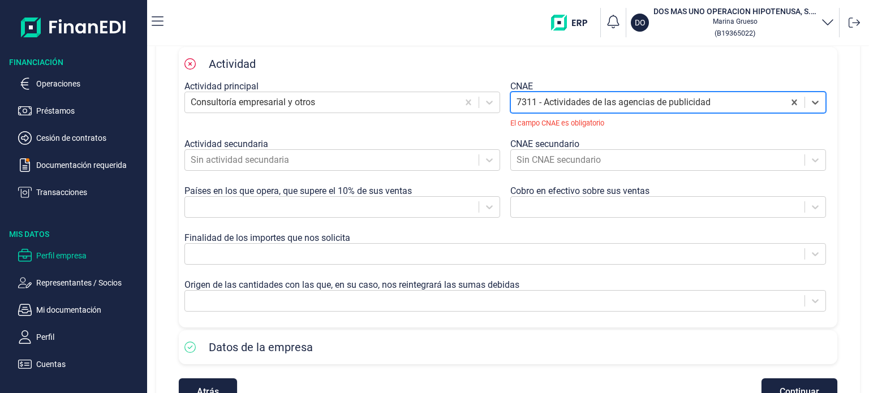
click at [166, 154] on div "Perfil de empresa Haga clic en el botón 'Continuar' para navegar entre las secc…" at bounding box center [508, 127] width 704 height 601
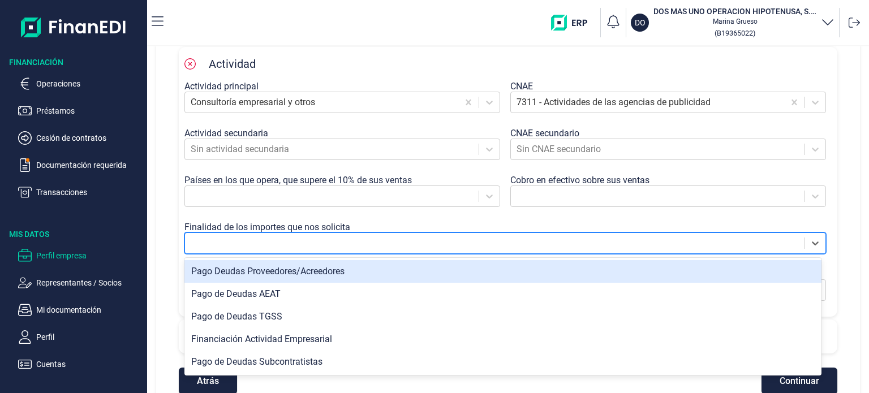
click at [742, 238] on div at bounding box center [495, 243] width 608 height 16
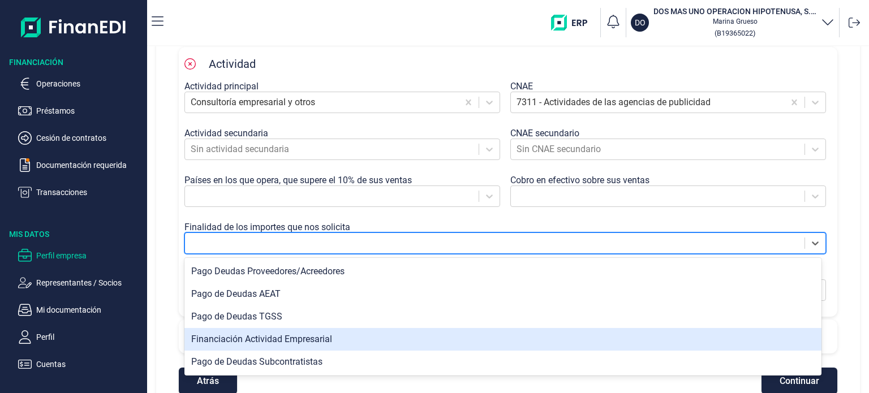
click at [351, 343] on div "Financiación Actividad Empresarial" at bounding box center [502, 339] width 637 height 23
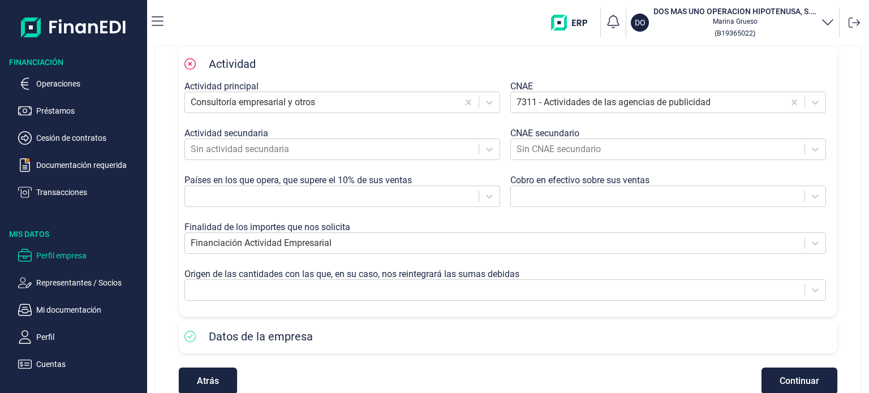
click at [174, 260] on div "Haga clic en el botón 'Continuar' para navegar entre las secciones. Información…" at bounding box center [508, 138] width 677 height 529
click at [335, 288] on div at bounding box center [495, 290] width 608 height 16
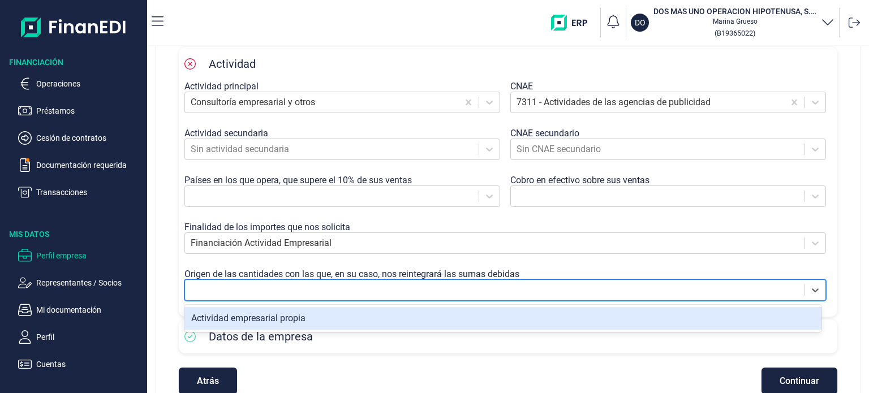
click at [326, 320] on div "Actividad empresarial propia" at bounding box center [502, 318] width 637 height 23
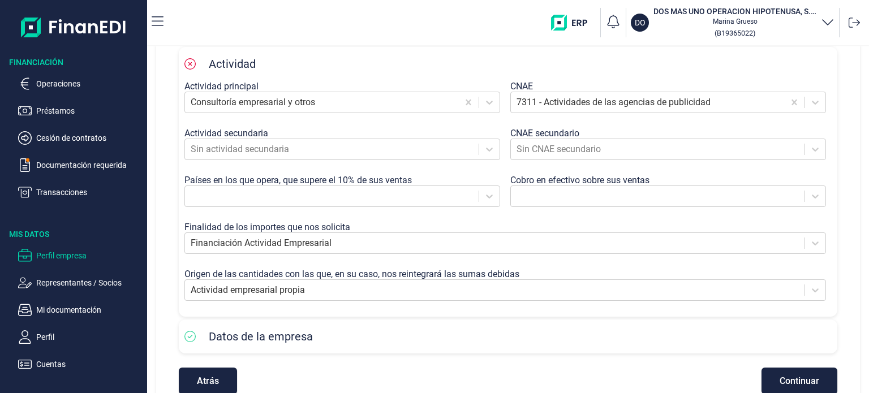
click at [167, 266] on div "Perfil de empresa Haga clic en el botón 'Continuar' para navegar entre las secc…" at bounding box center [508, 122] width 704 height 590
click at [315, 244] on div at bounding box center [495, 243] width 608 height 16
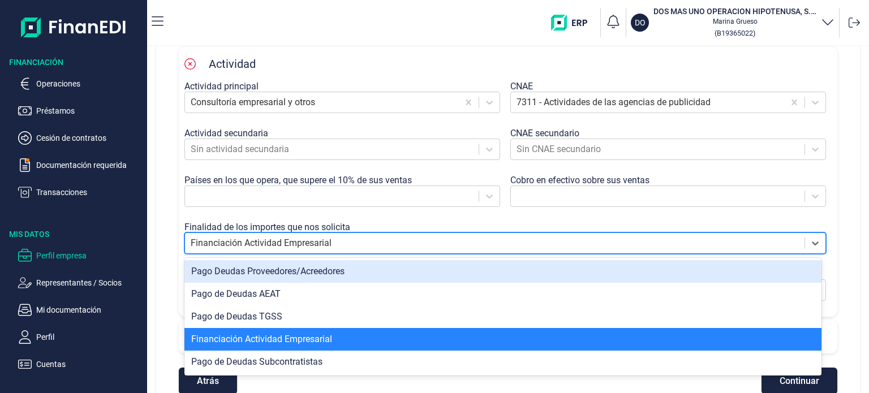
click at [315, 244] on div at bounding box center [495, 243] width 608 height 16
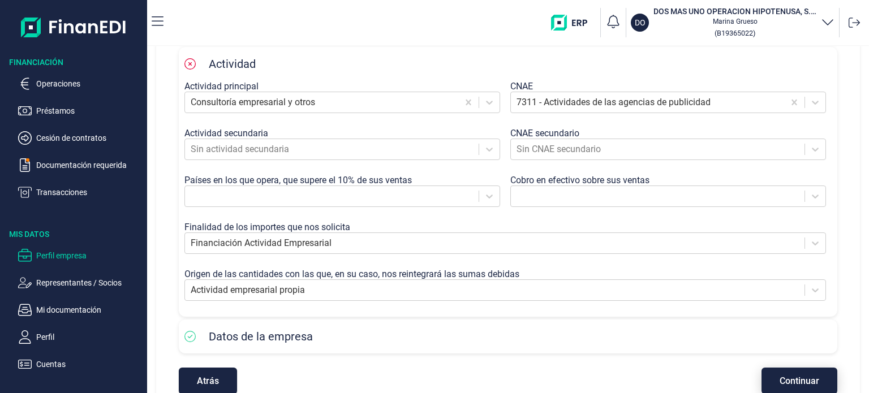
click at [817, 375] on button "Continuar" at bounding box center [799, 381] width 76 height 27
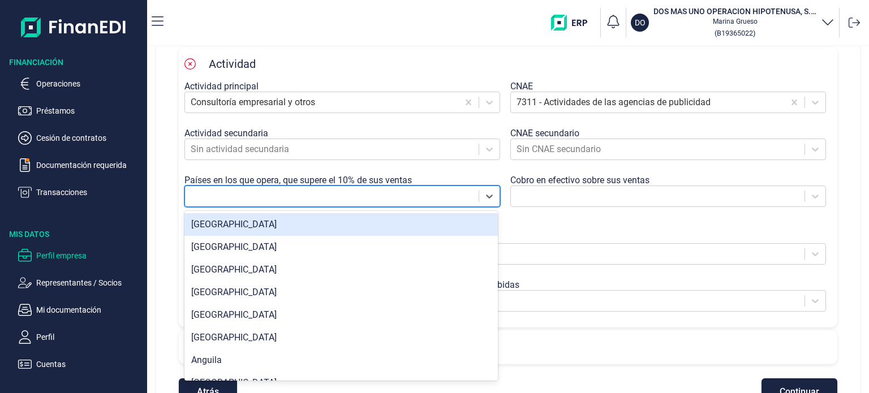
click at [335, 203] on div at bounding box center [332, 196] width 282 height 16
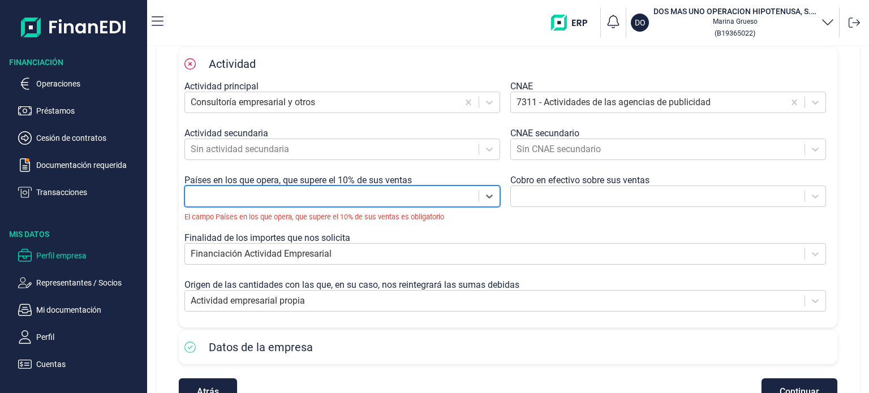
click at [335, 203] on div at bounding box center [332, 196] width 282 height 16
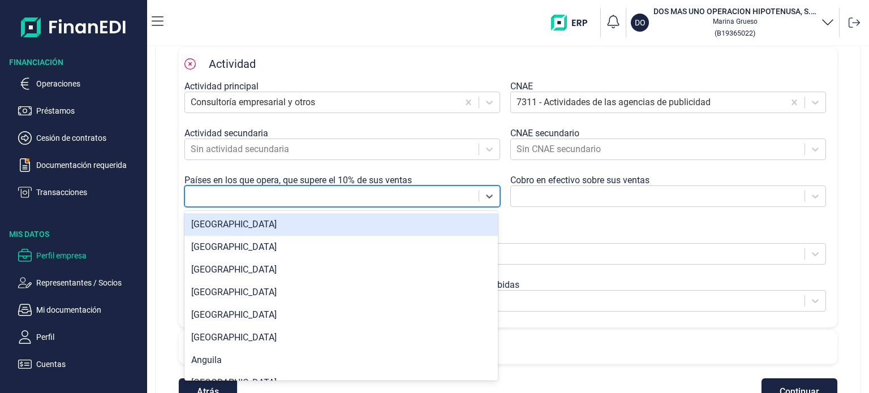
click at [341, 227] on div "[GEOGRAPHIC_DATA]" at bounding box center [340, 224] width 313 height 23
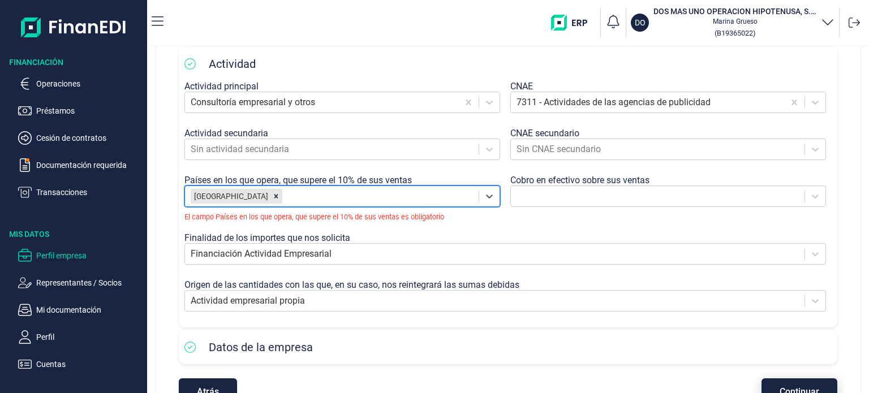
click at [820, 388] on button "Continuar" at bounding box center [799, 391] width 76 height 27
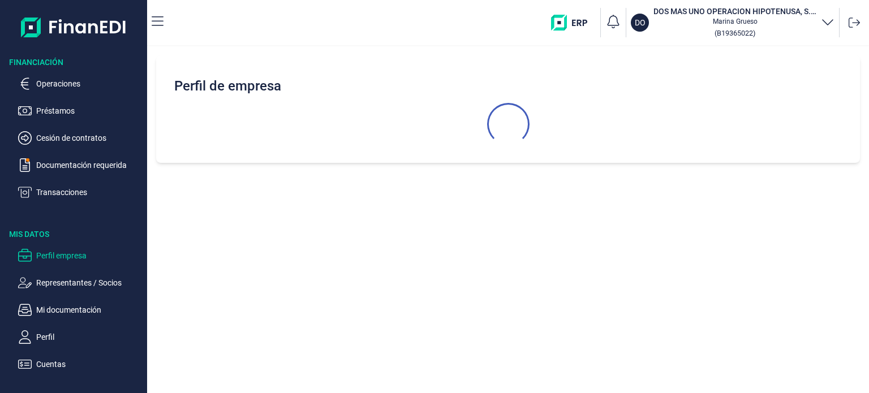
select select "ES"
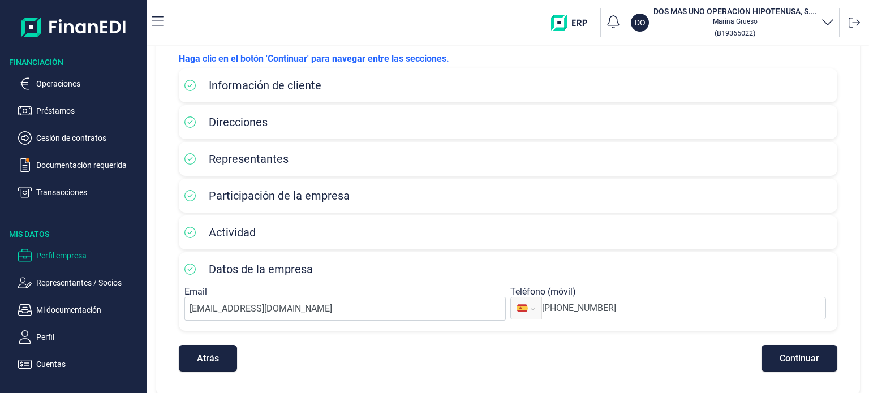
scroll to position [61, 0]
click at [298, 151] on div "Representantes" at bounding box center [507, 158] width 647 height 17
click at [816, 367] on button "Continuar" at bounding box center [799, 357] width 76 height 27
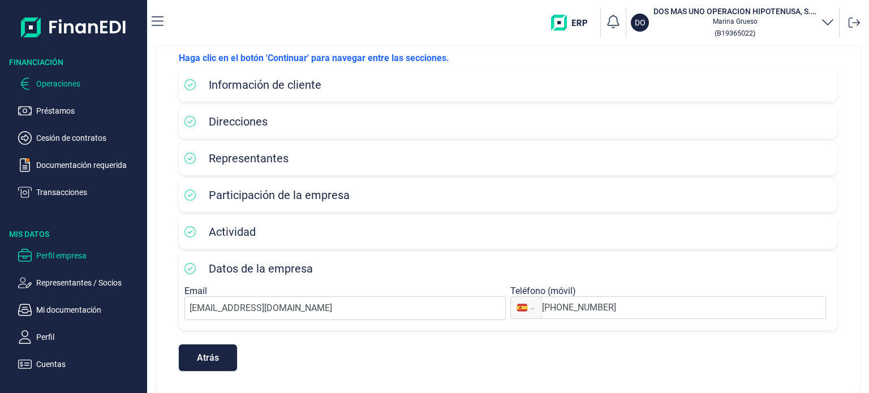
click at [56, 89] on p "Operaciones" at bounding box center [89, 84] width 106 height 14
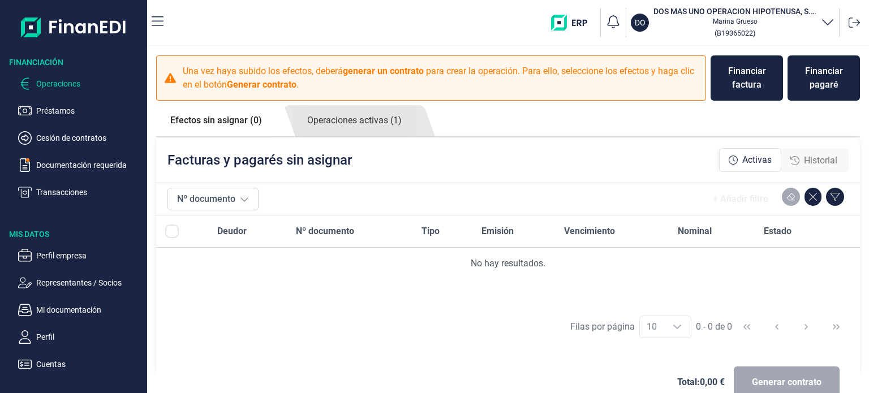
click at [54, 81] on p "Operaciones" at bounding box center [89, 84] width 106 height 14
click at [539, 265] on div "No hay resultados." at bounding box center [508, 264] width 686 height 14
